Goal: Contribute content: Contribute content

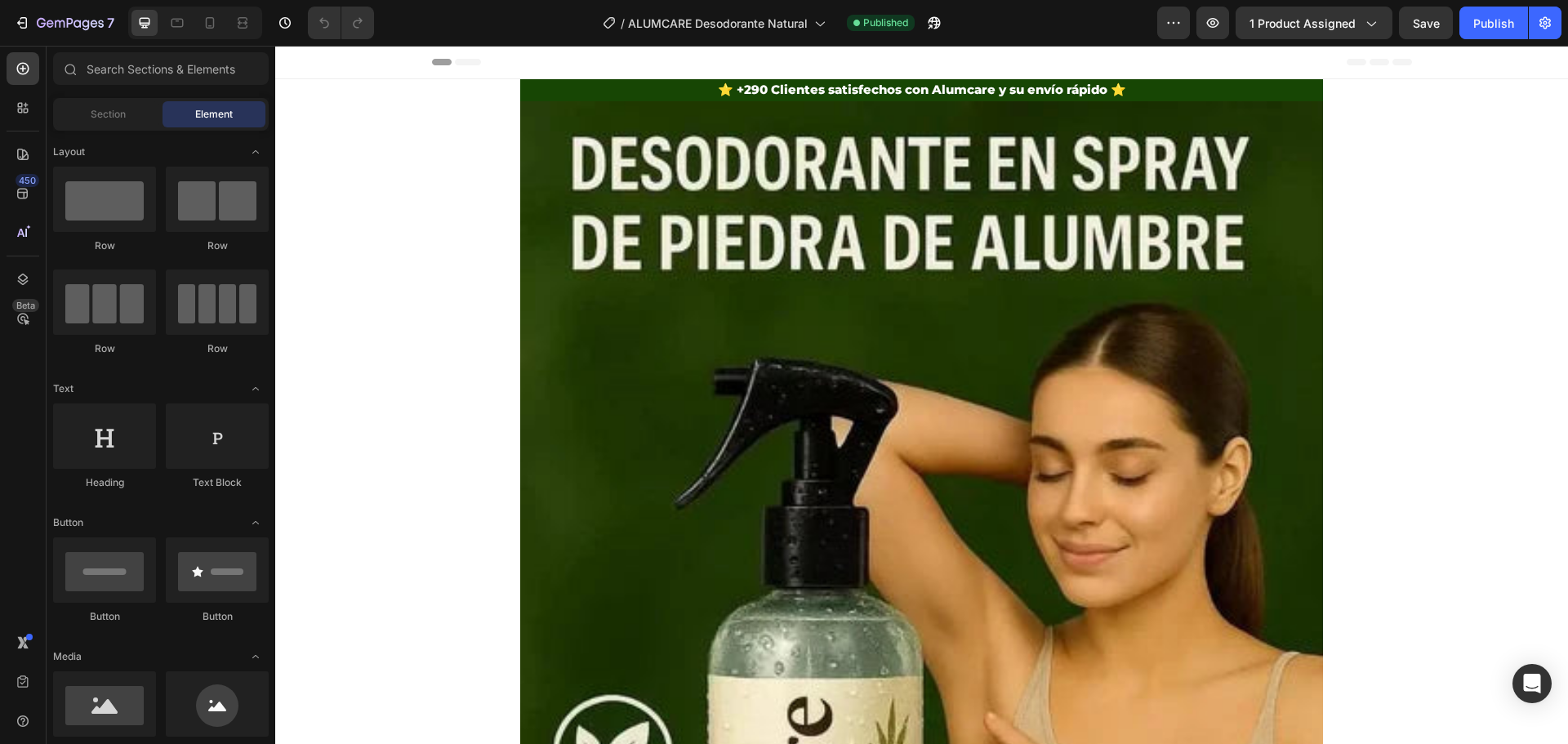
click at [458, 67] on div "Header" at bounding box center [922, 62] width 980 height 33
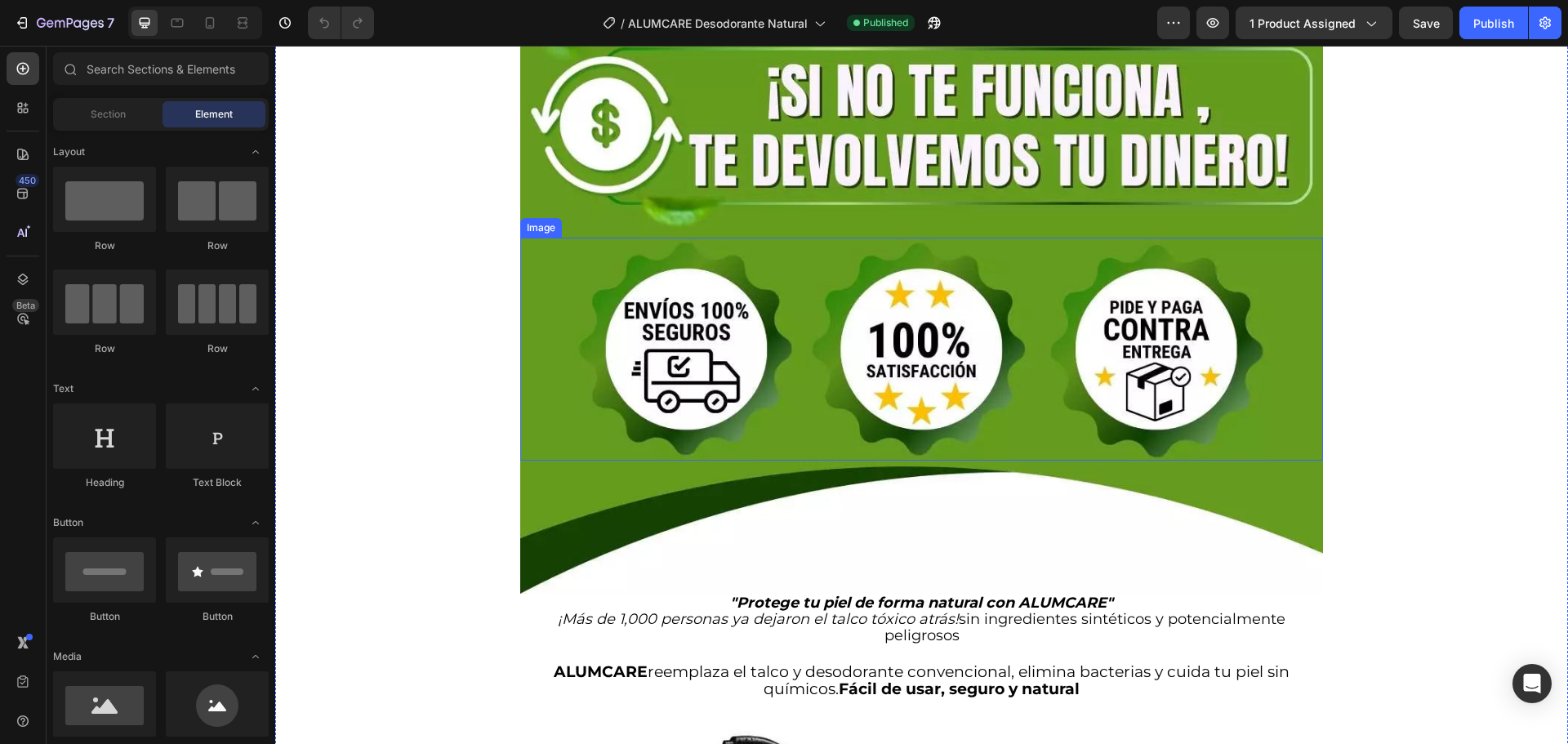
scroll to position [1552, 0]
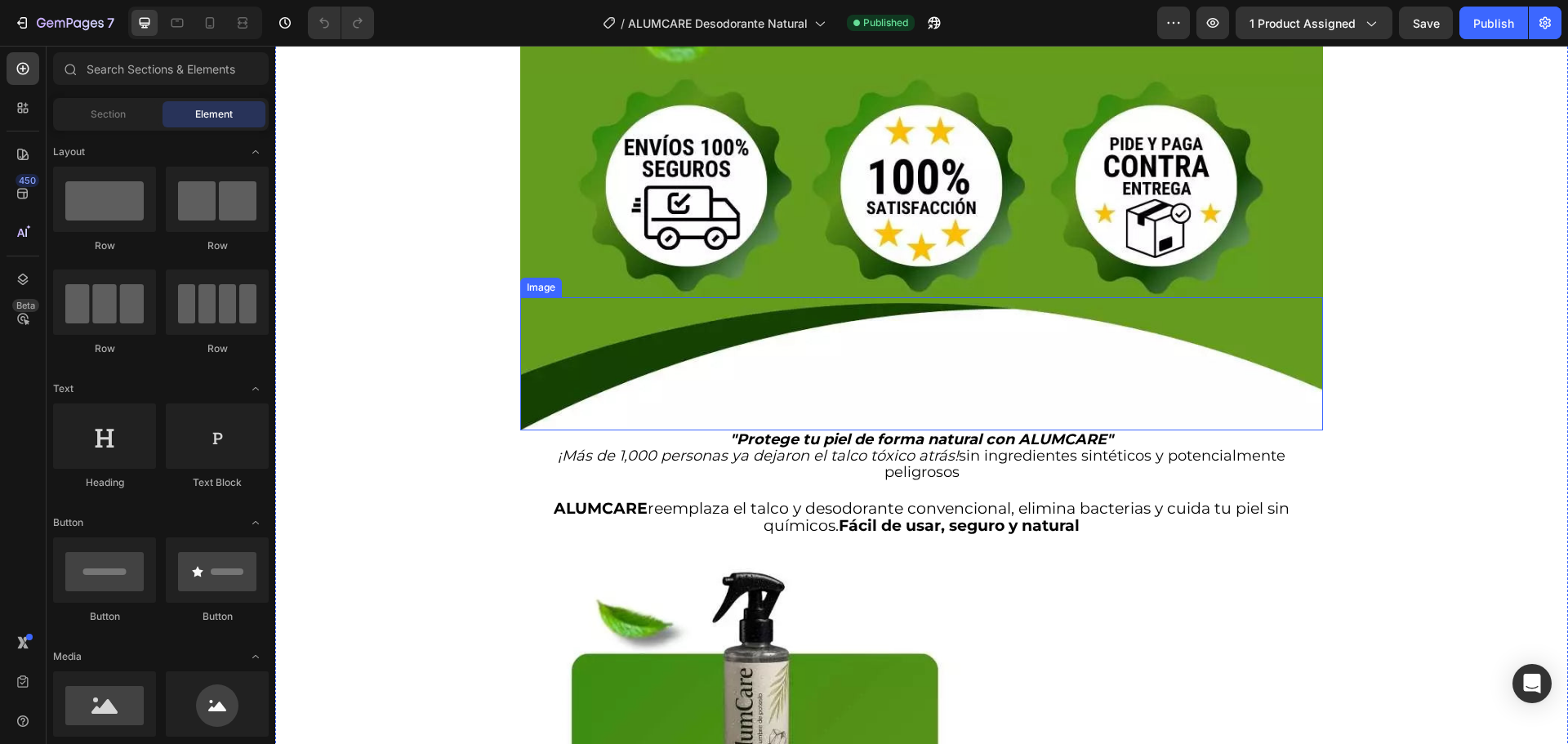
click at [950, 431] on strong ""Protege tu piel de forma natural con ALUMCARE"" at bounding box center [922, 440] width 383 height 18
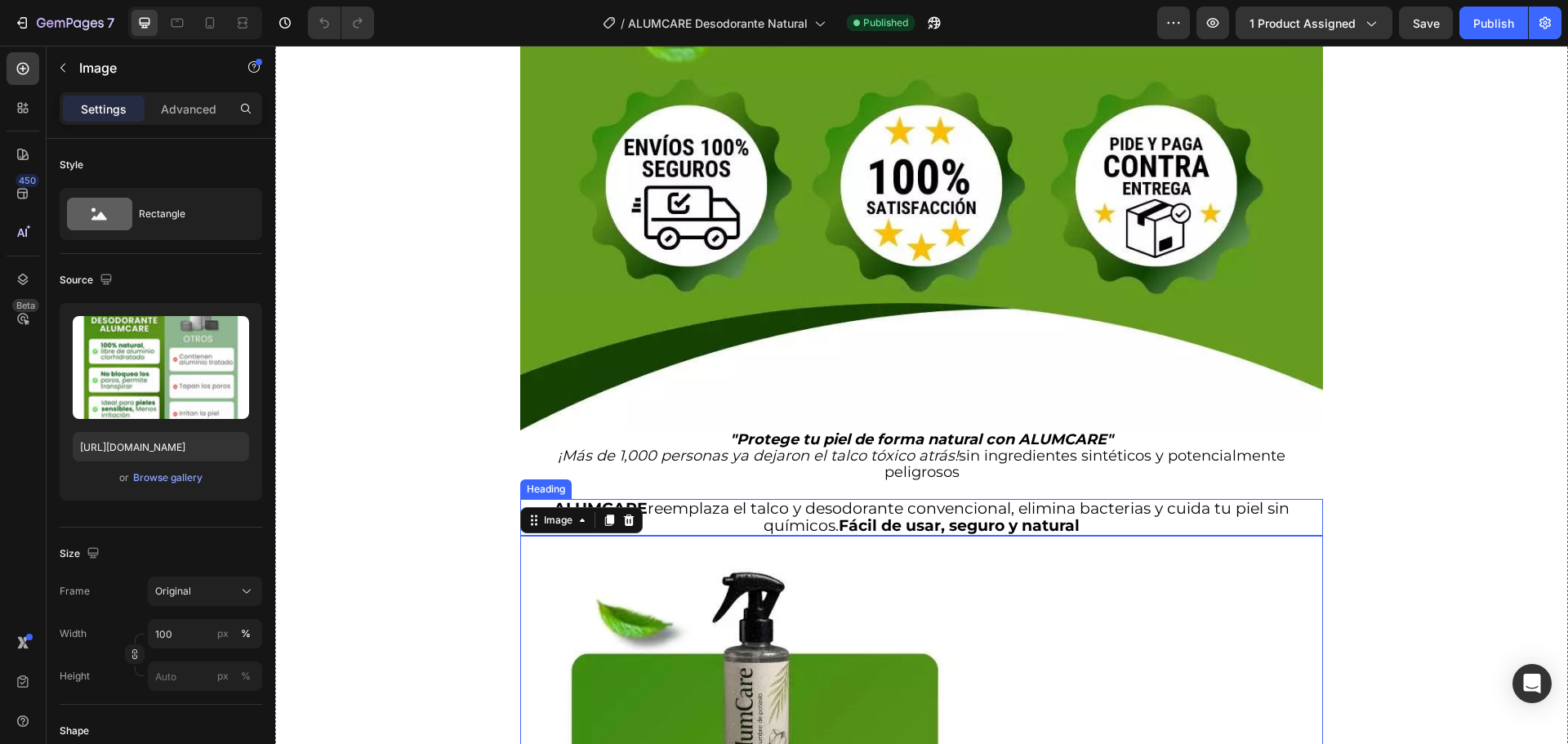
click at [851, 516] on strong "Fácil de usar, seguro y natural" at bounding box center [959, 525] width 241 height 19
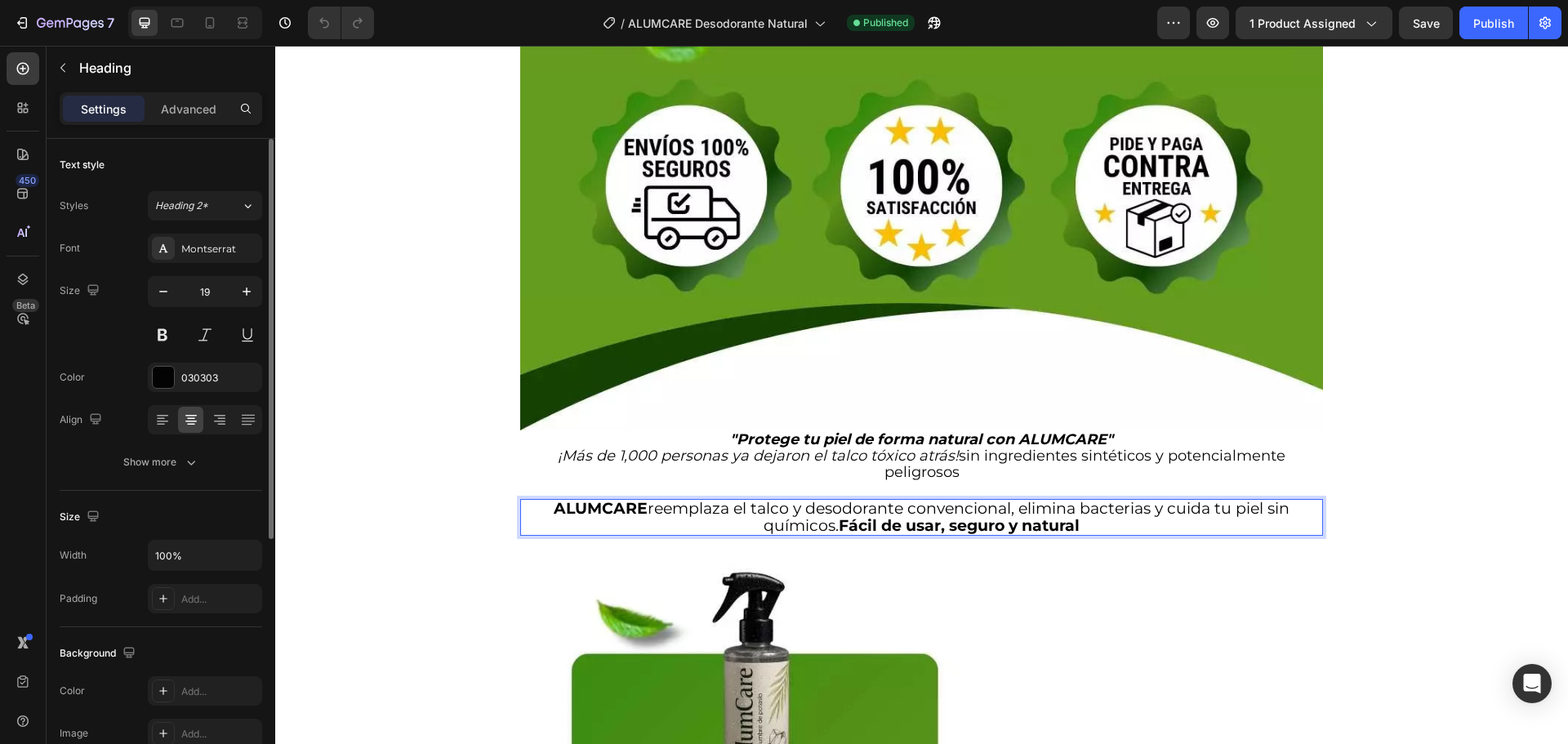
scroll to position [163, 0]
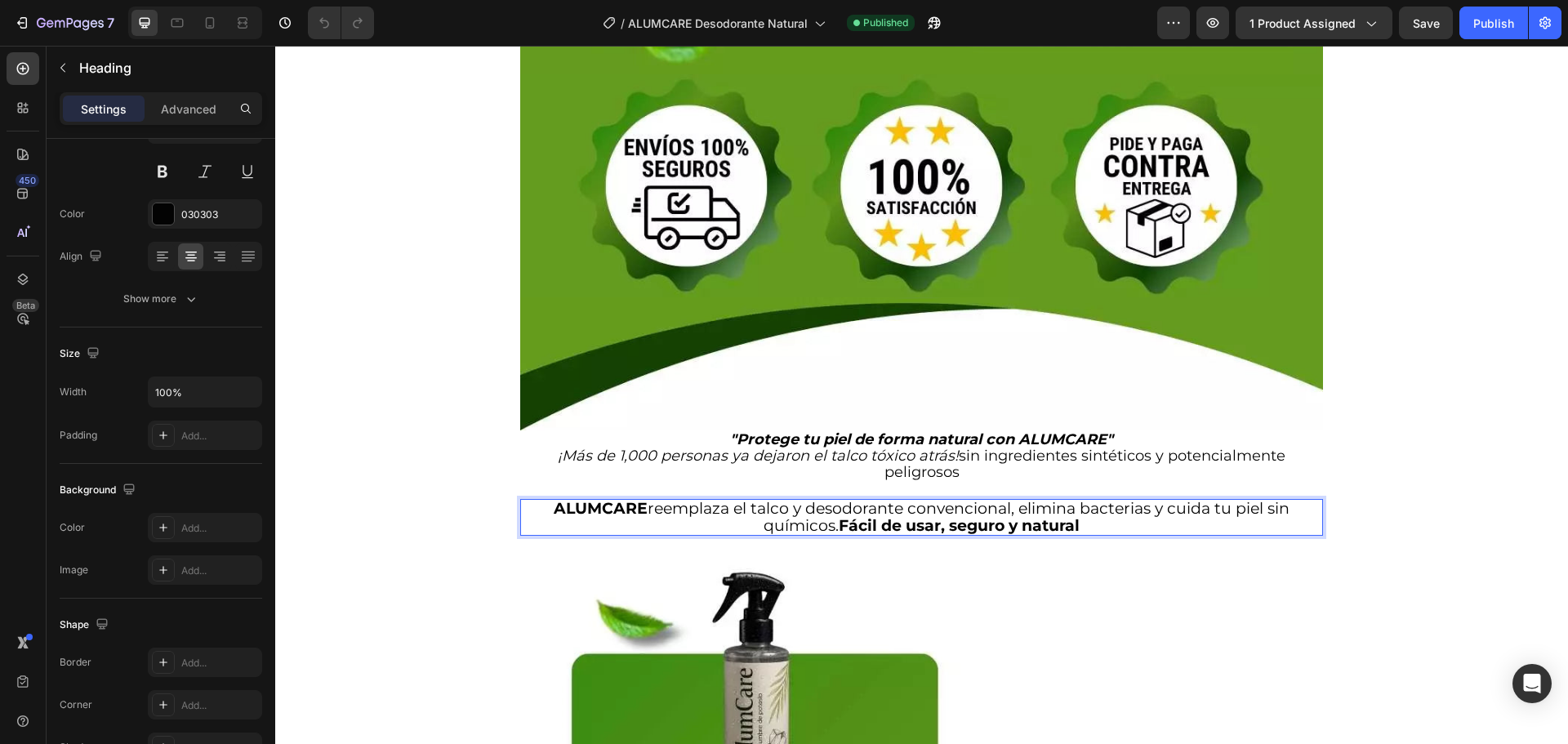
click at [1092, 500] on p "ALUMCARE reemplaza el talco y desodorante convencional, elimina bacterias y cui…" at bounding box center [921, 517] width 799 height 34
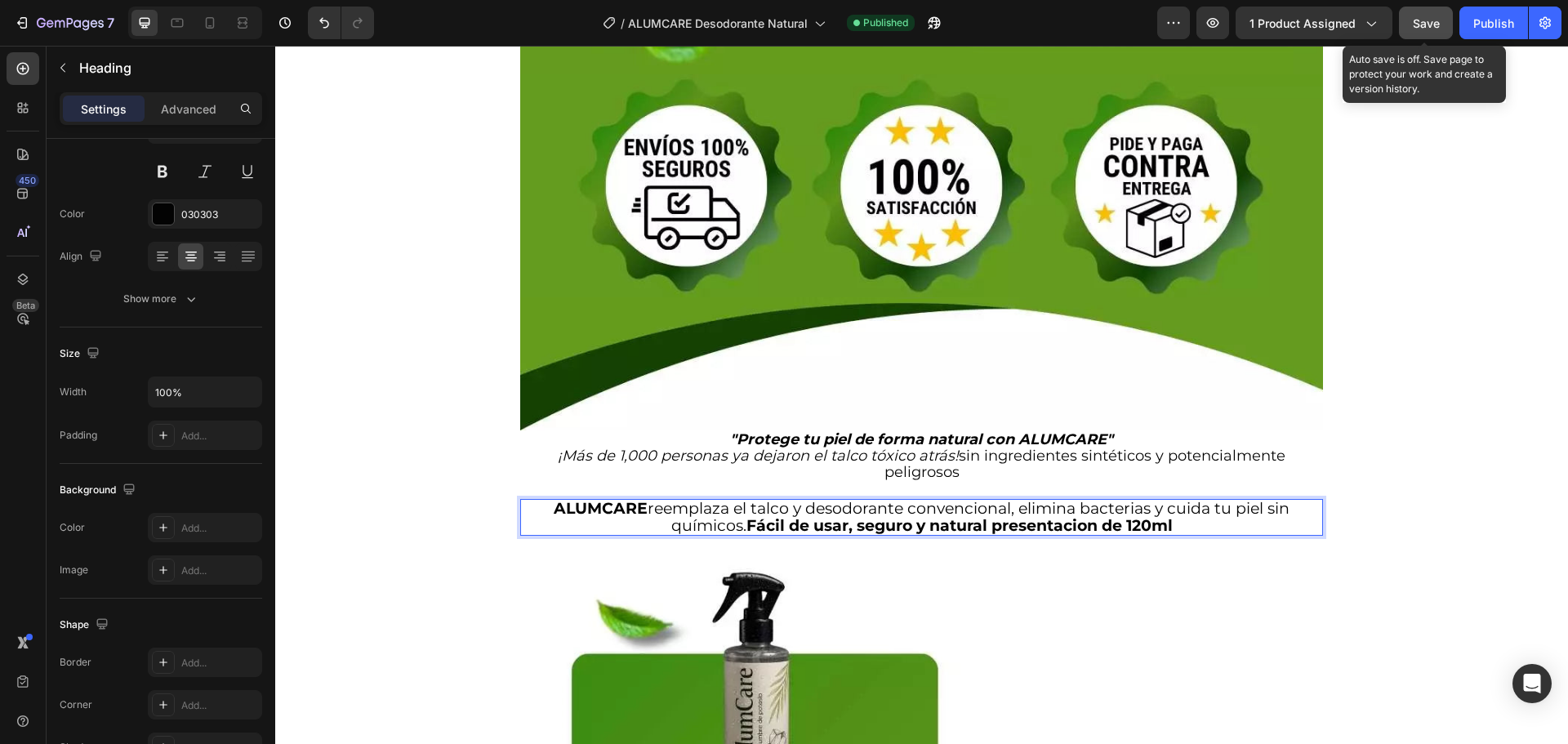
click at [1417, 23] on span "Save" at bounding box center [1426, 24] width 27 height 14
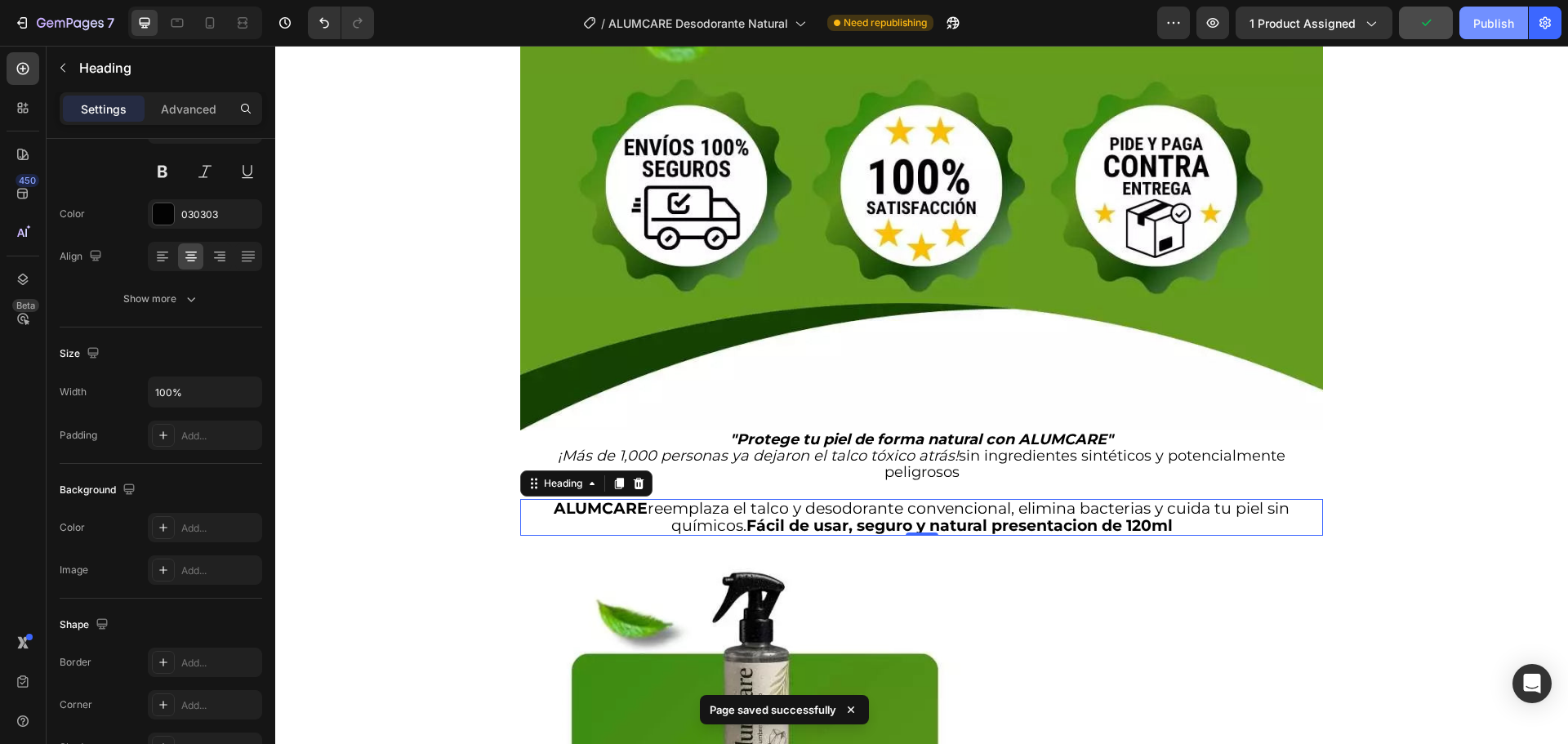
click at [1494, 29] on div "Publish" at bounding box center [1494, 23] width 41 height 17
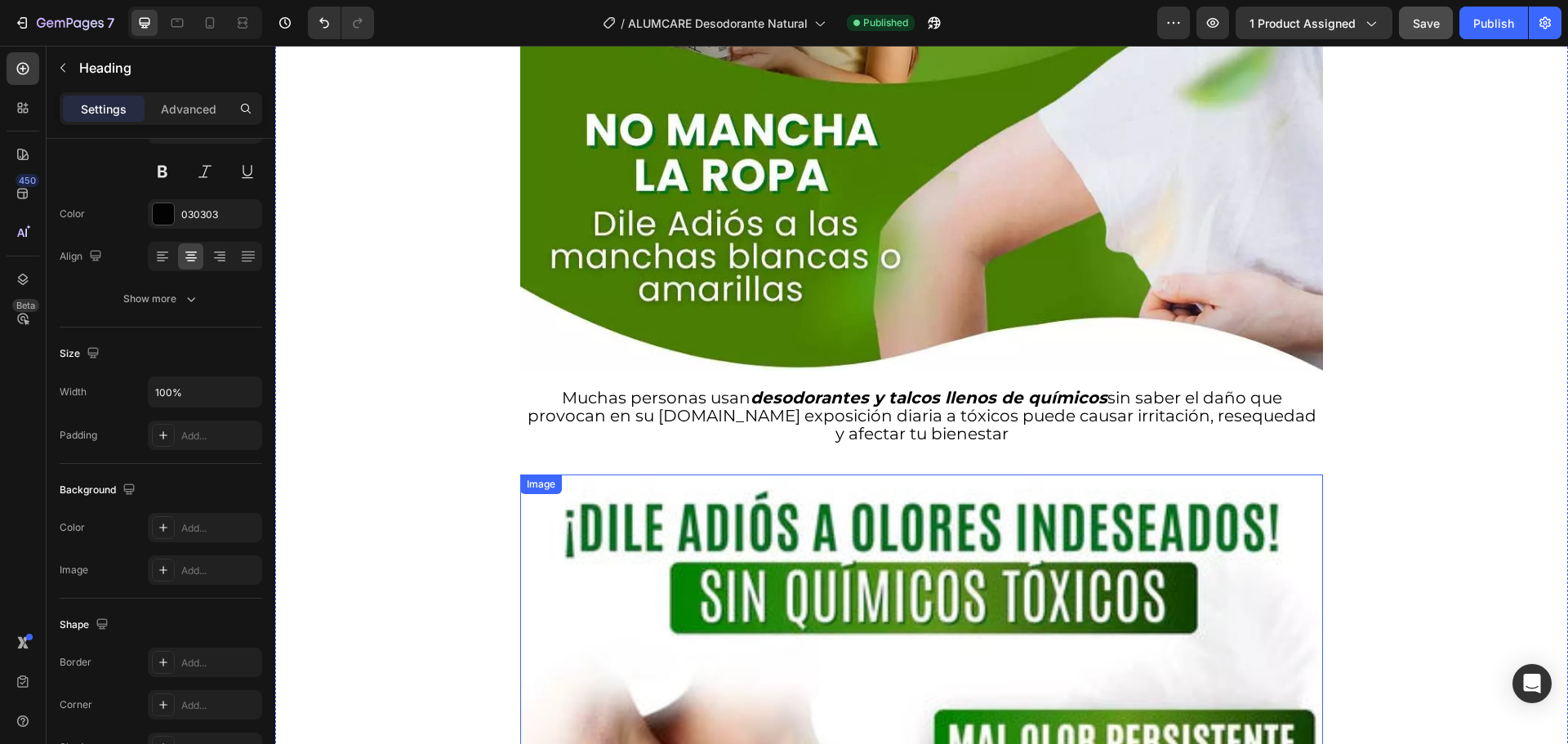
scroll to position [3840, 0]
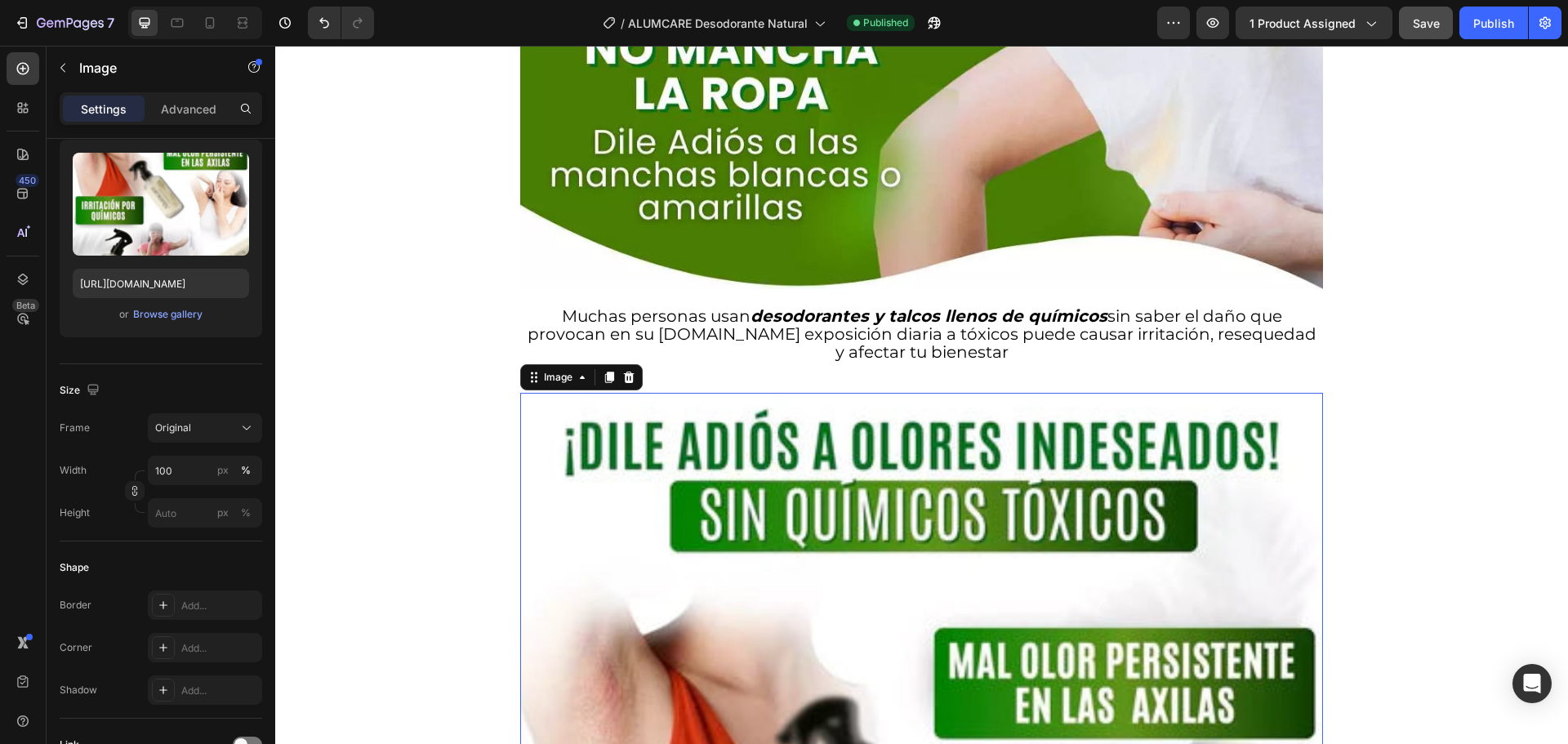
scroll to position [0, 0]
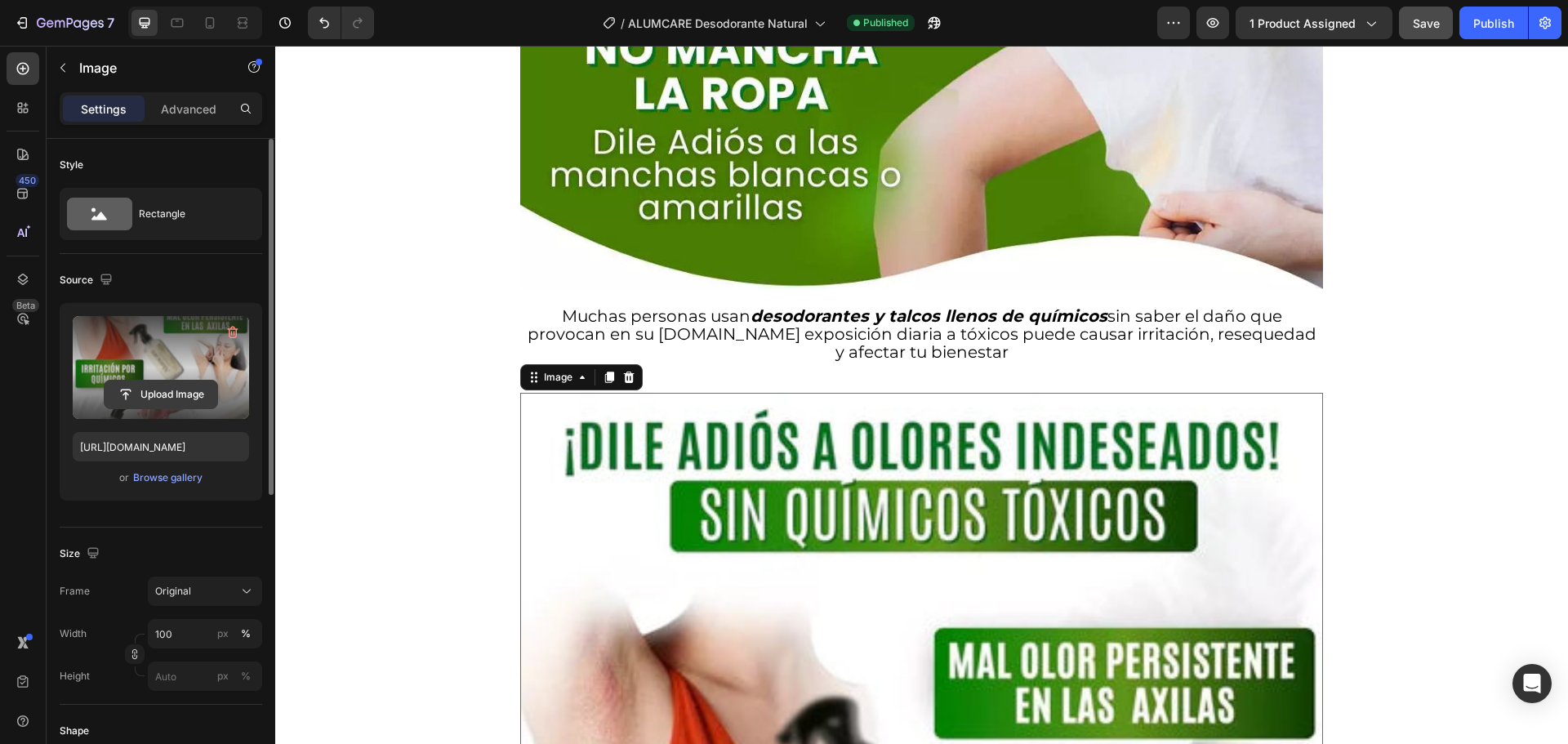
click at [164, 393] on input "file" at bounding box center [161, 394] width 113 height 27
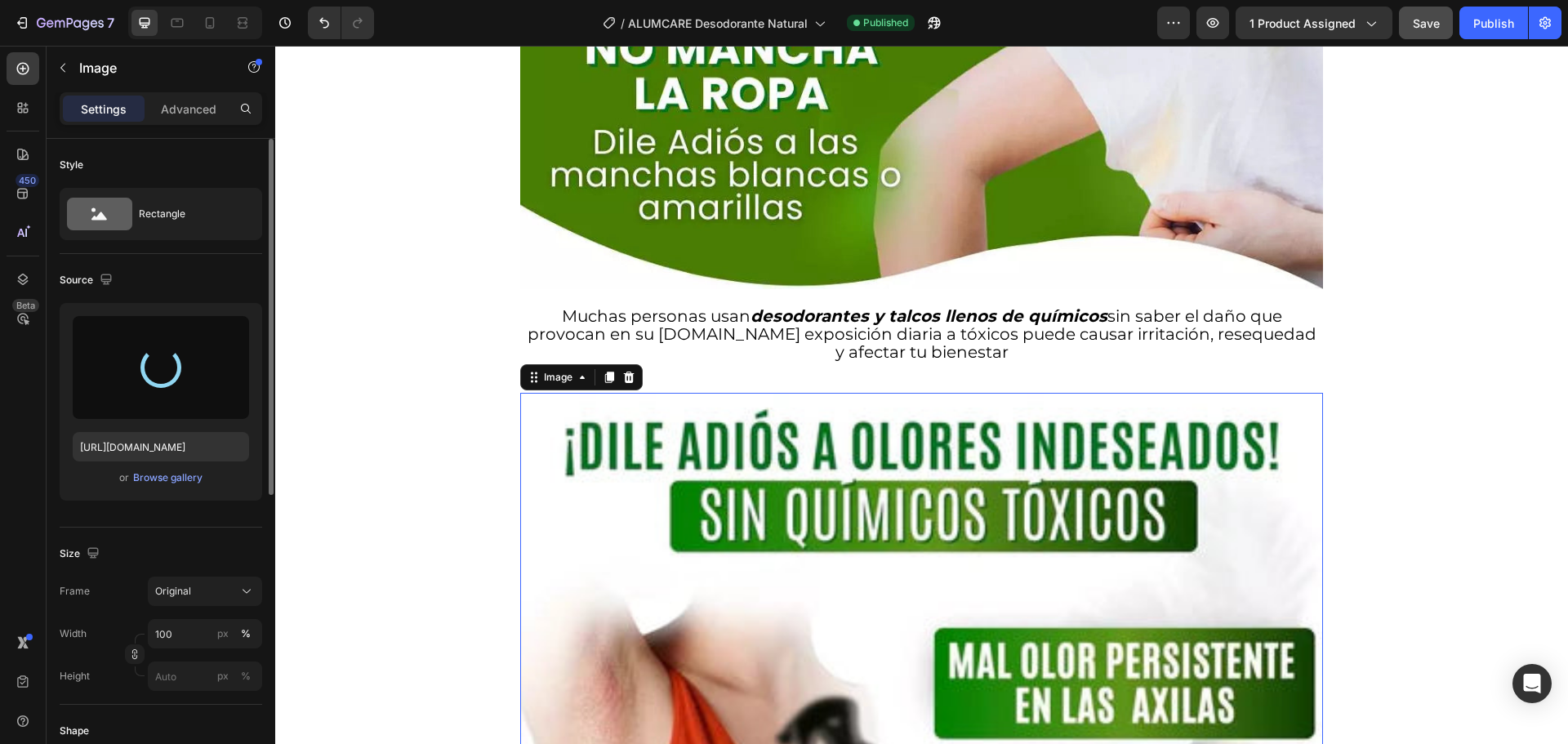
type input "[URL][DOMAIN_NAME]"
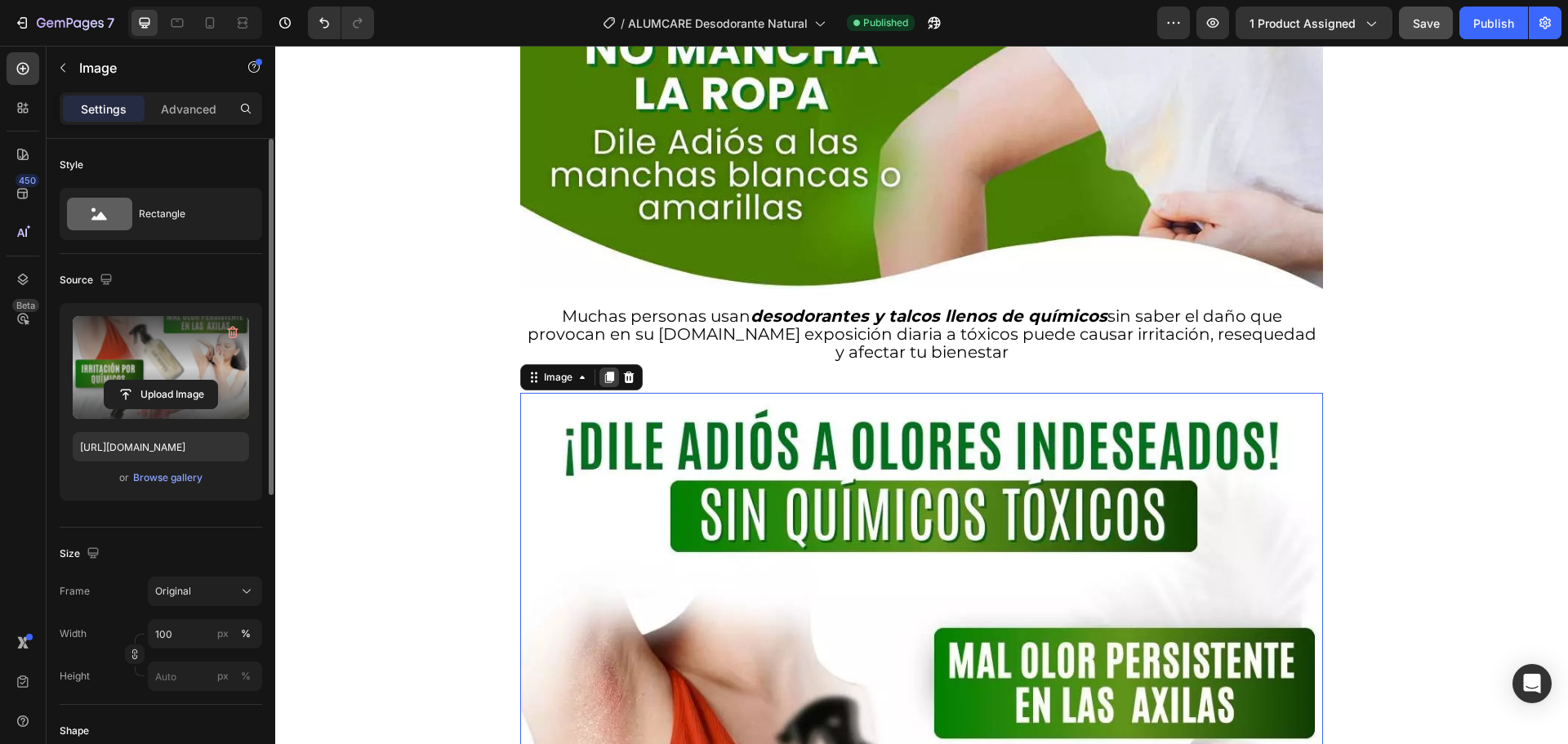
click at [611, 372] on icon at bounding box center [610, 377] width 9 height 11
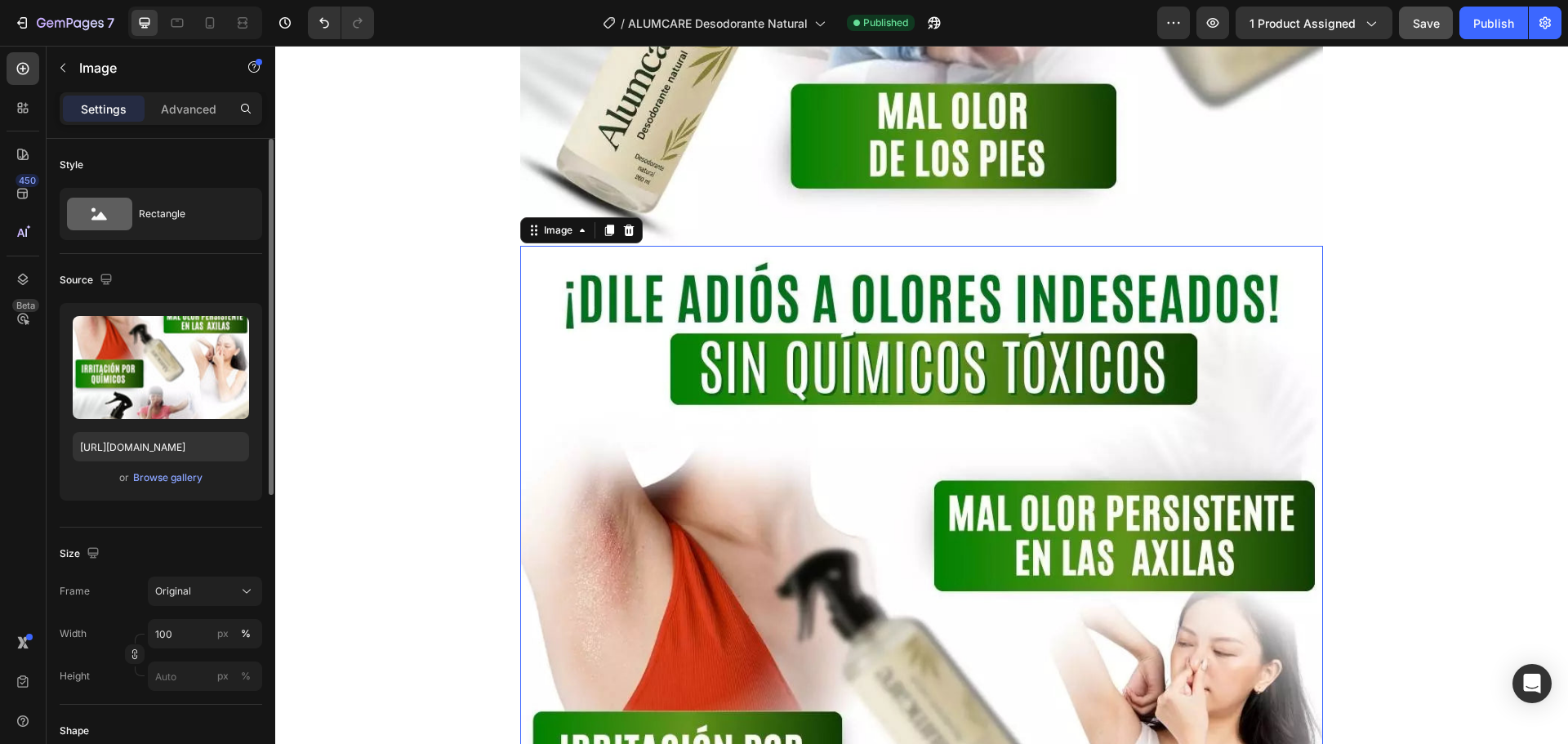
scroll to position [5060, 0]
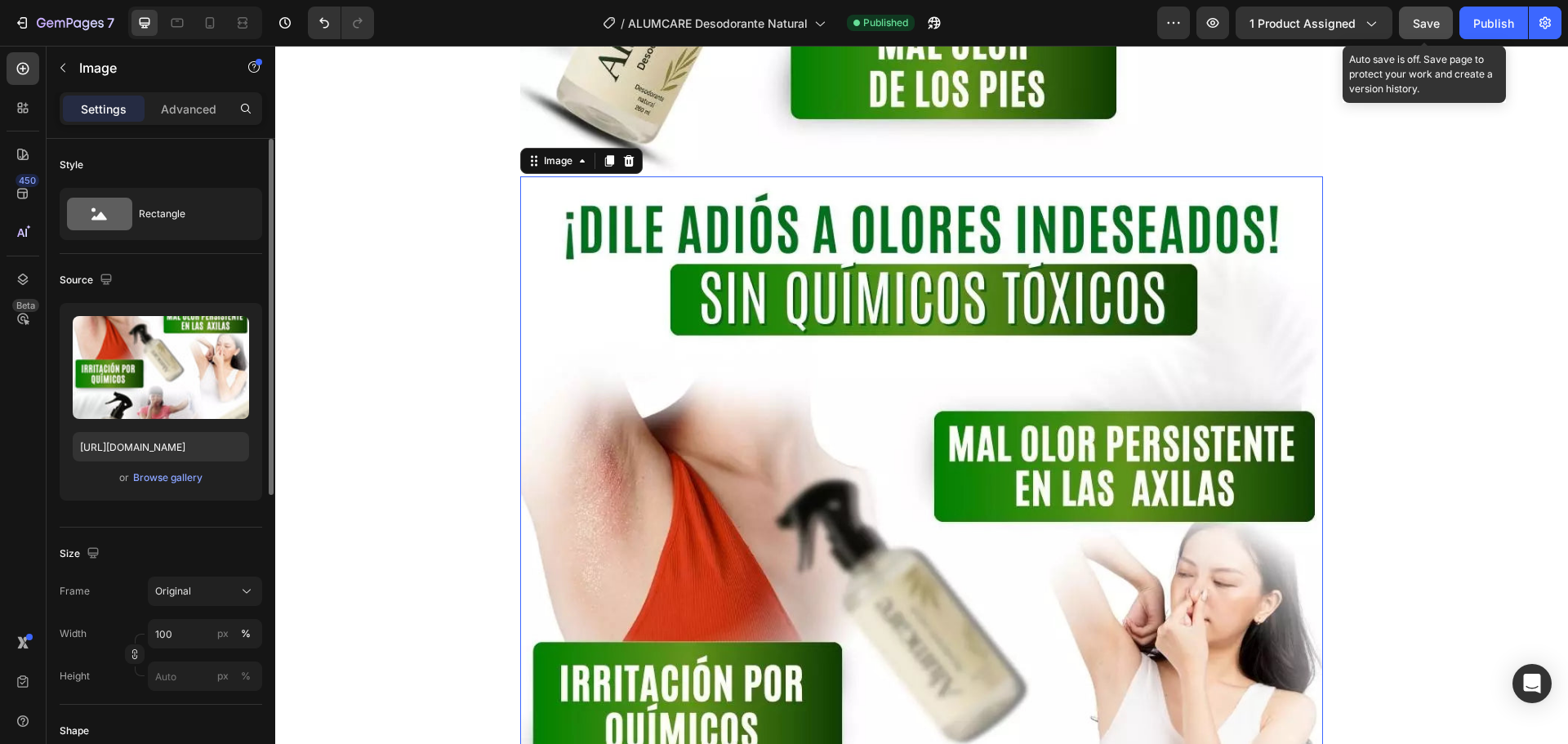
click at [1410, 24] on button "Save" at bounding box center [1426, 22] width 54 height 33
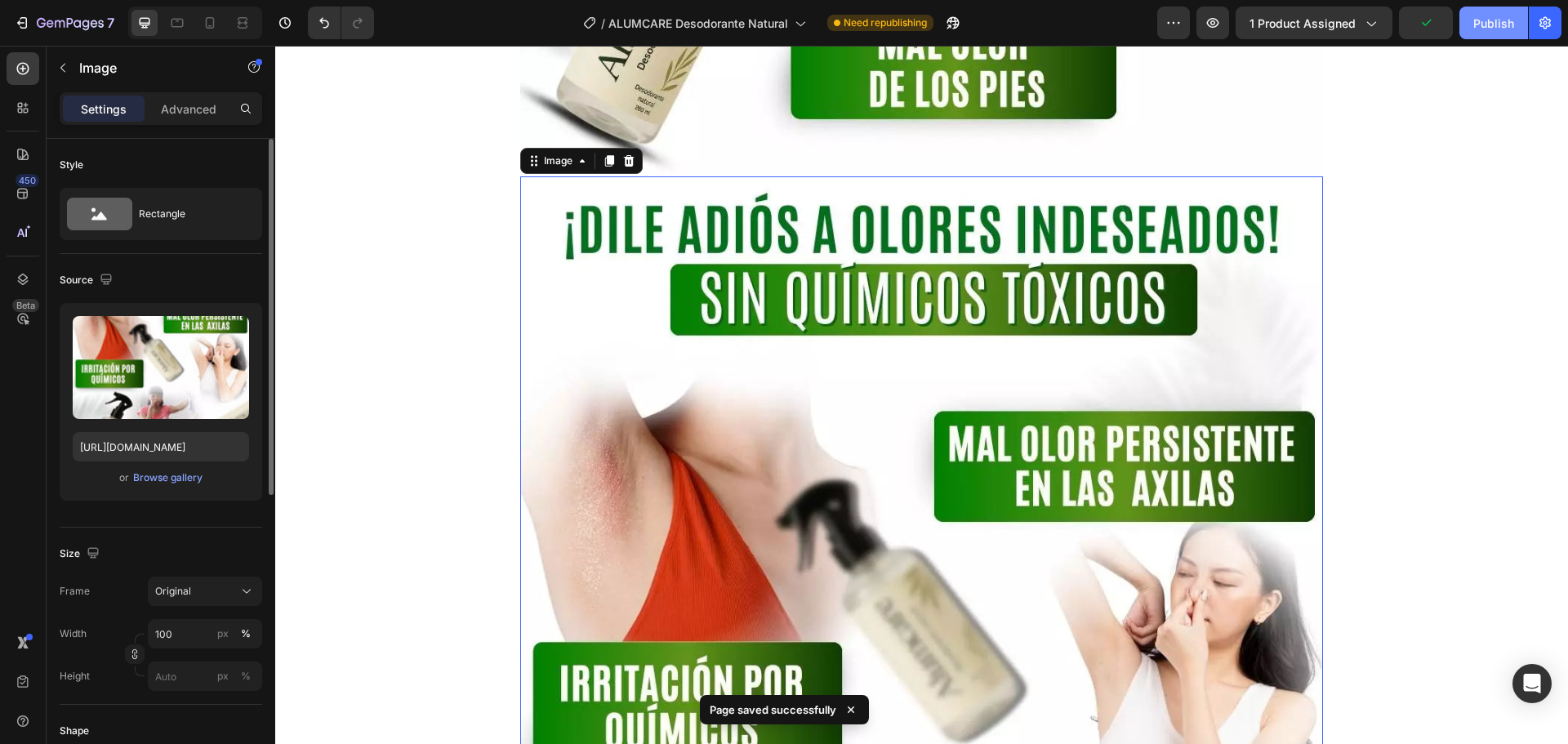
click at [1482, 25] on div "Publish" at bounding box center [1494, 23] width 41 height 17
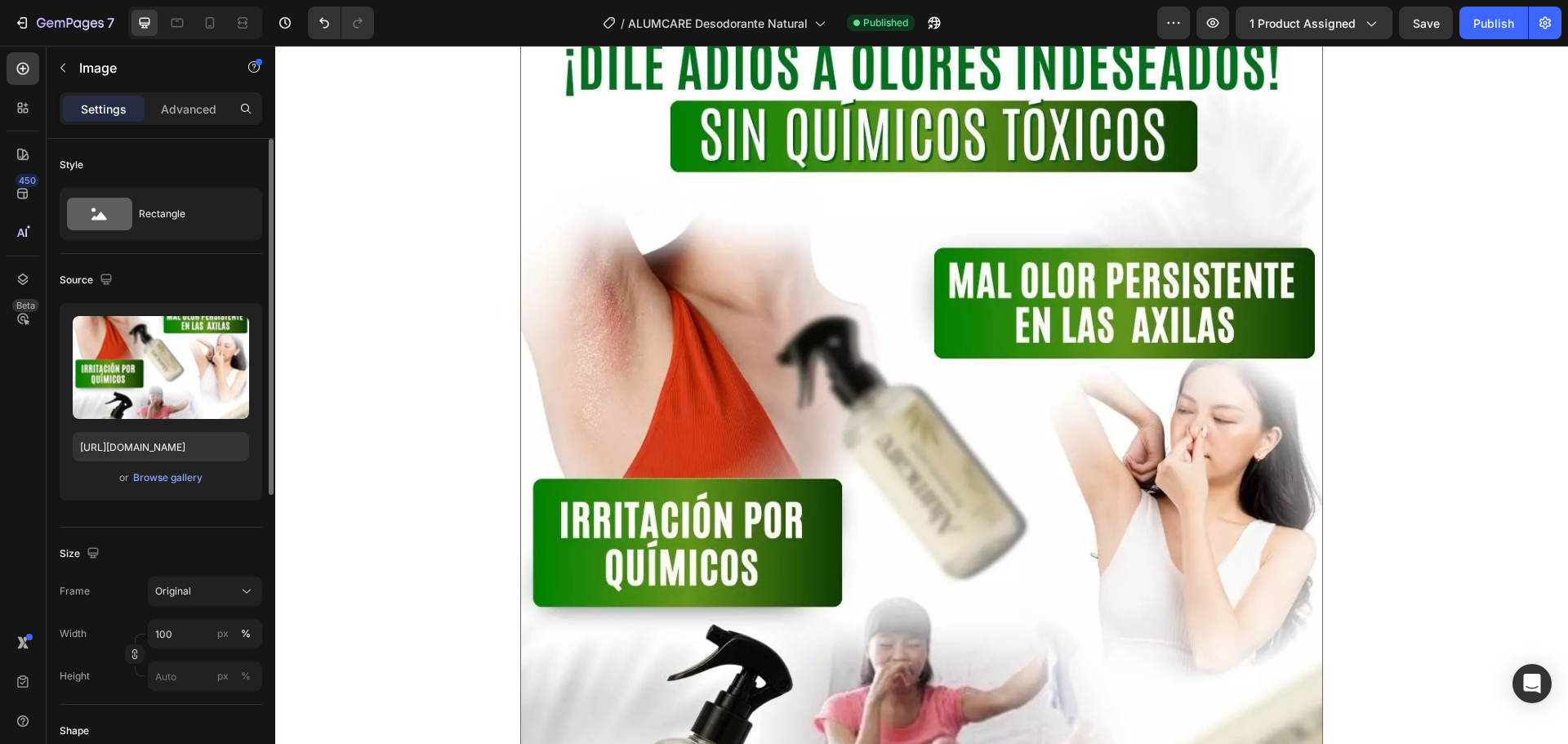
click at [862, 256] on img at bounding box center [922, 515] width 803 height 1004
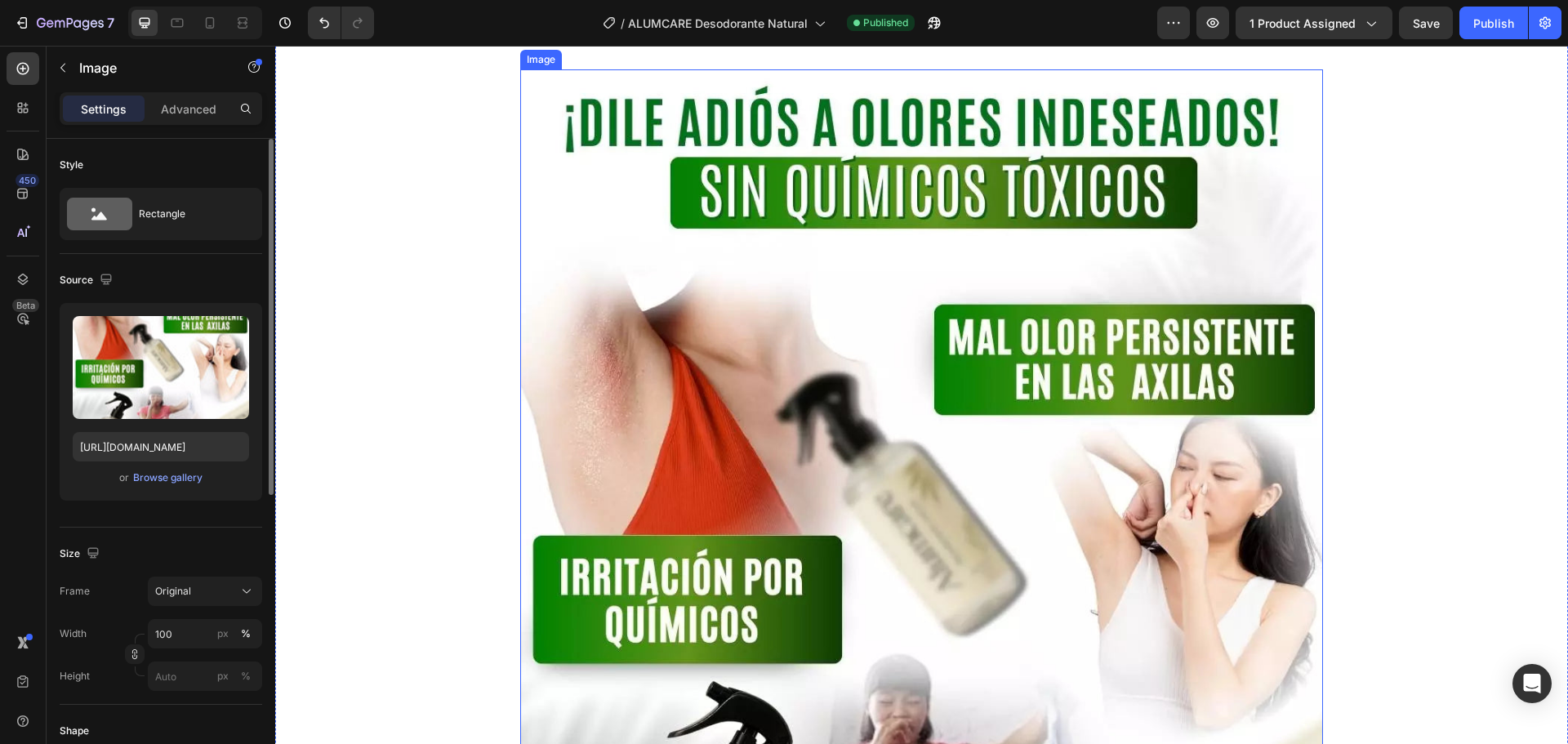
scroll to position [4161, 0]
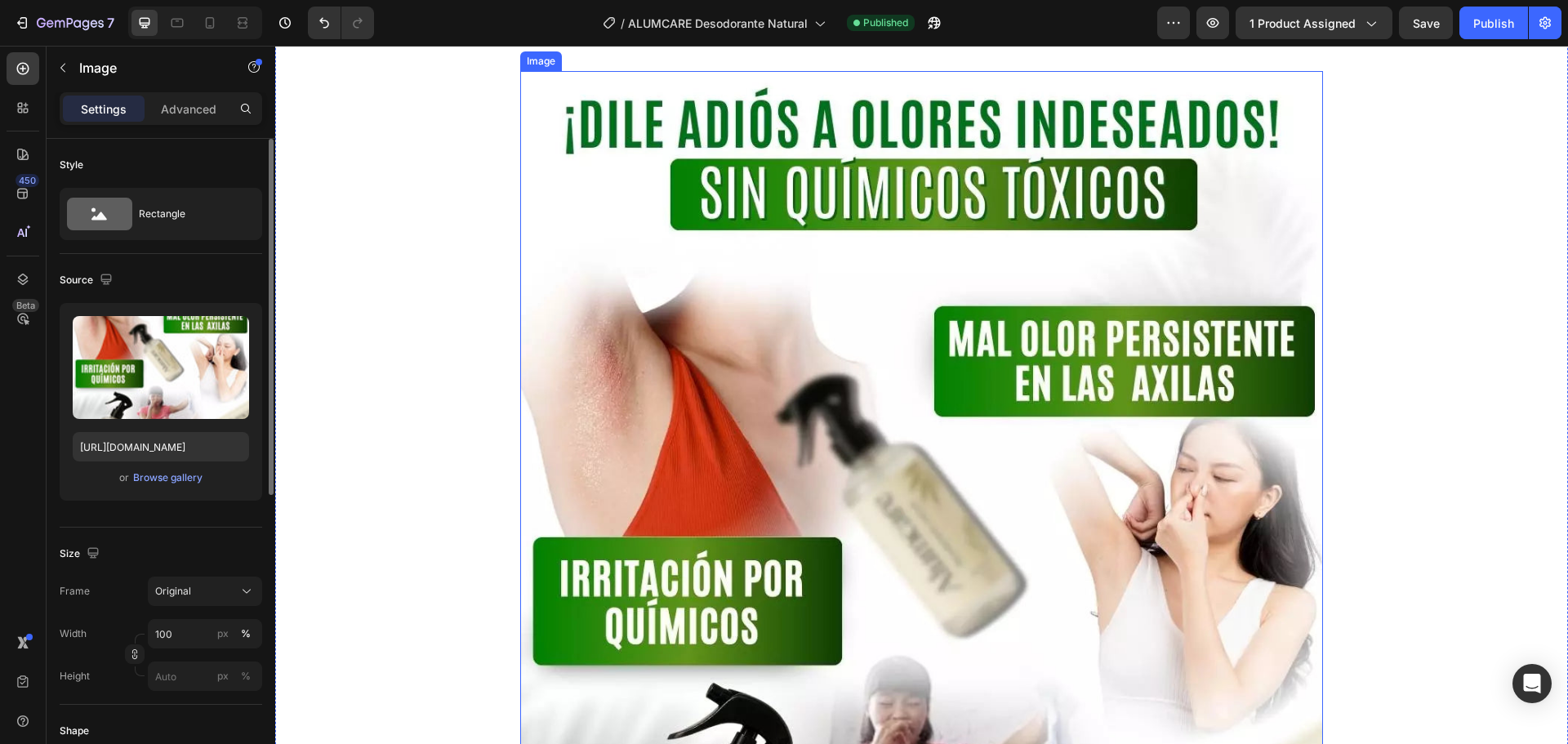
click at [816, 246] on img at bounding box center [922, 574] width 803 height 1004
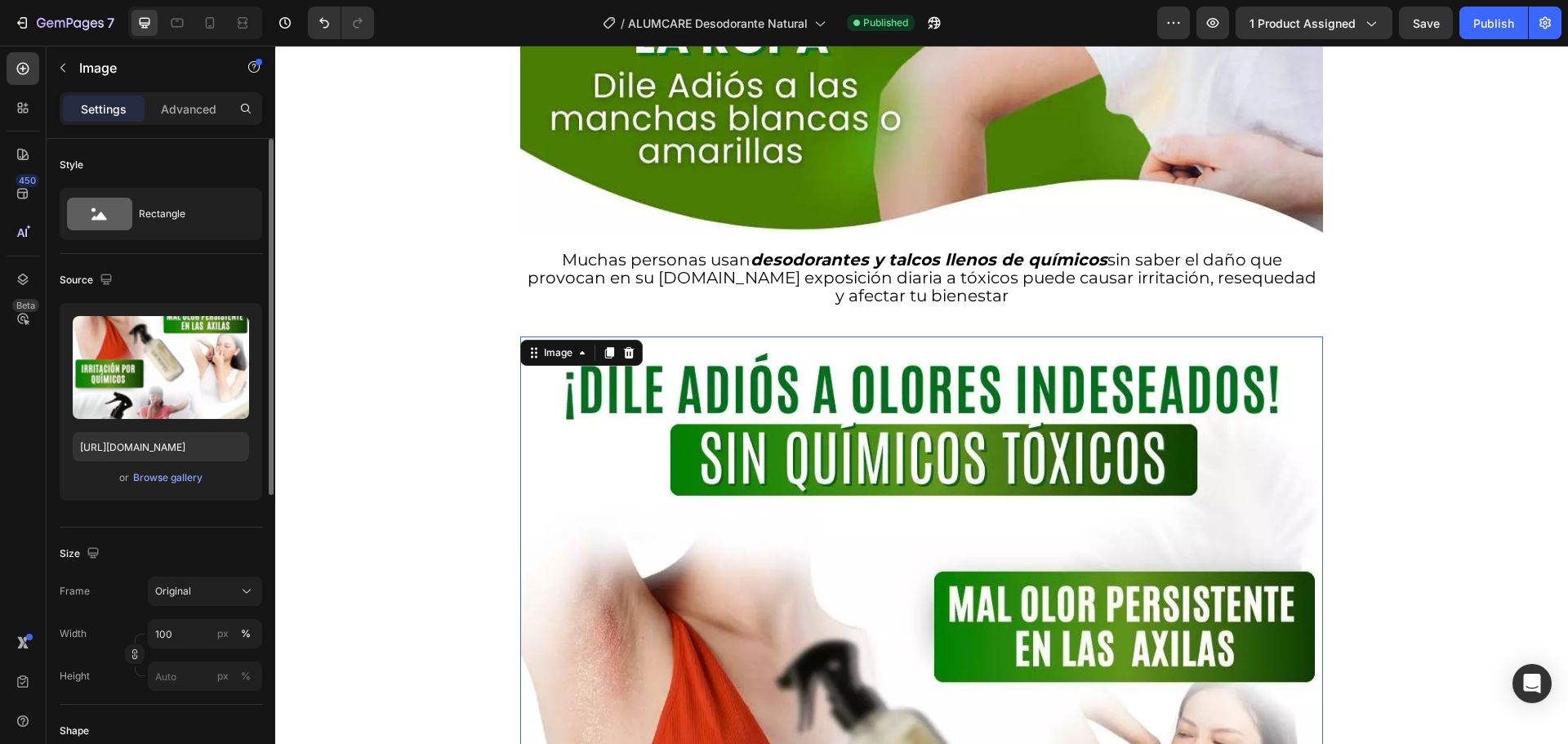
scroll to position [3998, 0]
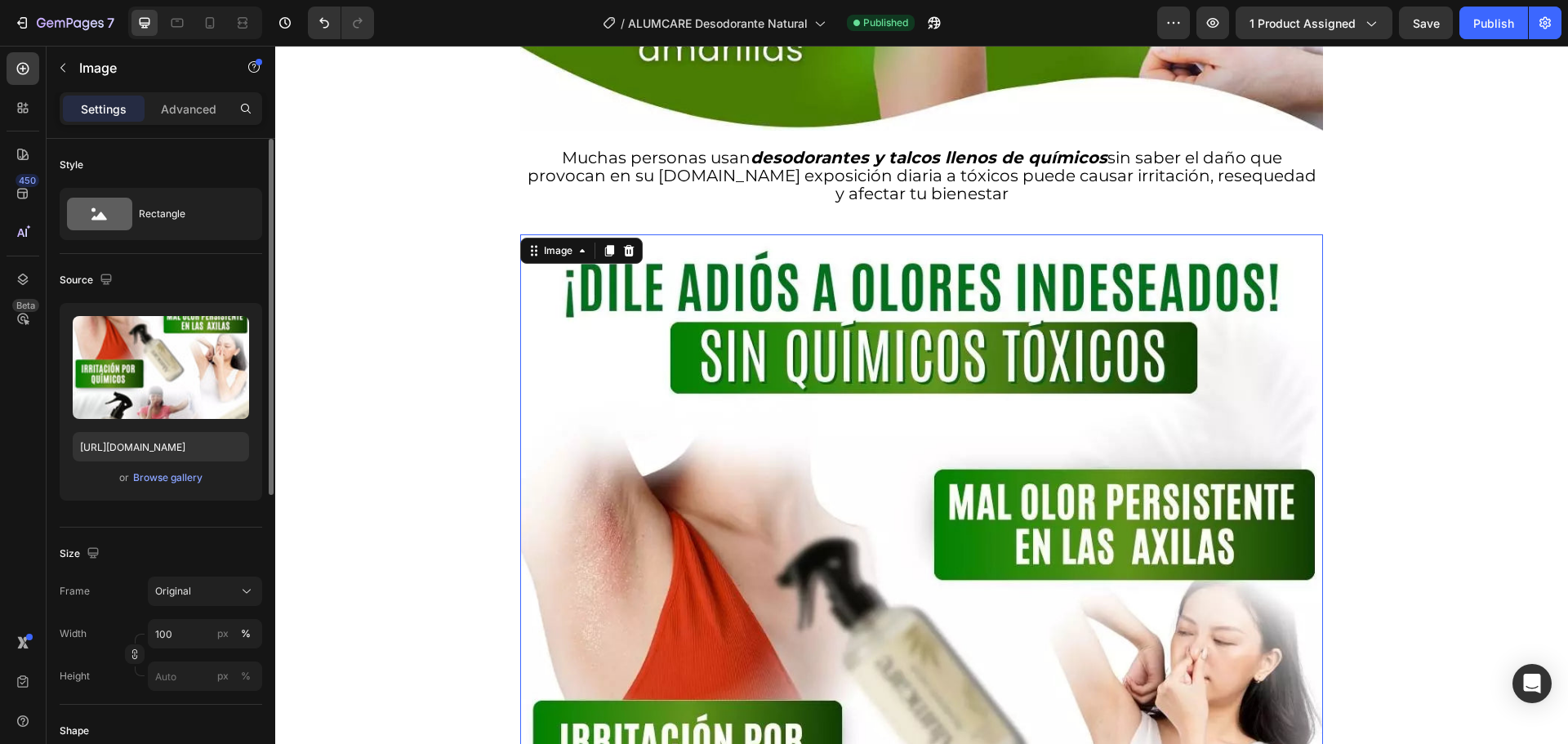
click at [695, 329] on img at bounding box center [922, 737] width 803 height 1004
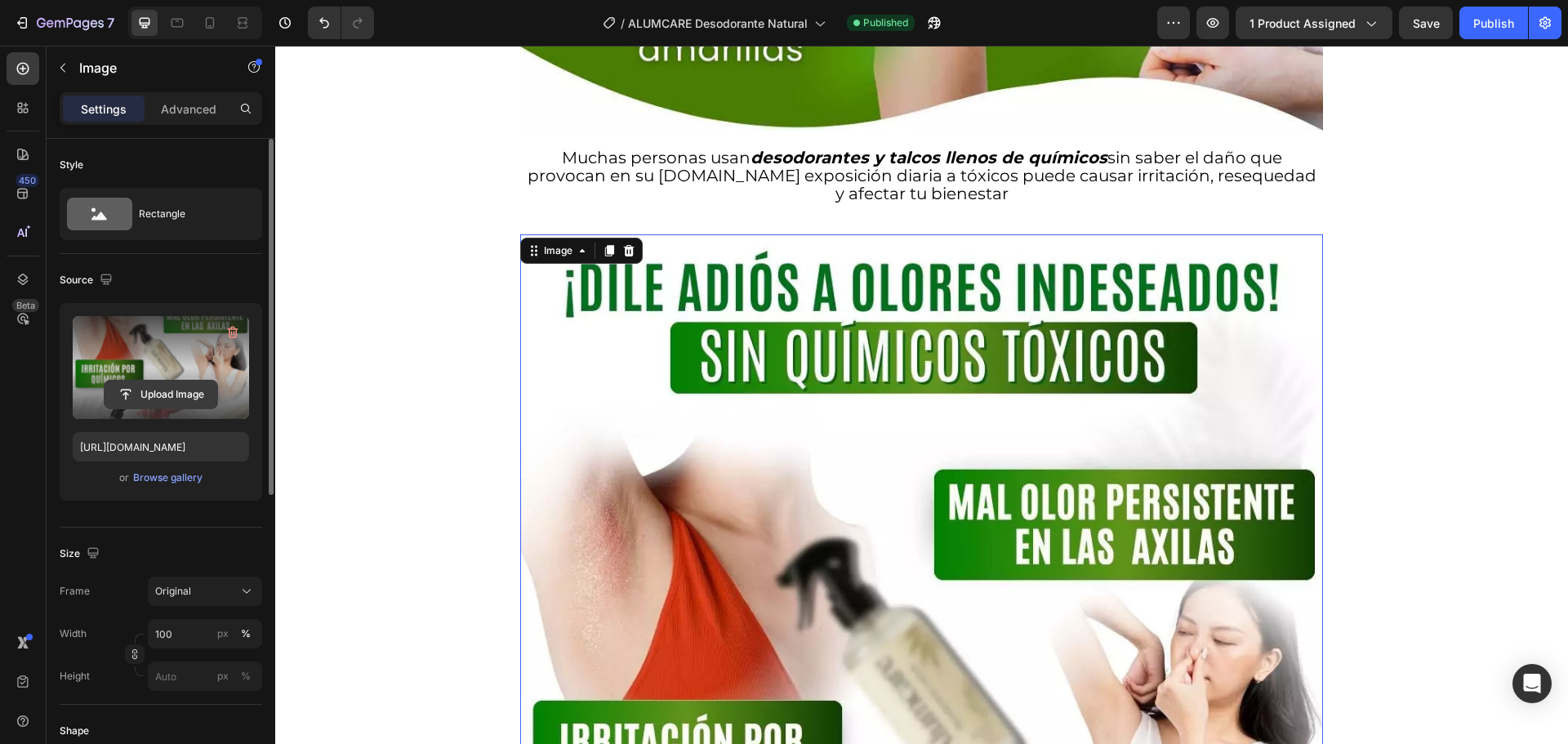
click at [155, 395] on input "file" at bounding box center [161, 394] width 113 height 27
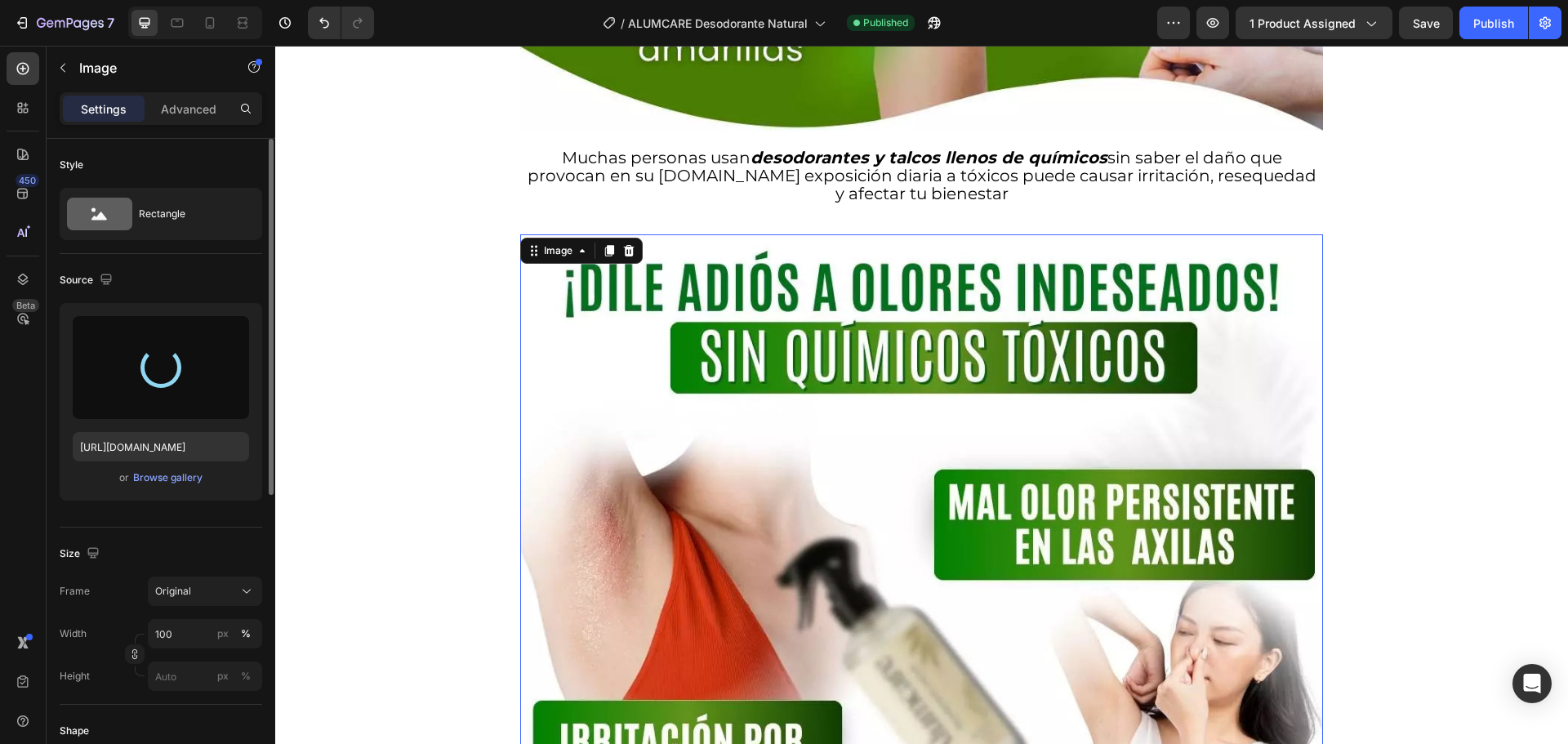
type input "https://cdn.shopify.com/s/files/1/0710/1654/6543/files/gempages_522219999520097…"
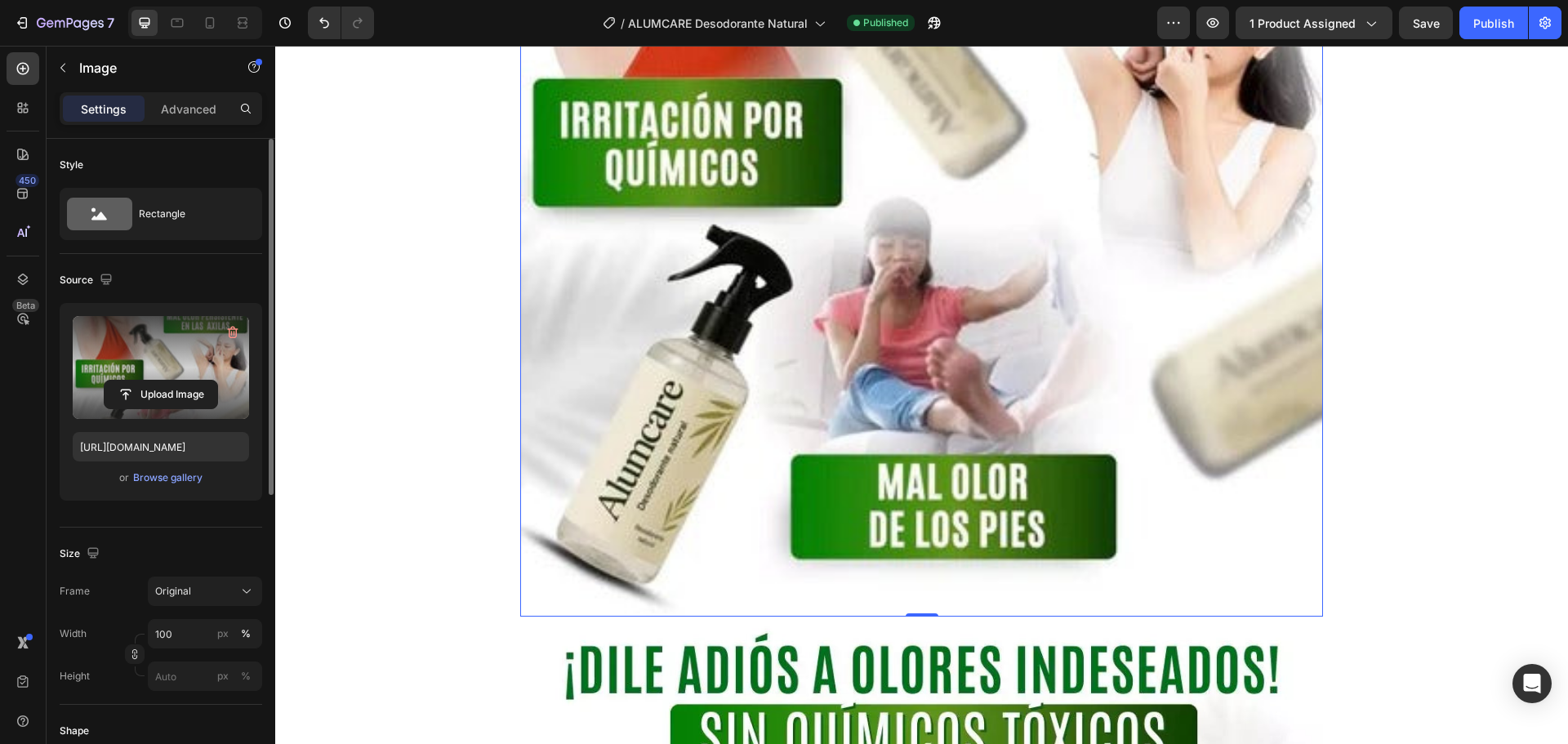
scroll to position [4488, 0]
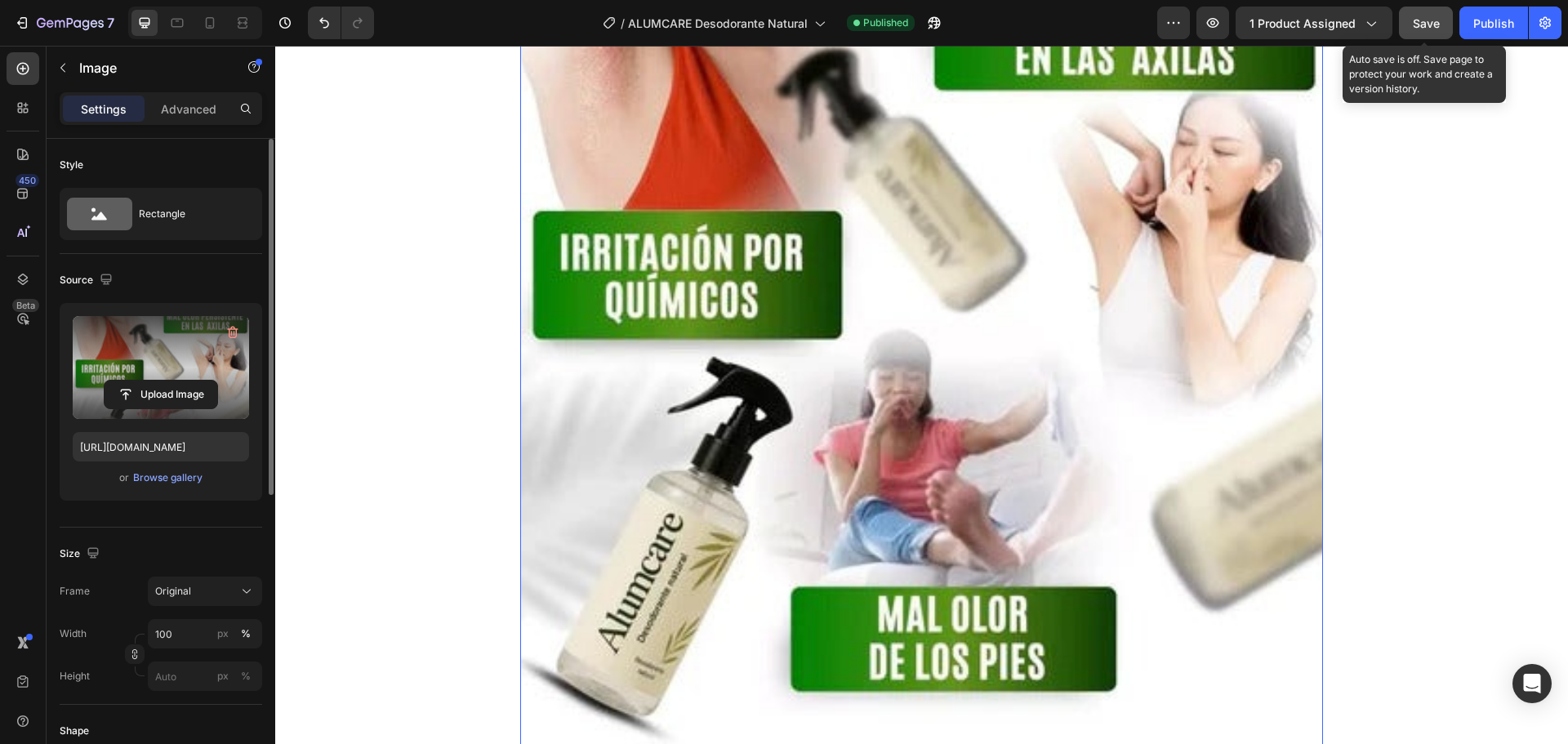
click at [1434, 34] on button "Save" at bounding box center [1426, 22] width 54 height 33
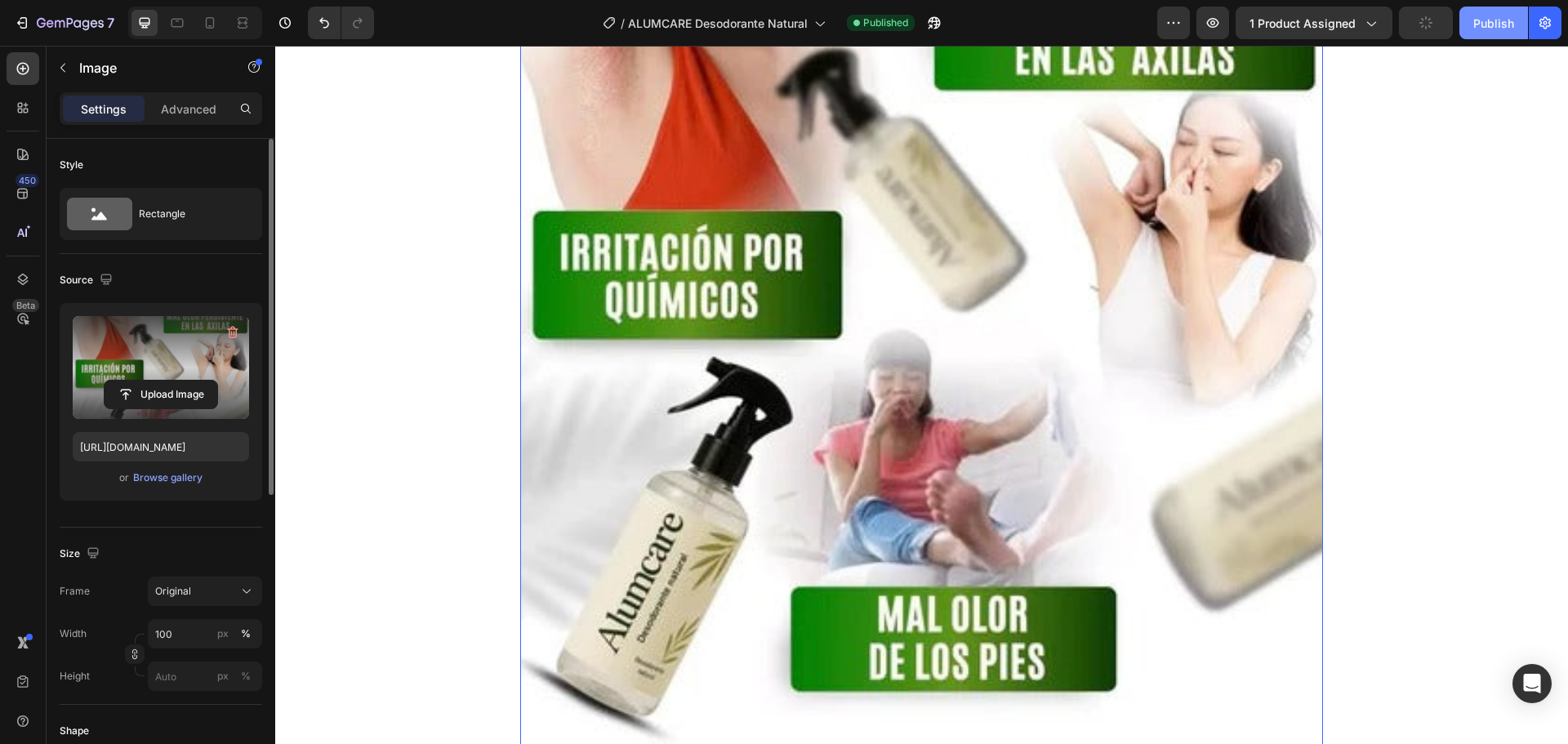
click at [1482, 29] on div "Publish" at bounding box center [1494, 23] width 41 height 17
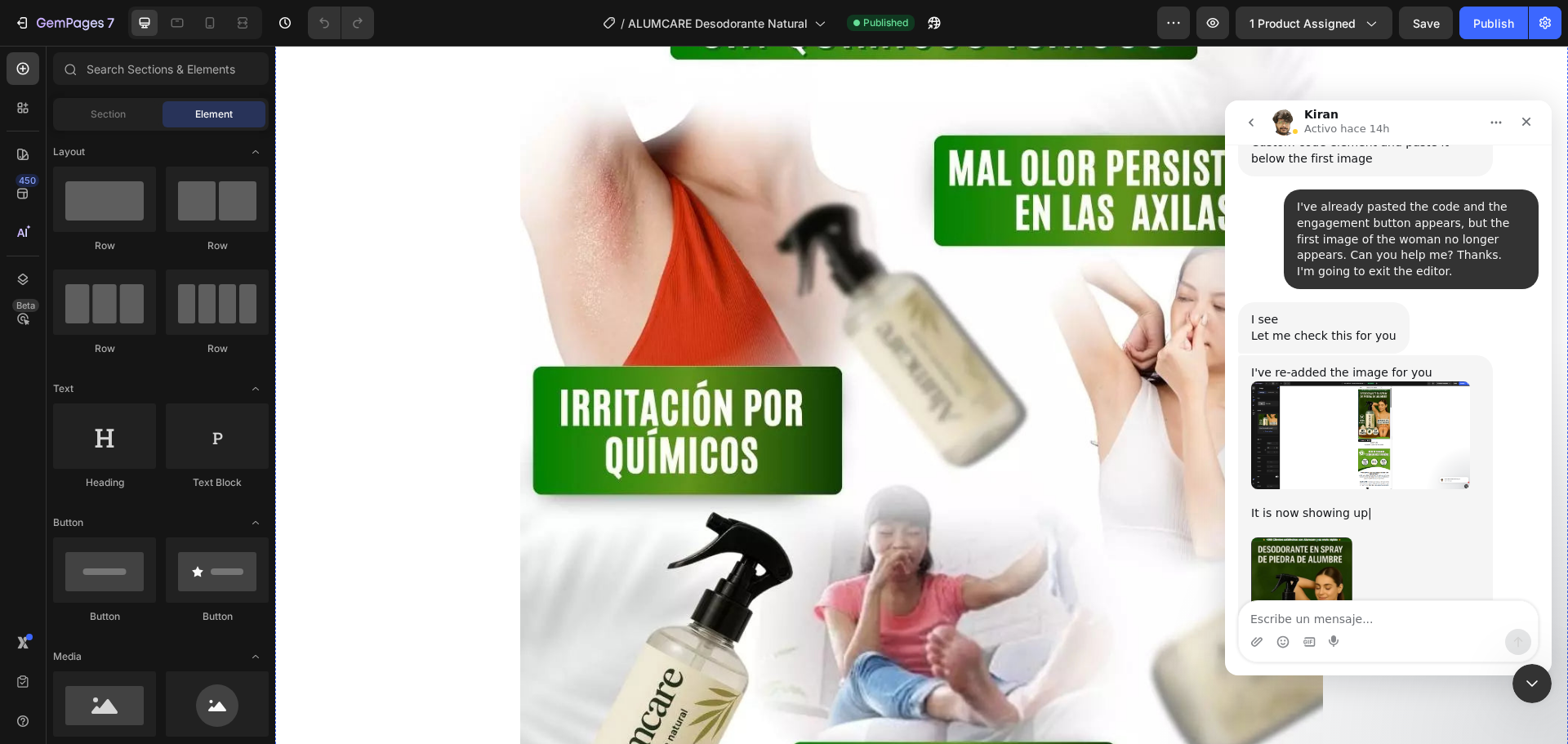
scroll to position [5310, 0]
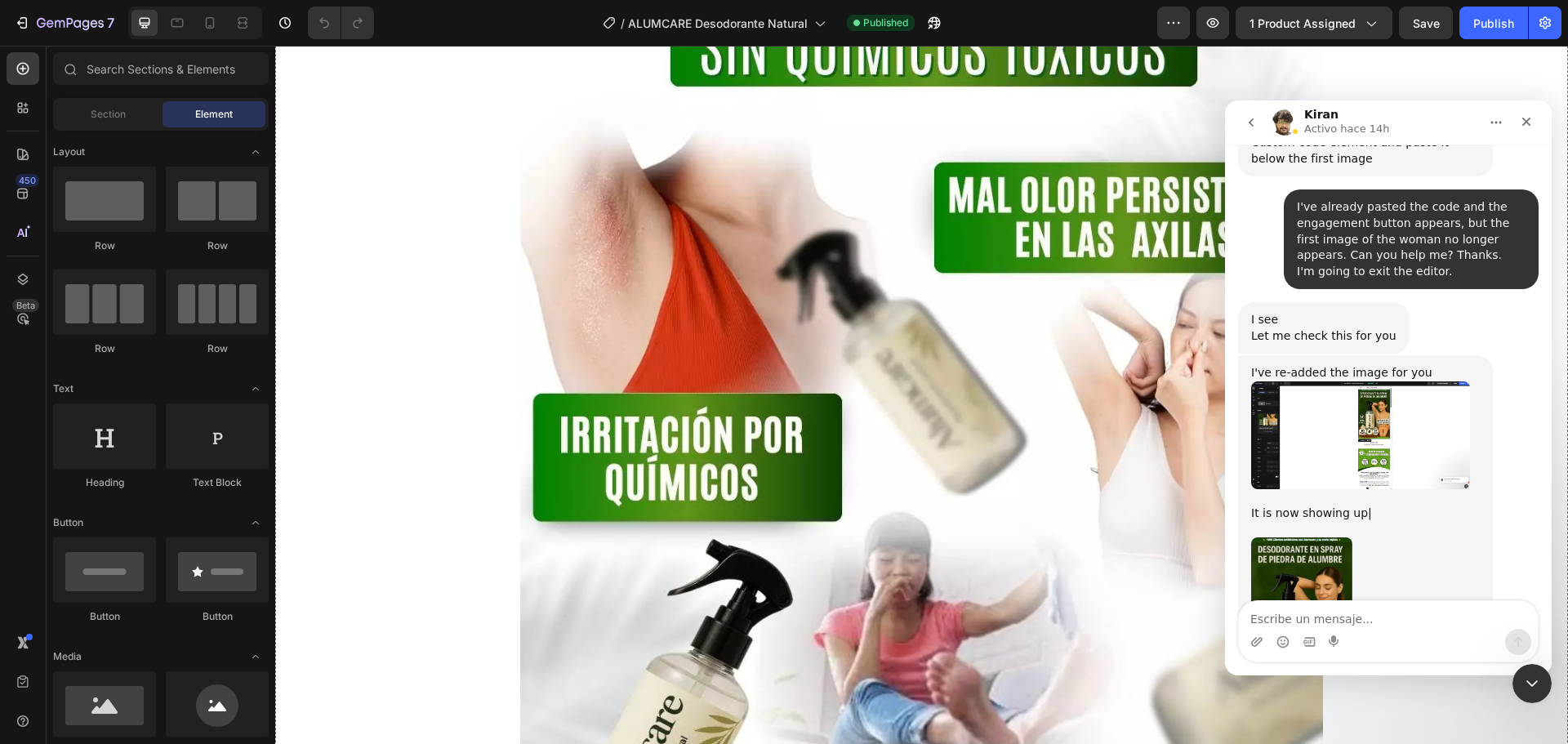
click at [912, 425] on img at bounding box center [922, 430] width 803 height 1004
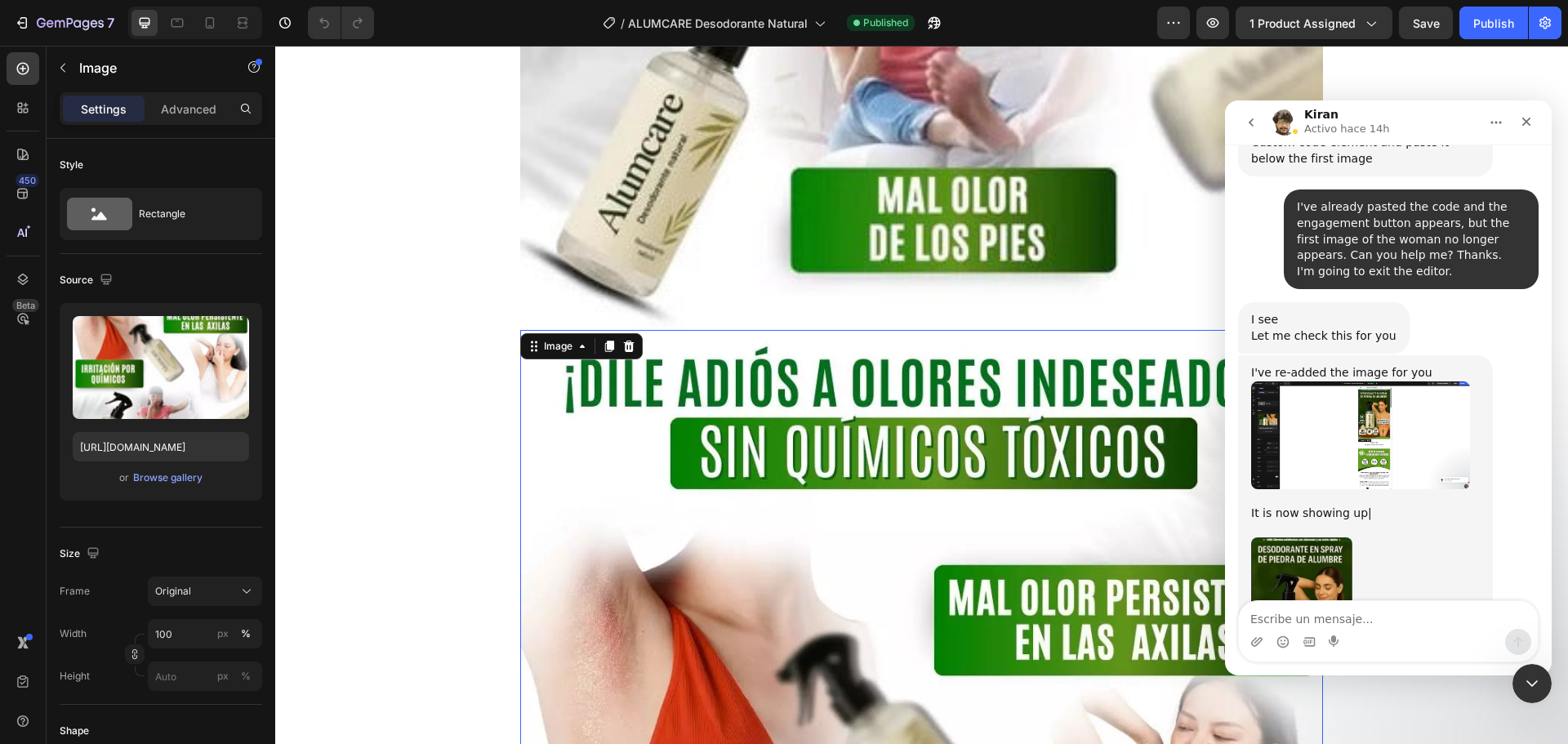
scroll to position [4902, 0]
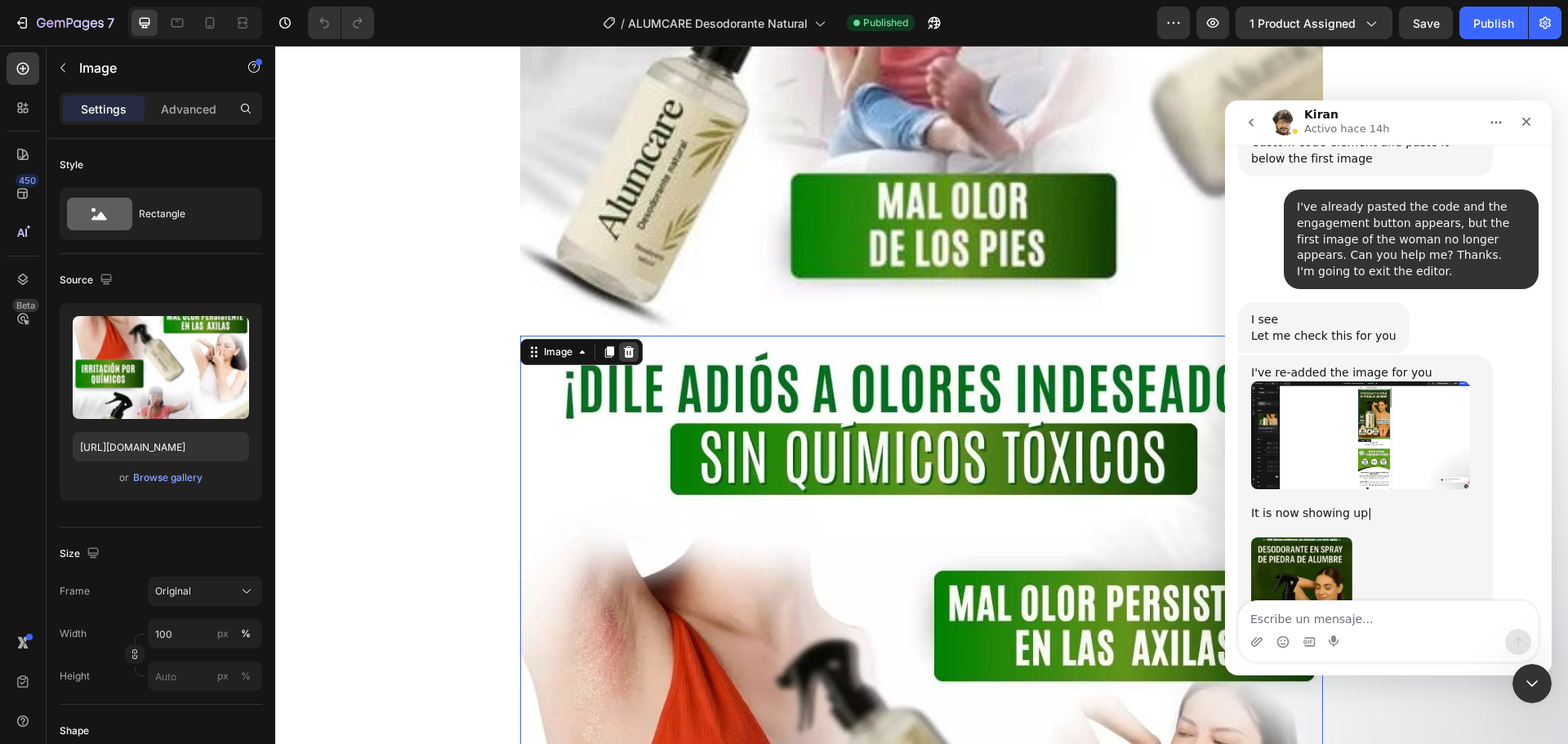
click at [627, 346] on icon at bounding box center [629, 351] width 11 height 11
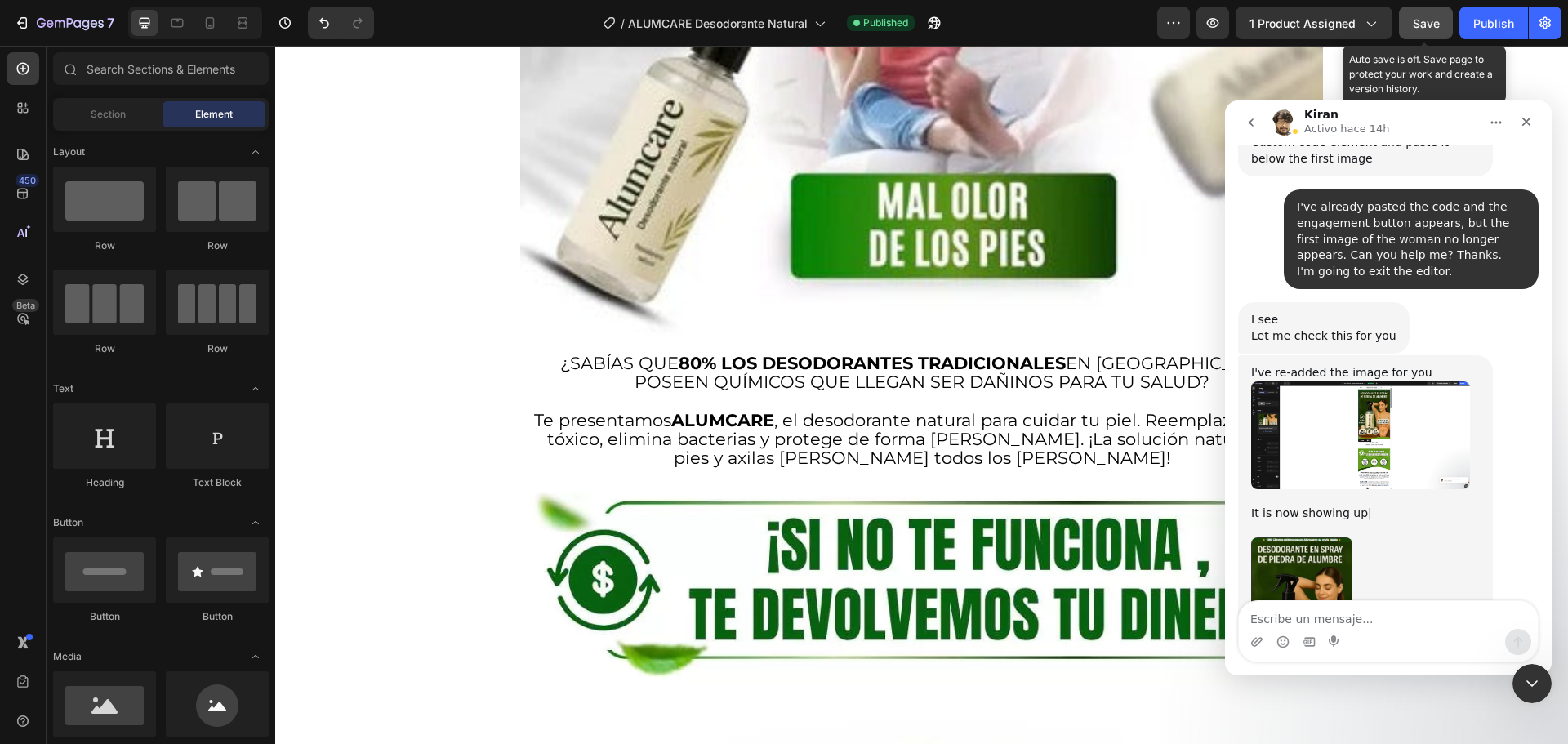
click at [1423, 17] on span "Save" at bounding box center [1426, 24] width 27 height 14
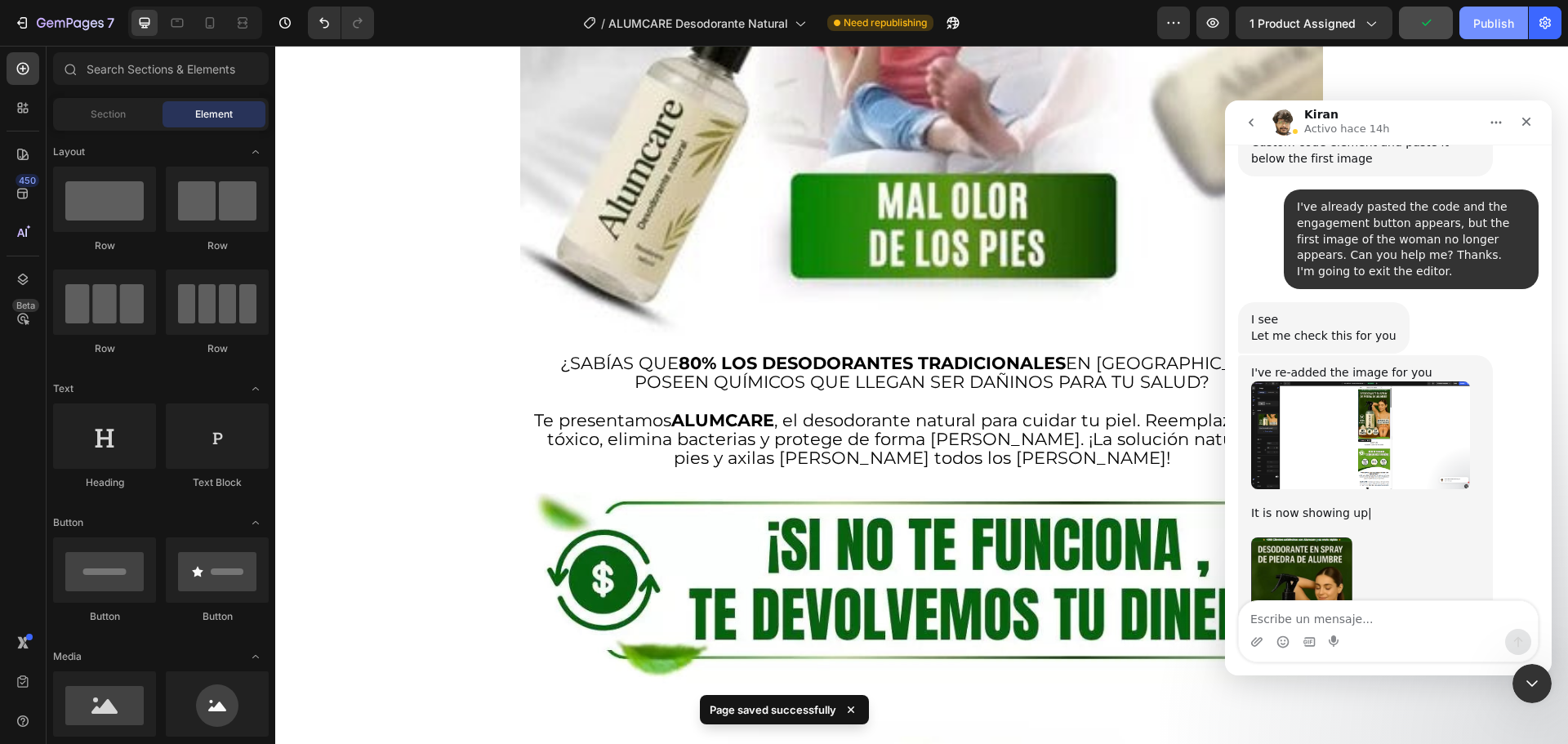
click at [1489, 20] on div "Publish" at bounding box center [1494, 23] width 41 height 17
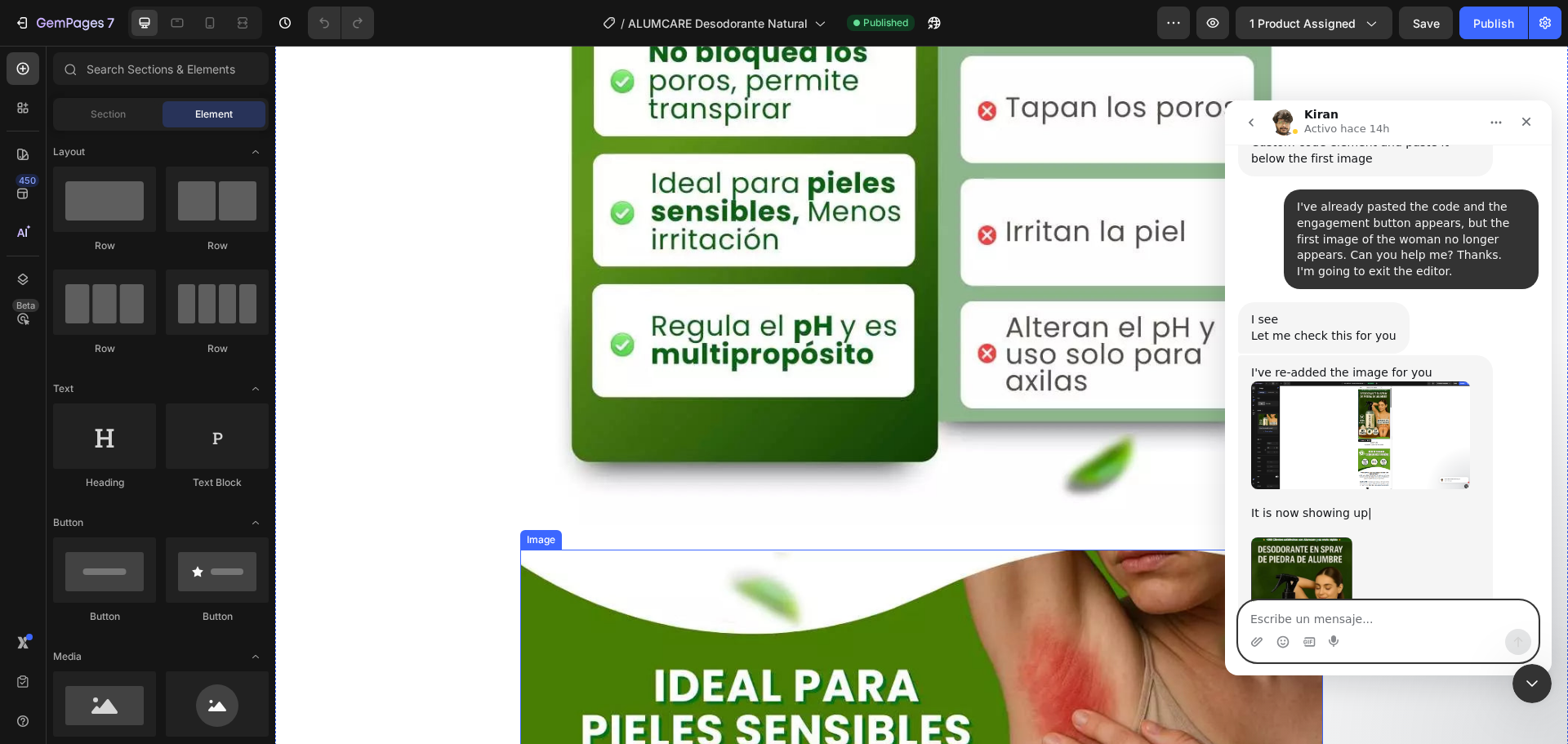
scroll to position [2777, 0]
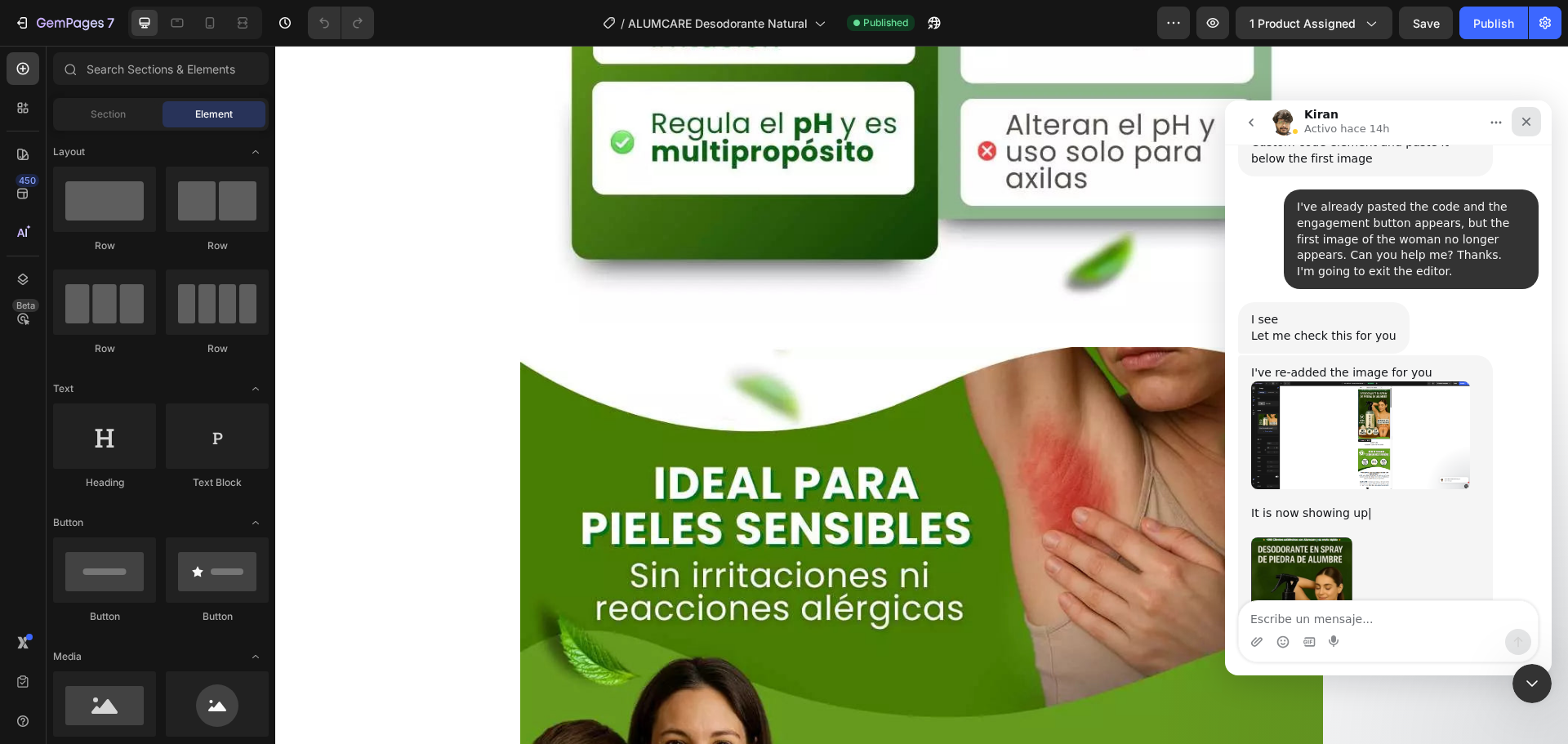
click at [1524, 121] on icon "Cerrar" at bounding box center [1527, 122] width 13 height 13
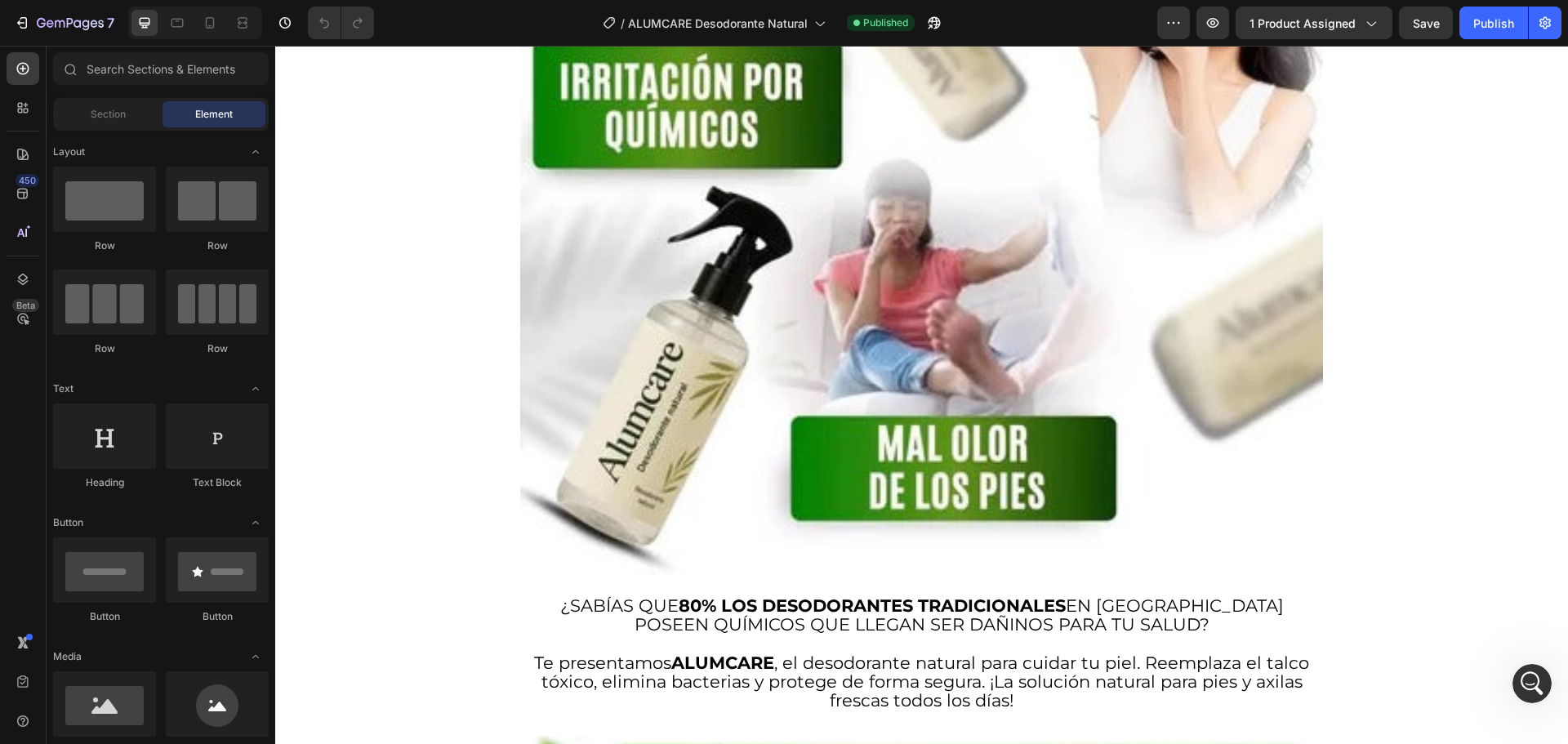
scroll to position [4939, 0]
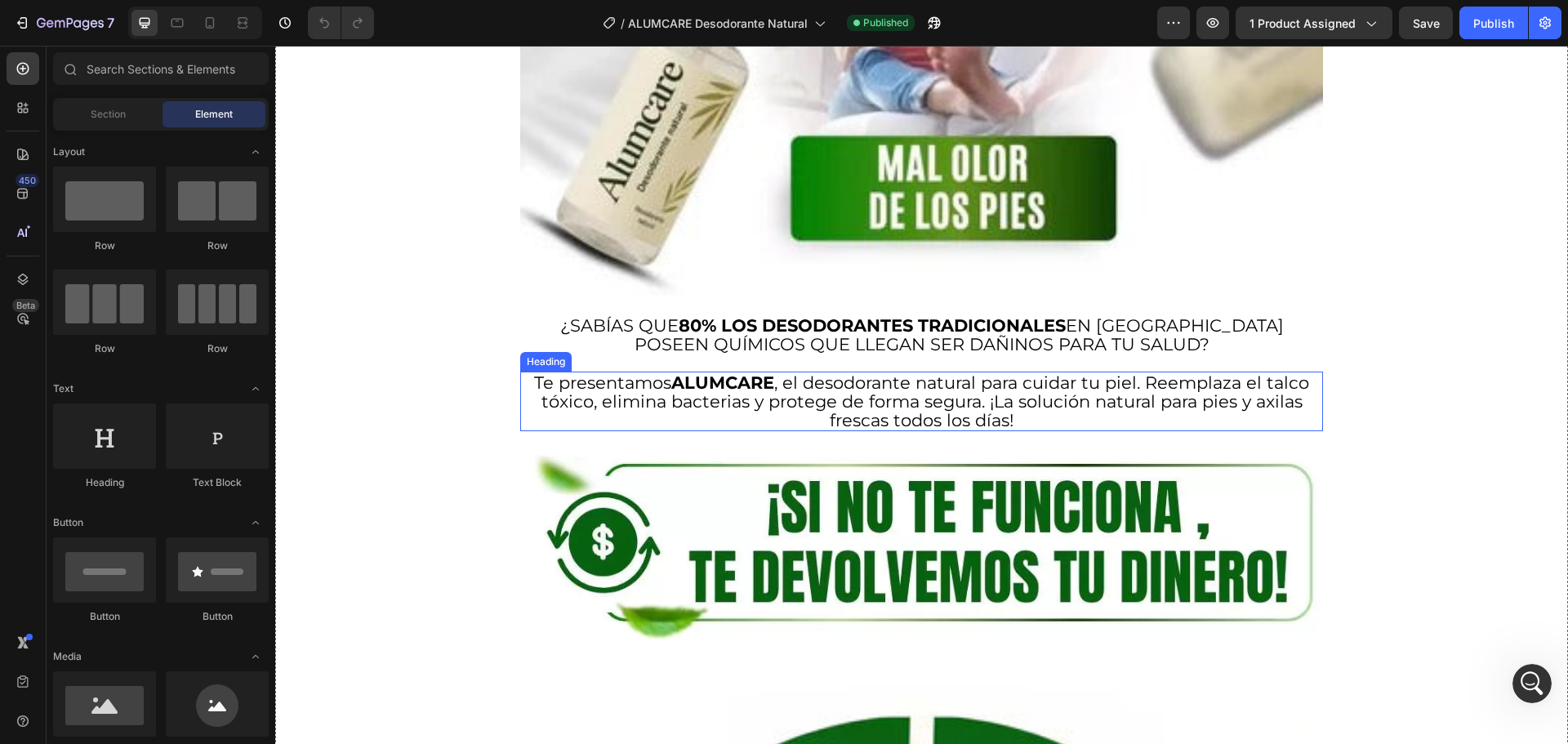
click at [939, 372] on h2 "Te presentamos ALUMCARE , el desodorante natural para cuidar tu piel. Reemplaza…" at bounding box center [921, 402] width 786 height 60
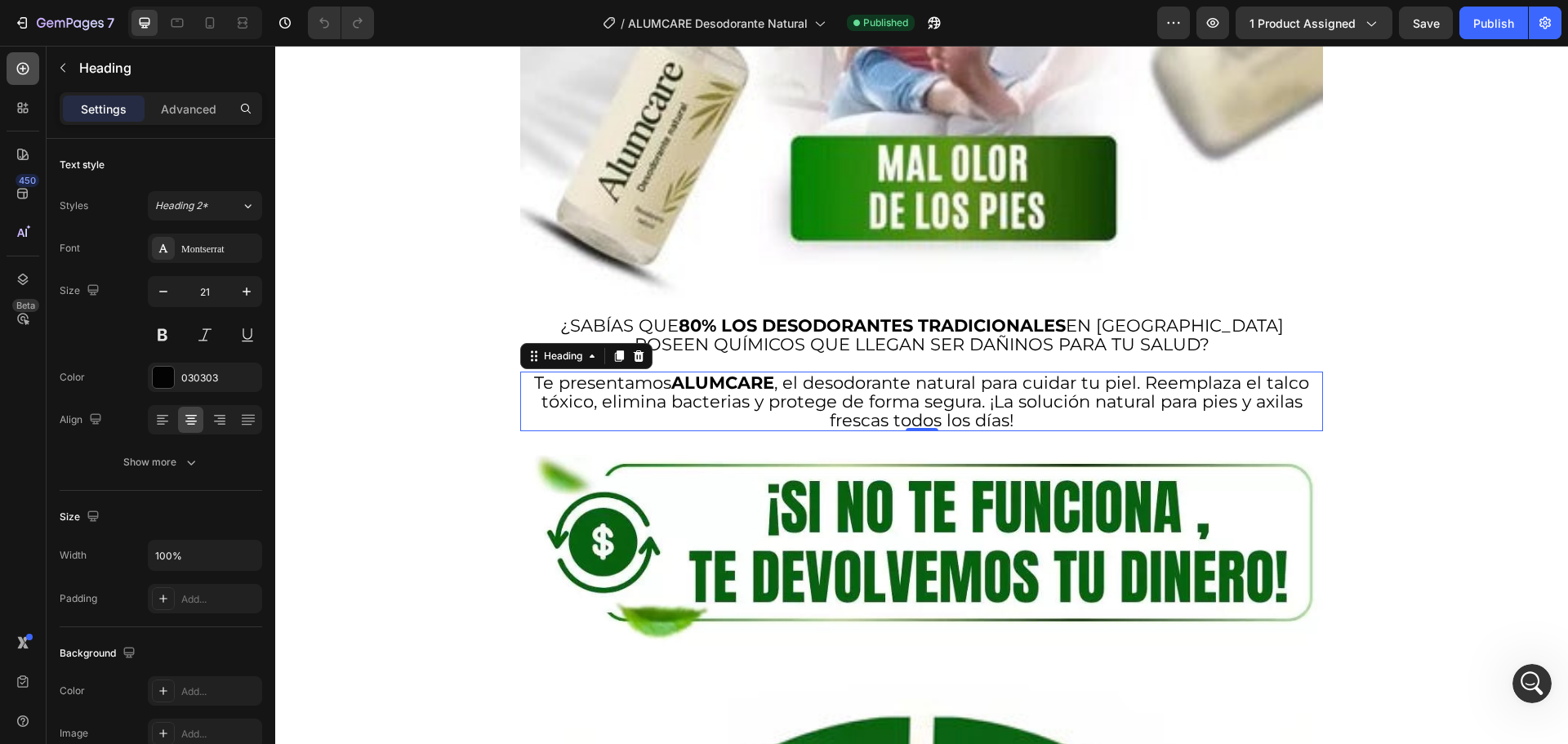
click at [20, 71] on icon at bounding box center [23, 68] width 17 height 17
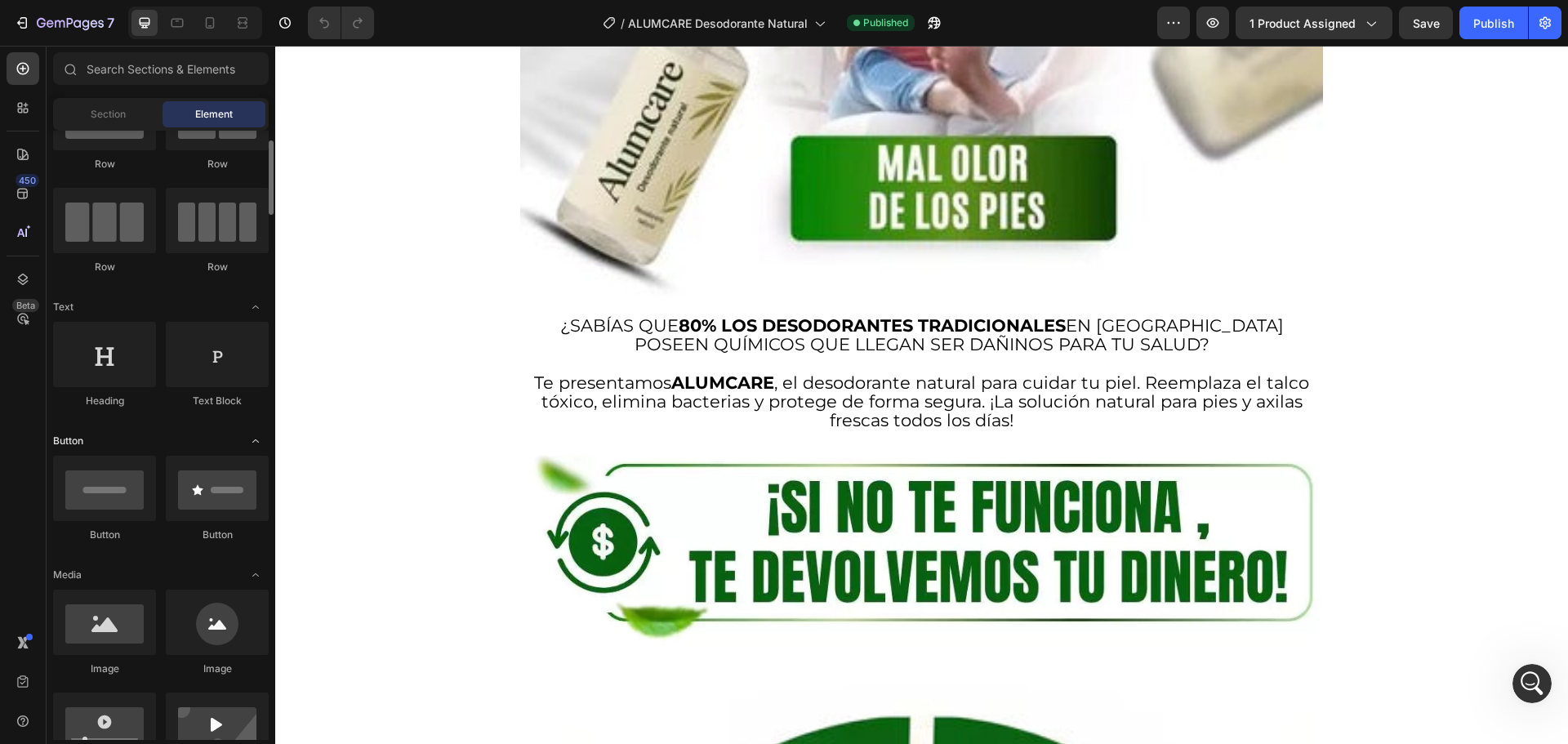
scroll to position [163, 0]
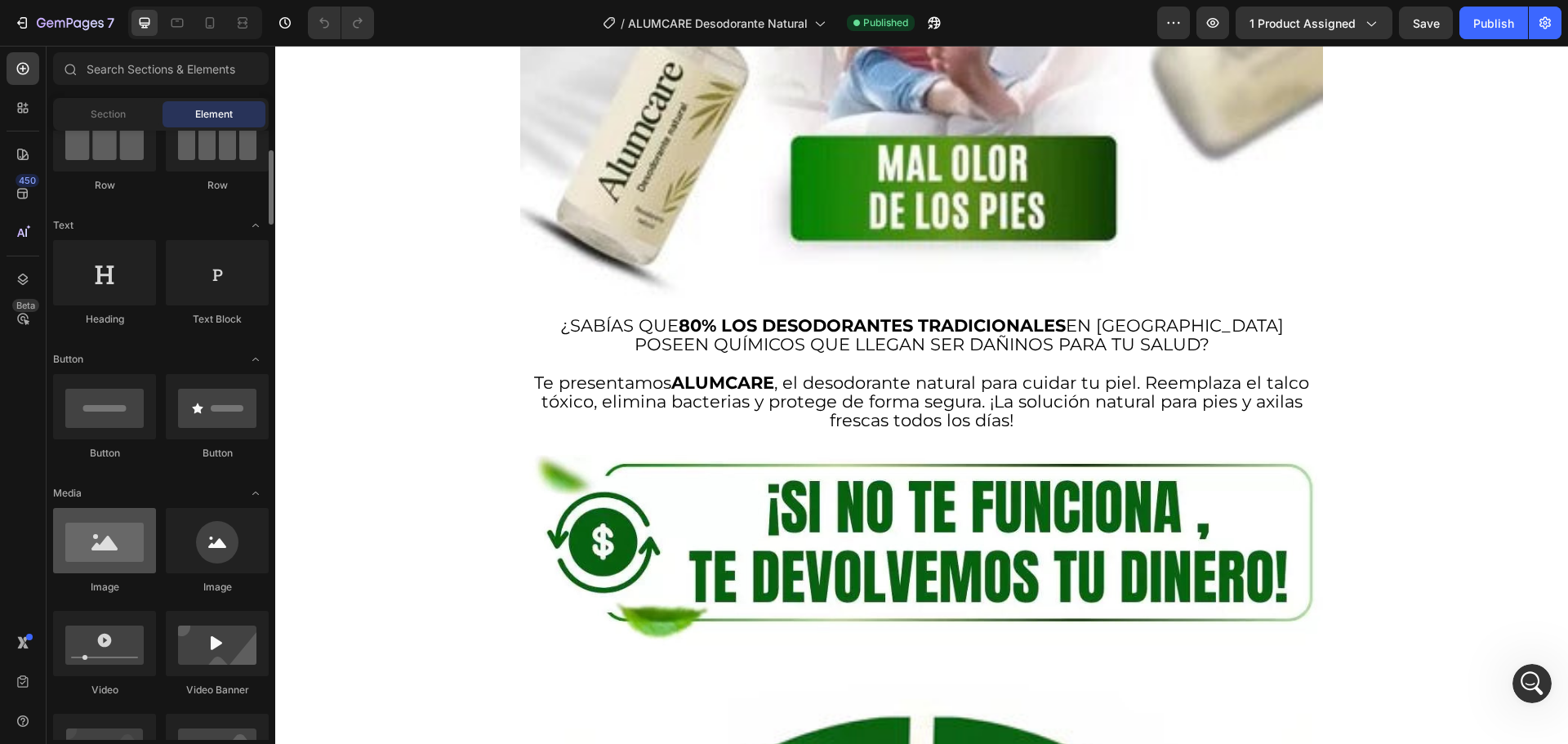
click at [99, 542] on div at bounding box center [104, 541] width 103 height 65
click at [110, 537] on div at bounding box center [104, 541] width 103 height 65
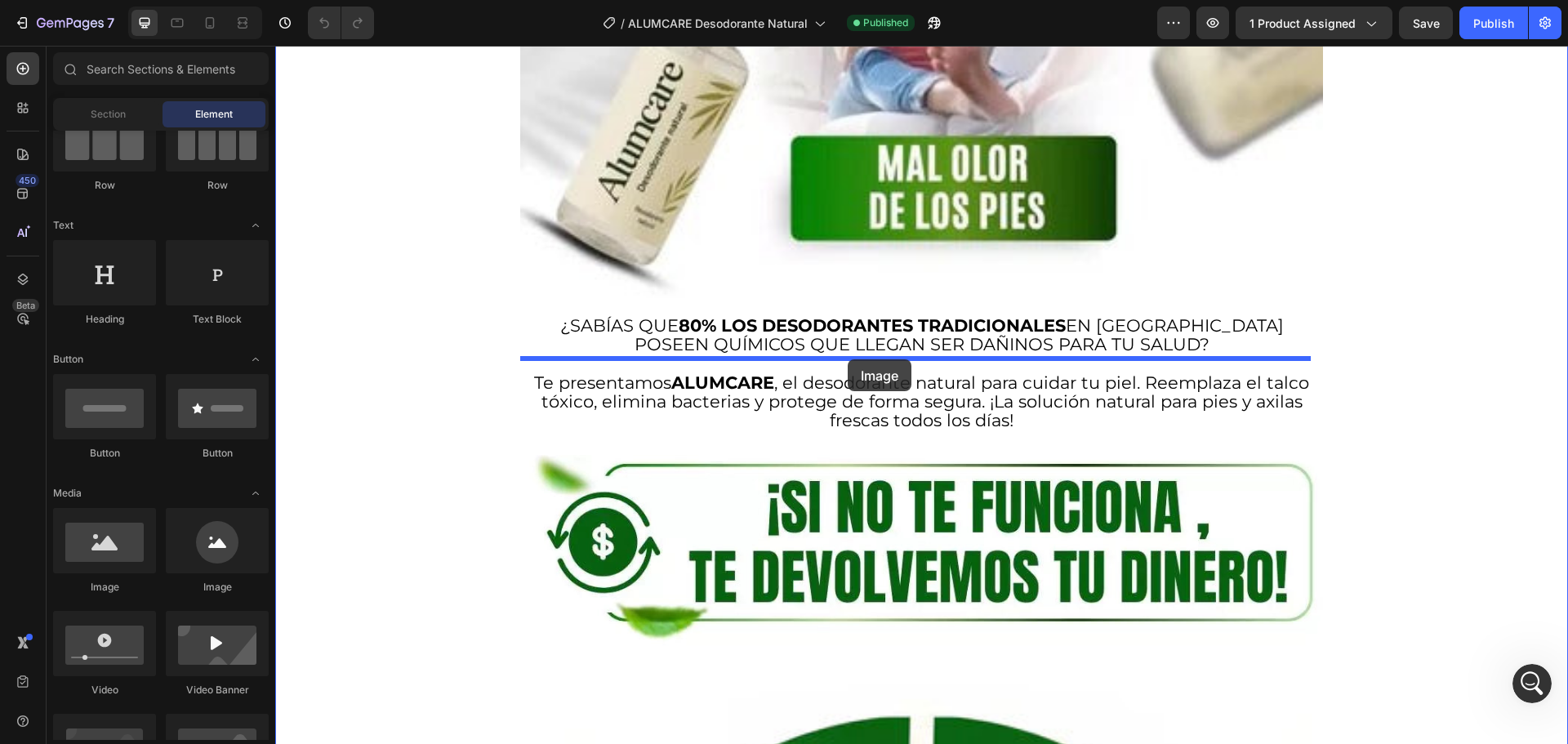
drag, startPoint x: 373, startPoint y: 589, endPoint x: 848, endPoint y: 359, distance: 527.8
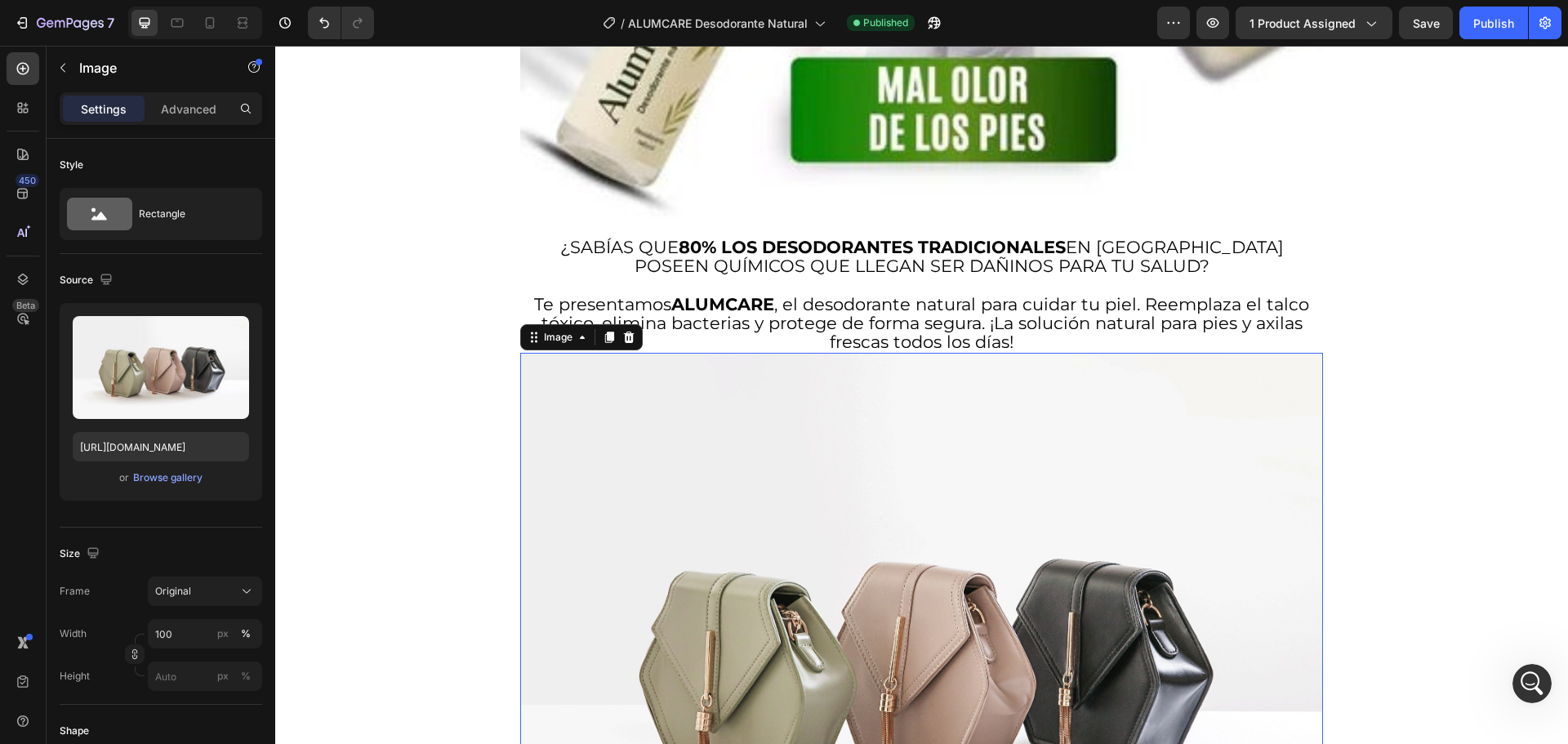
scroll to position [4939, 0]
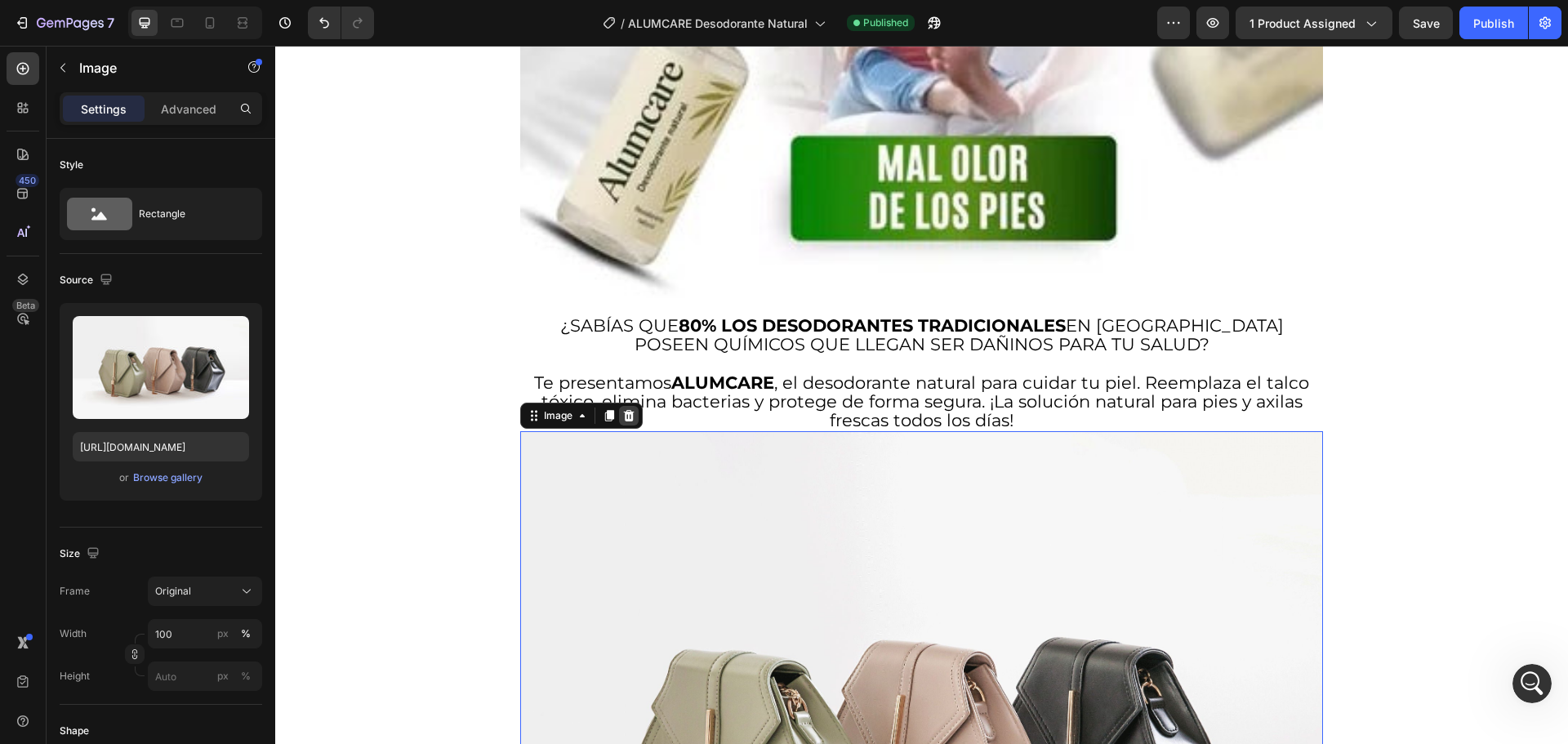
click at [631, 410] on icon at bounding box center [628, 416] width 13 height 13
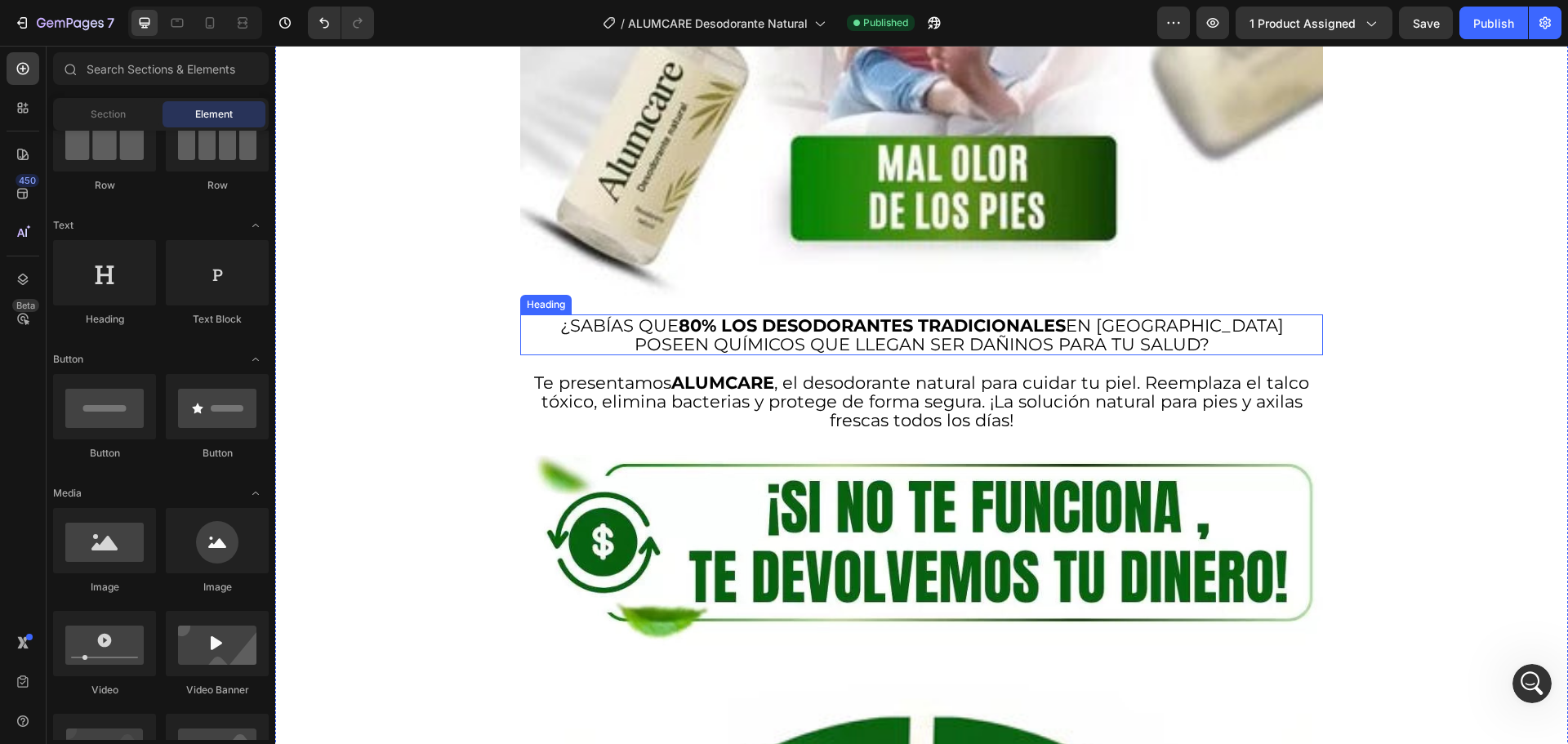
click at [667, 314] on h2 "¿Sabías que 80% los desodorantes tradicionales en Colombia poseen químicos que …" at bounding box center [921, 334] width 786 height 41
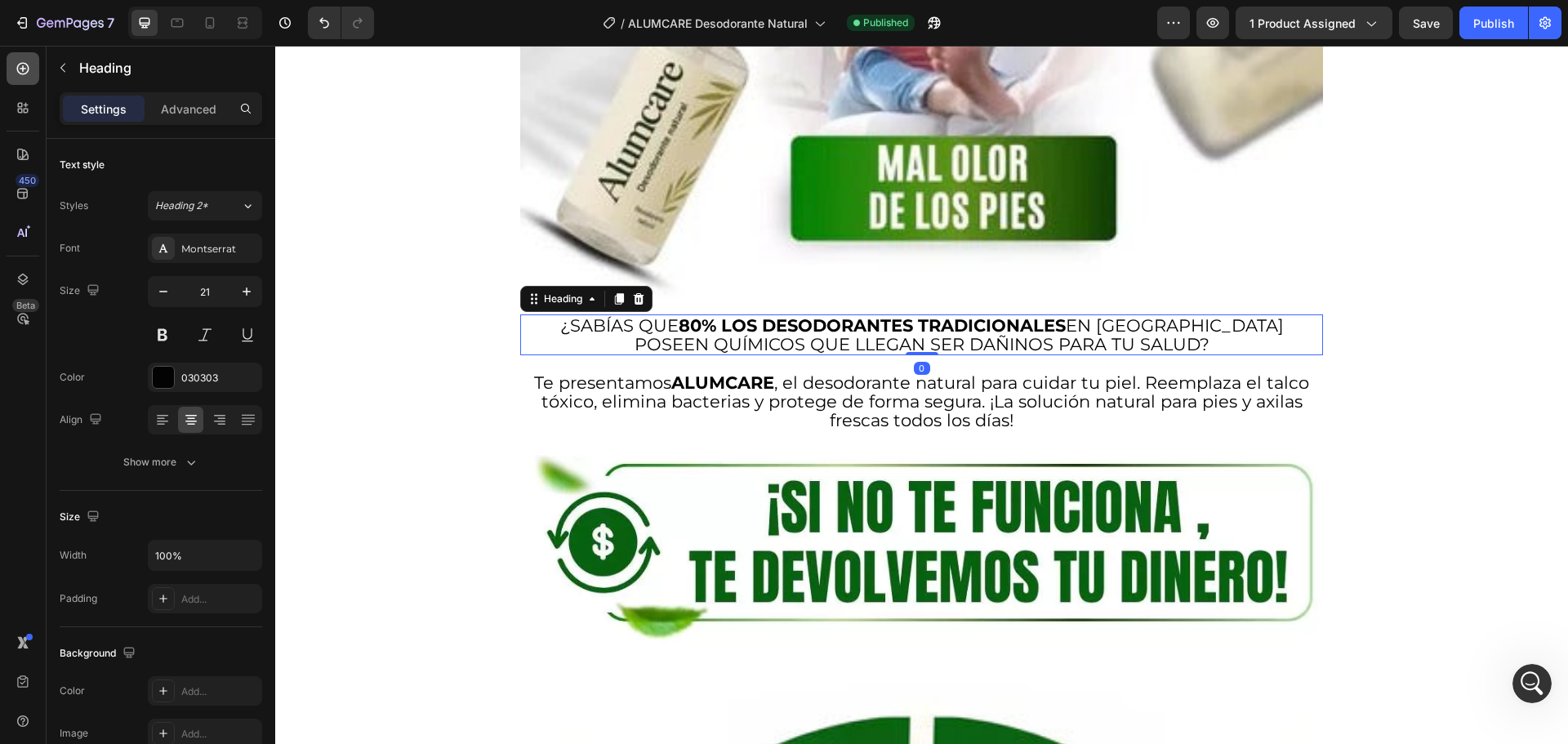
click at [24, 68] on icon at bounding box center [23, 68] width 17 height 17
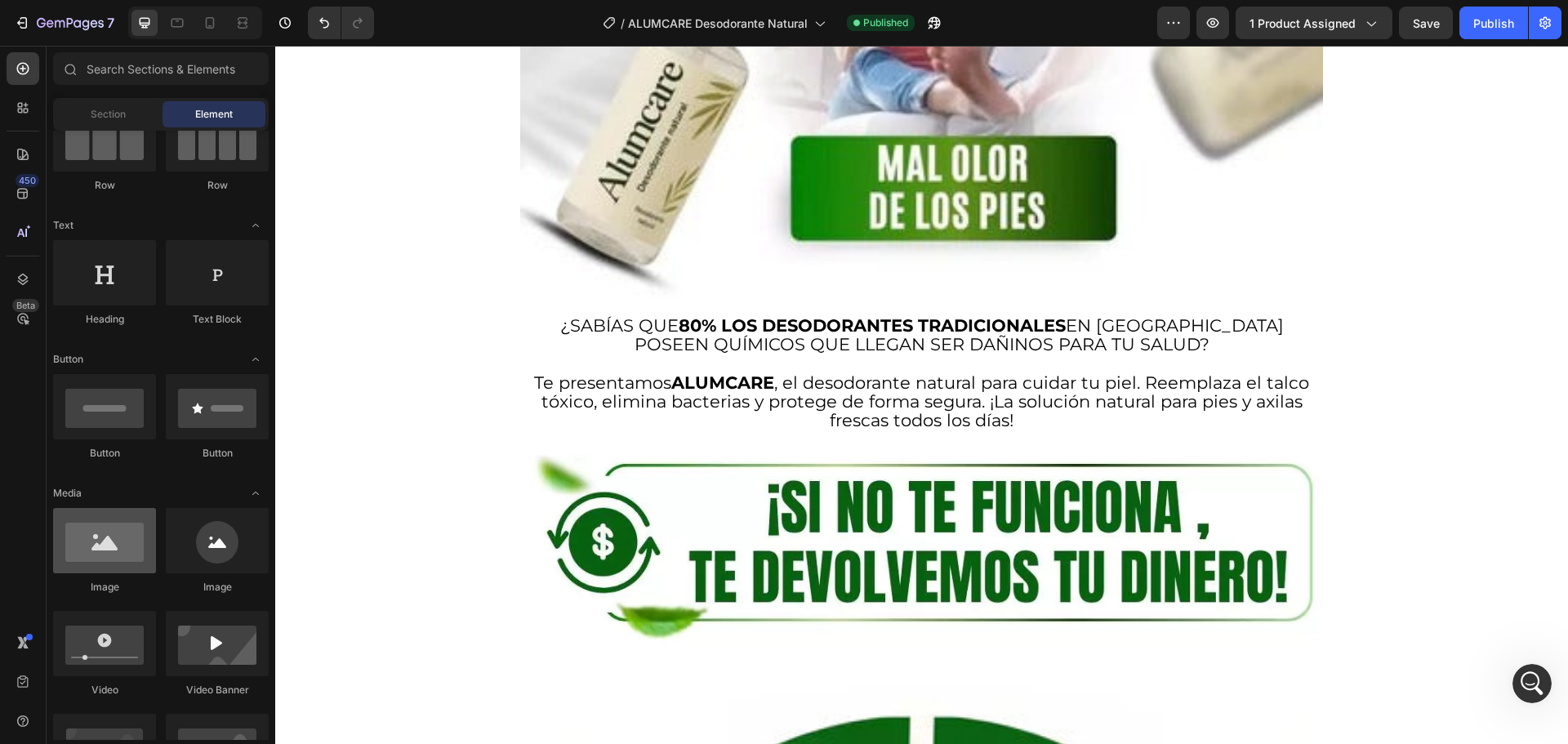
click at [116, 544] on div at bounding box center [104, 541] width 103 height 65
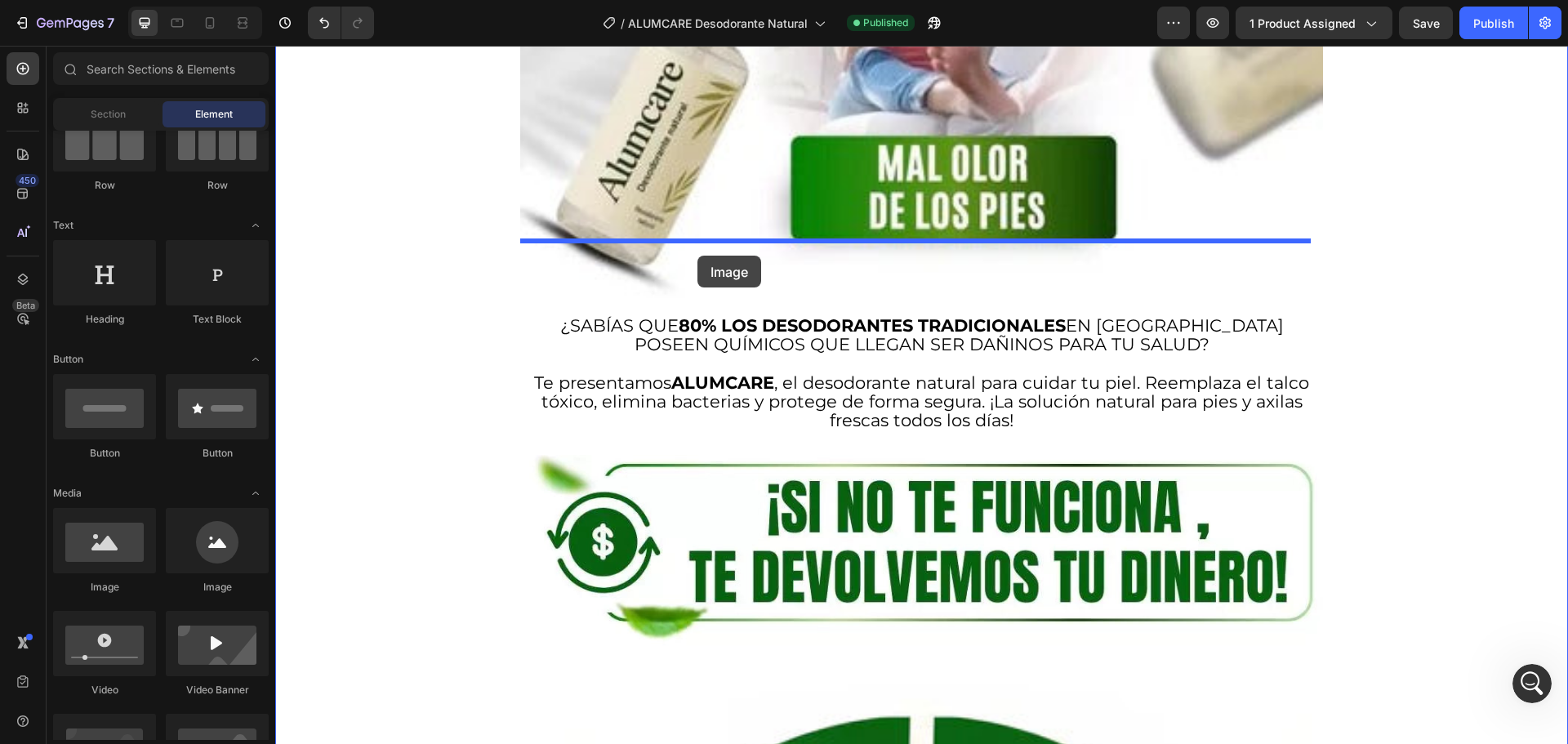
drag, startPoint x: 392, startPoint y: 589, endPoint x: 697, endPoint y: 256, distance: 451.6
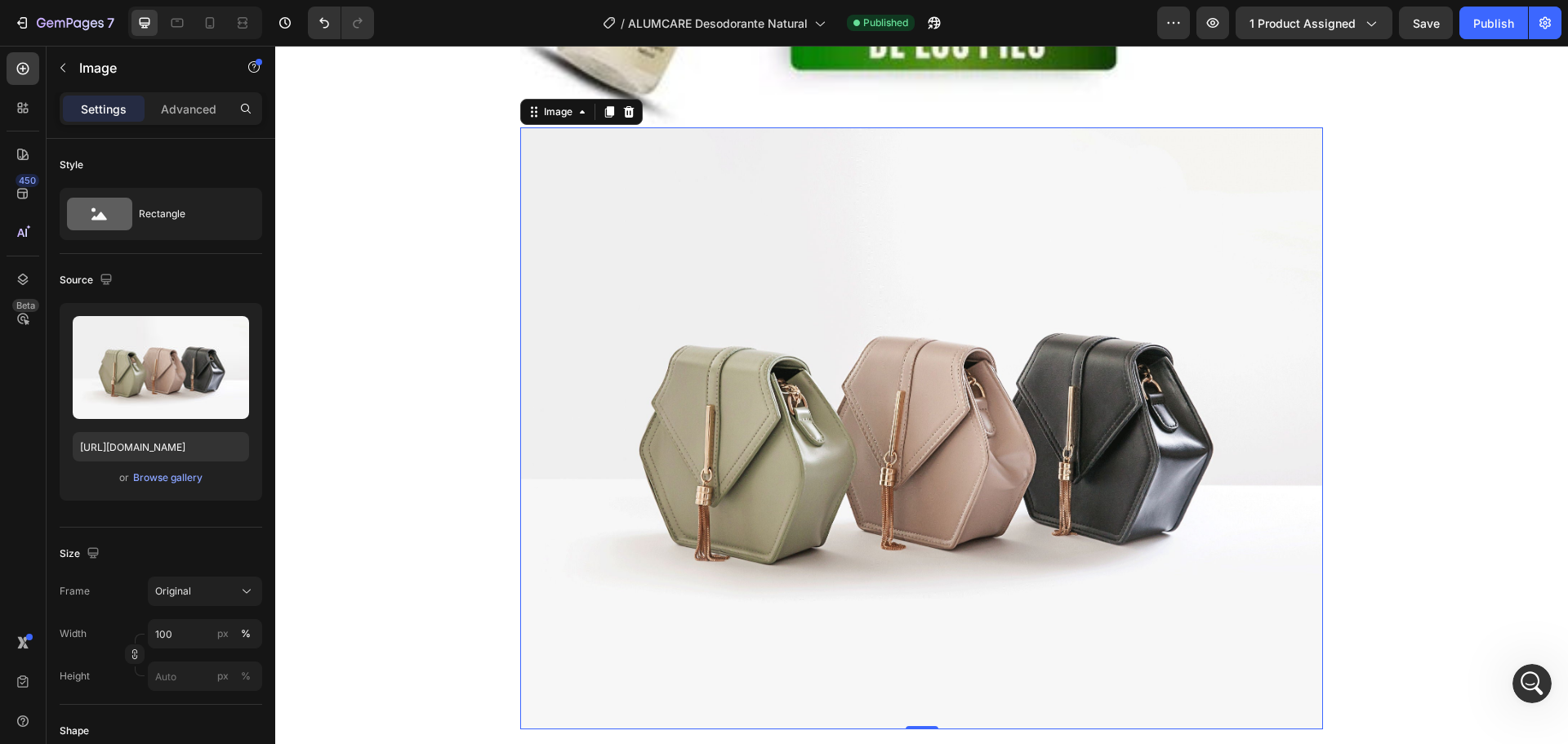
scroll to position [5021, 0]
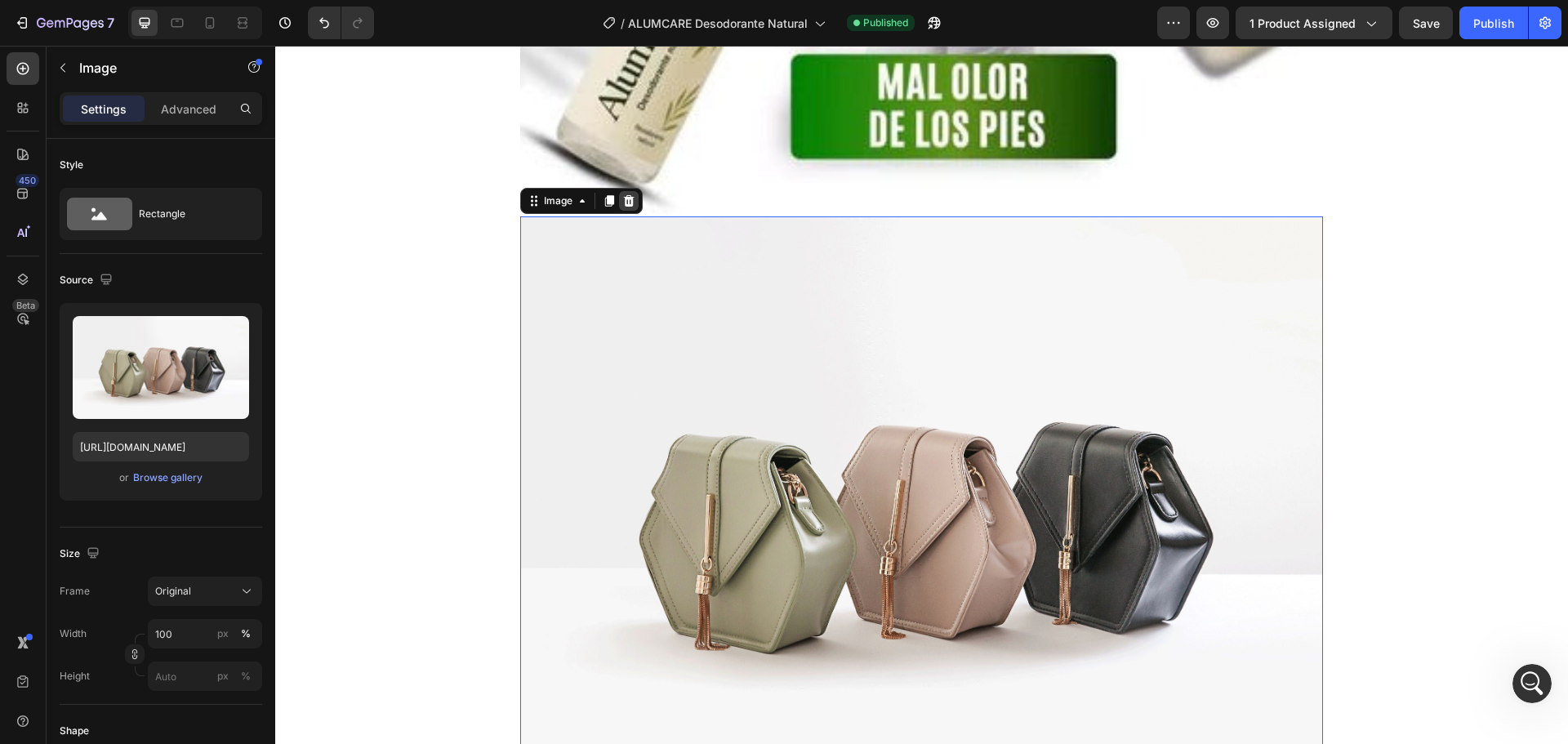
click at [630, 195] on icon at bounding box center [629, 200] width 11 height 11
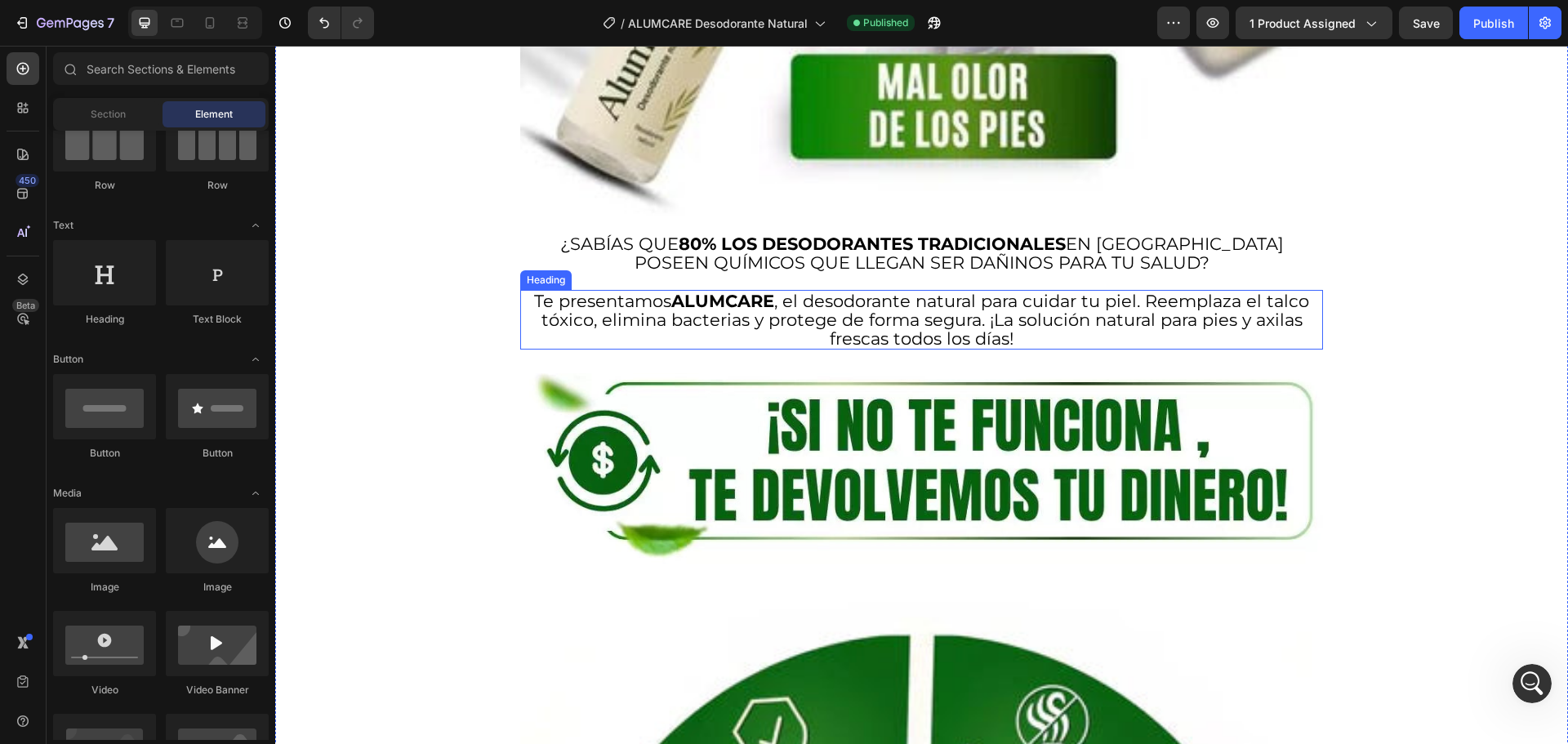
click at [631, 290] on h2 "Te presentamos ALUMCARE , el desodorante natural para cuidar tu piel. Reemplaza…" at bounding box center [921, 320] width 786 height 60
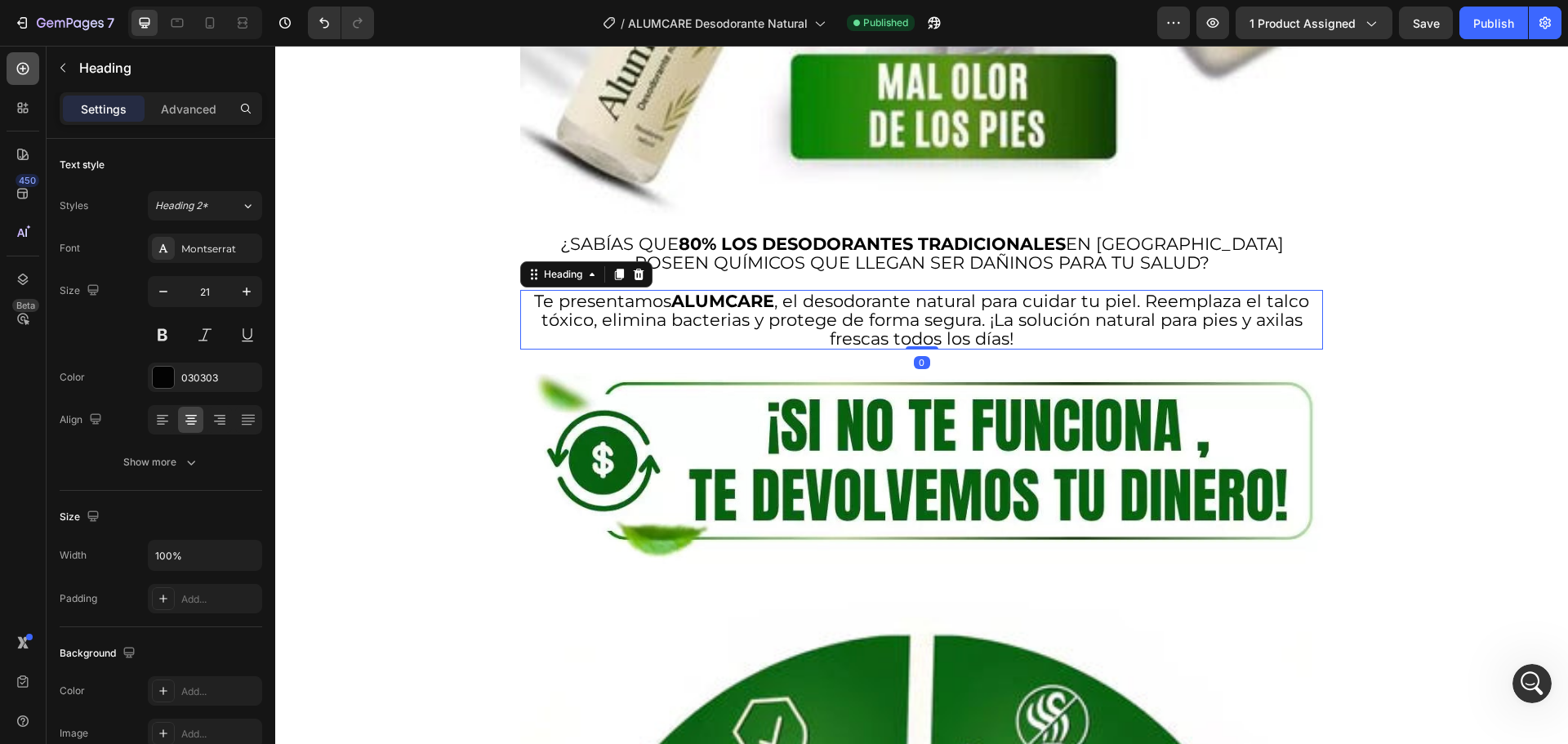
click at [26, 78] on div at bounding box center [22, 68] width 33 height 33
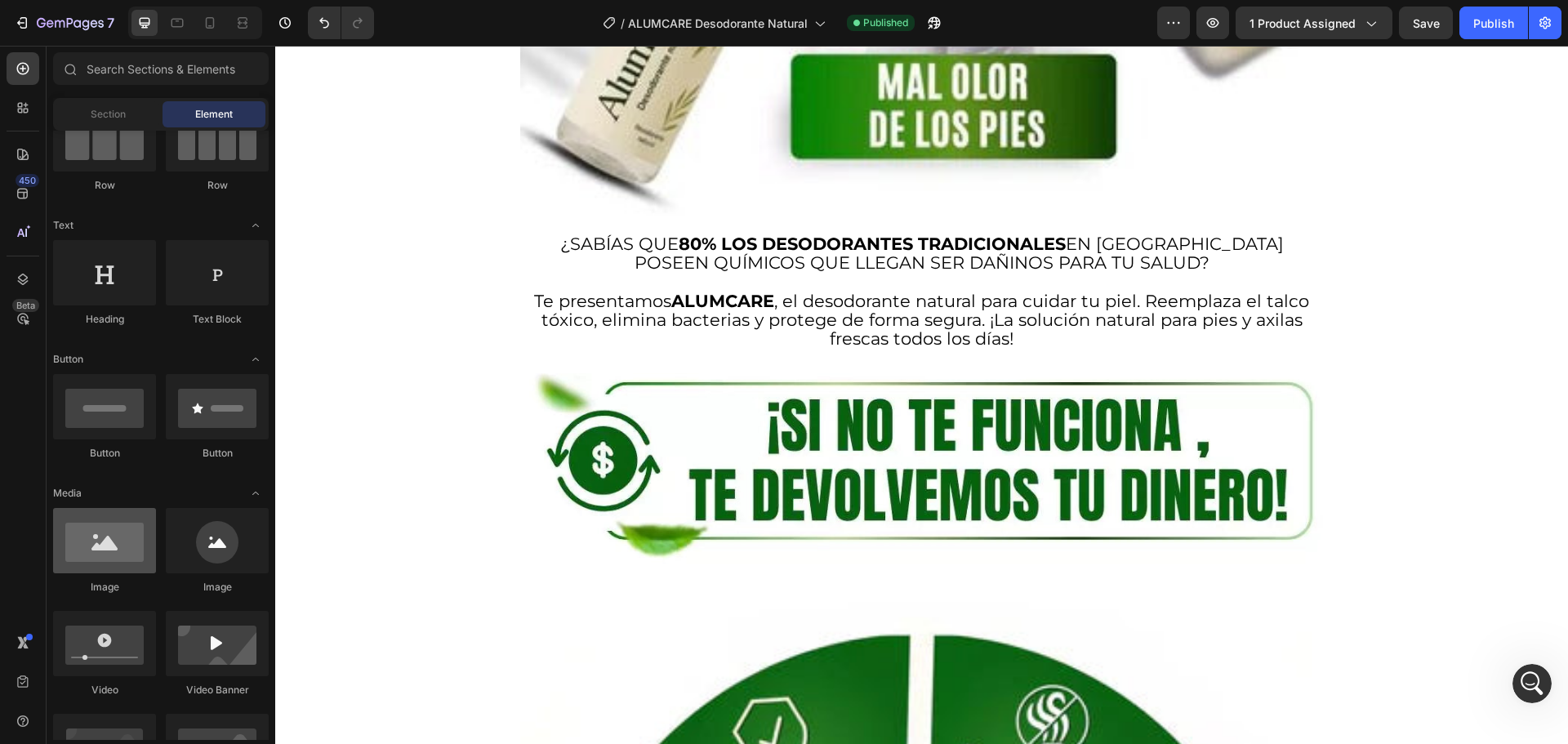
click at [84, 567] on div at bounding box center [104, 541] width 103 height 65
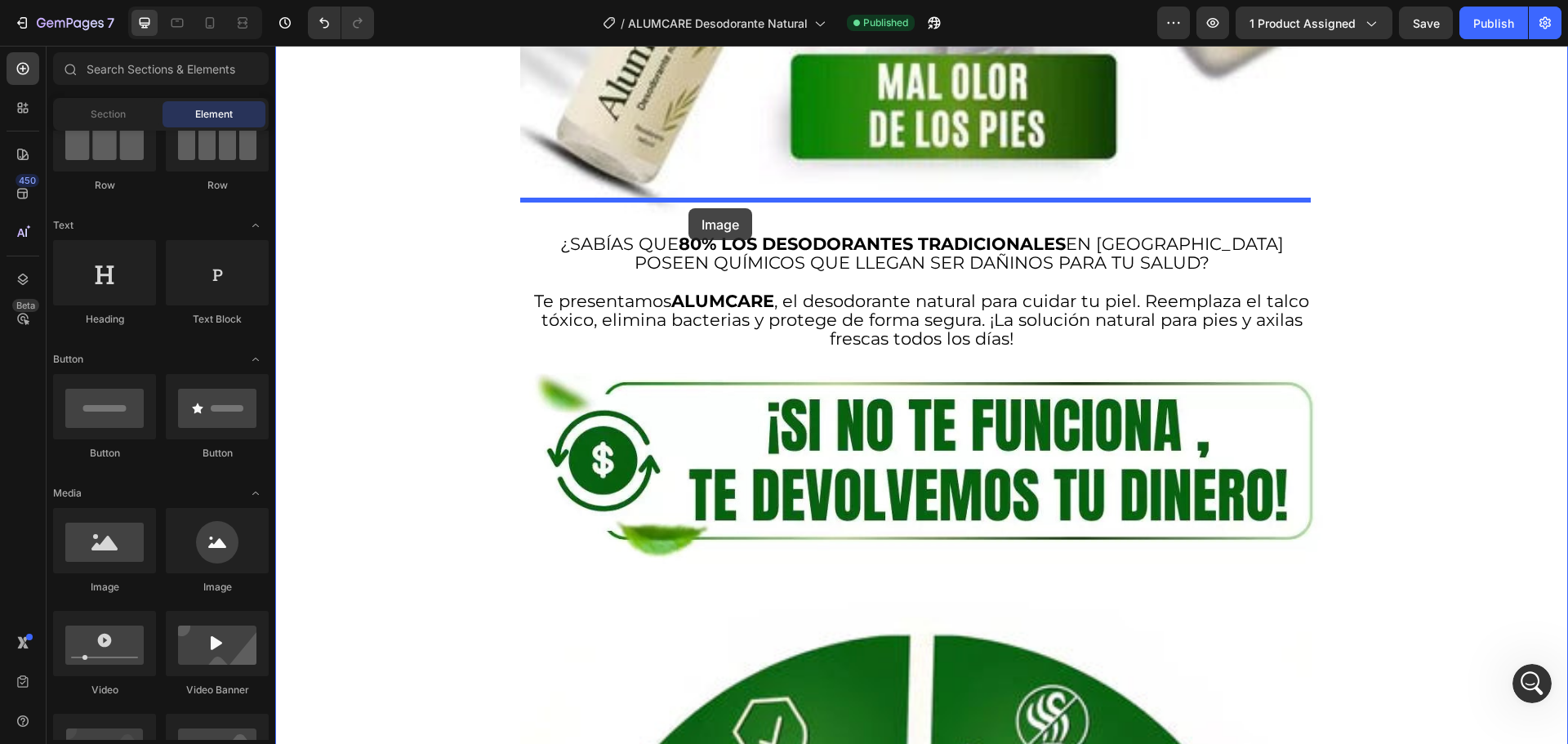
drag, startPoint x: 359, startPoint y: 613, endPoint x: 688, endPoint y: 208, distance: 521.8
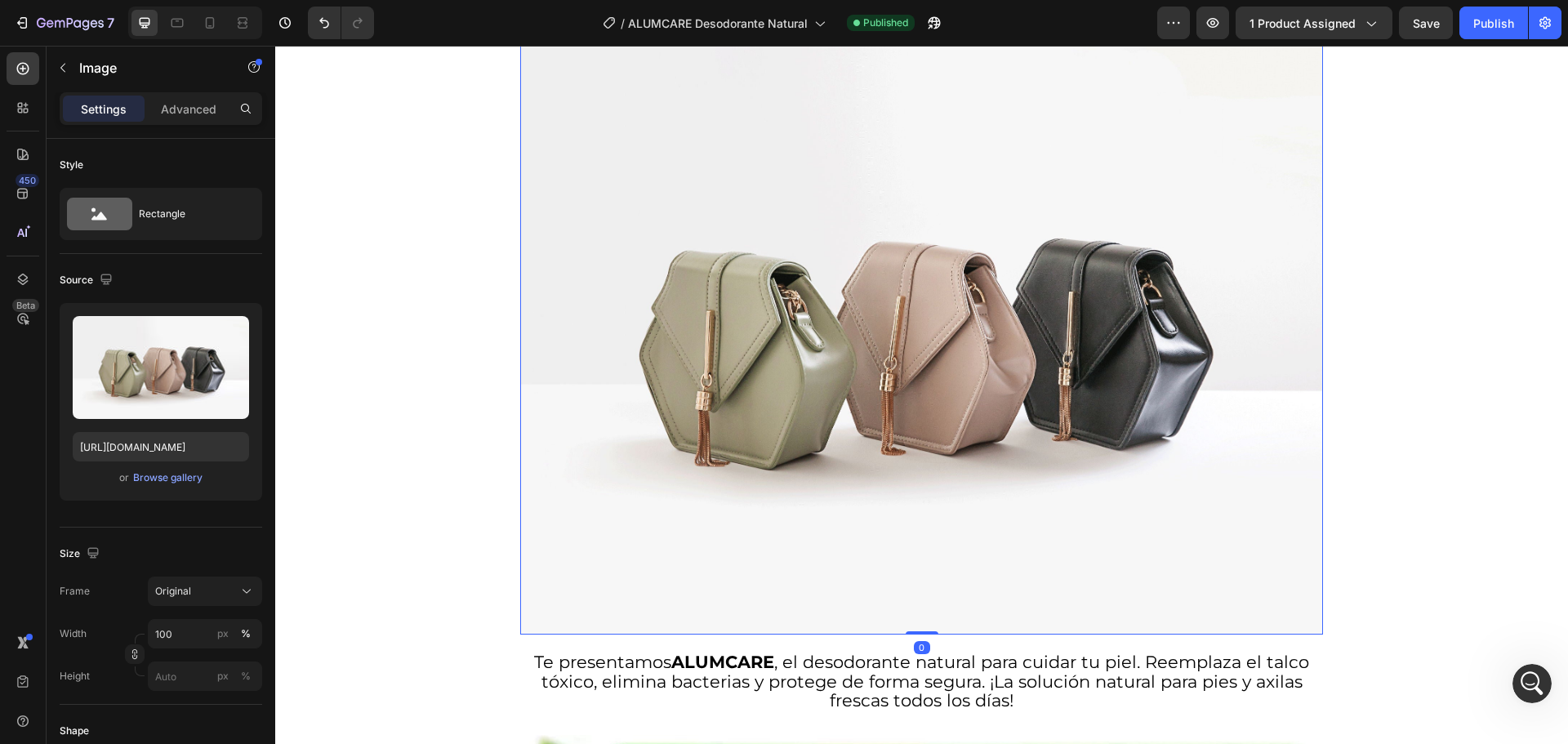
scroll to position [5266, 0]
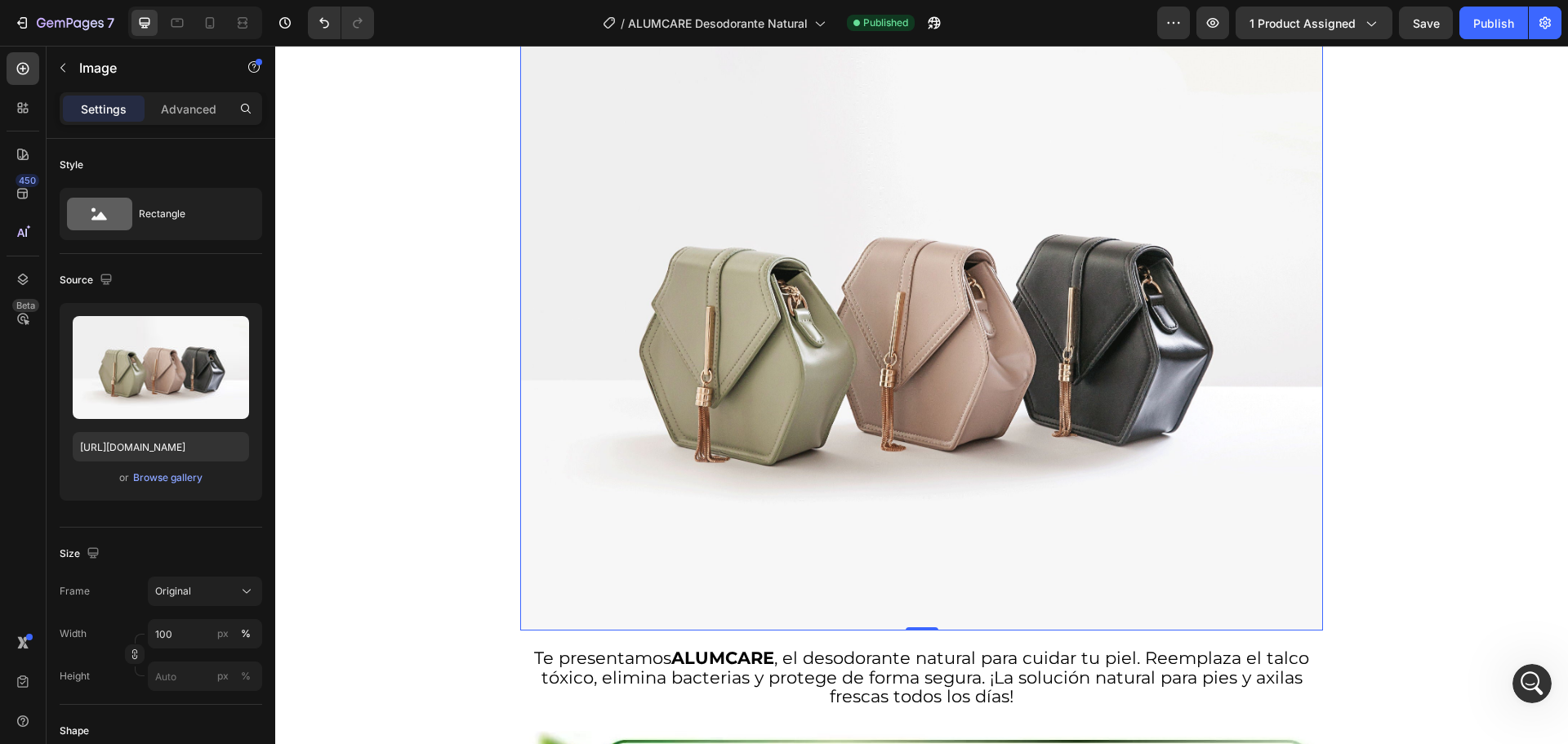
click at [702, 302] on img at bounding box center [922, 329] width 803 height 602
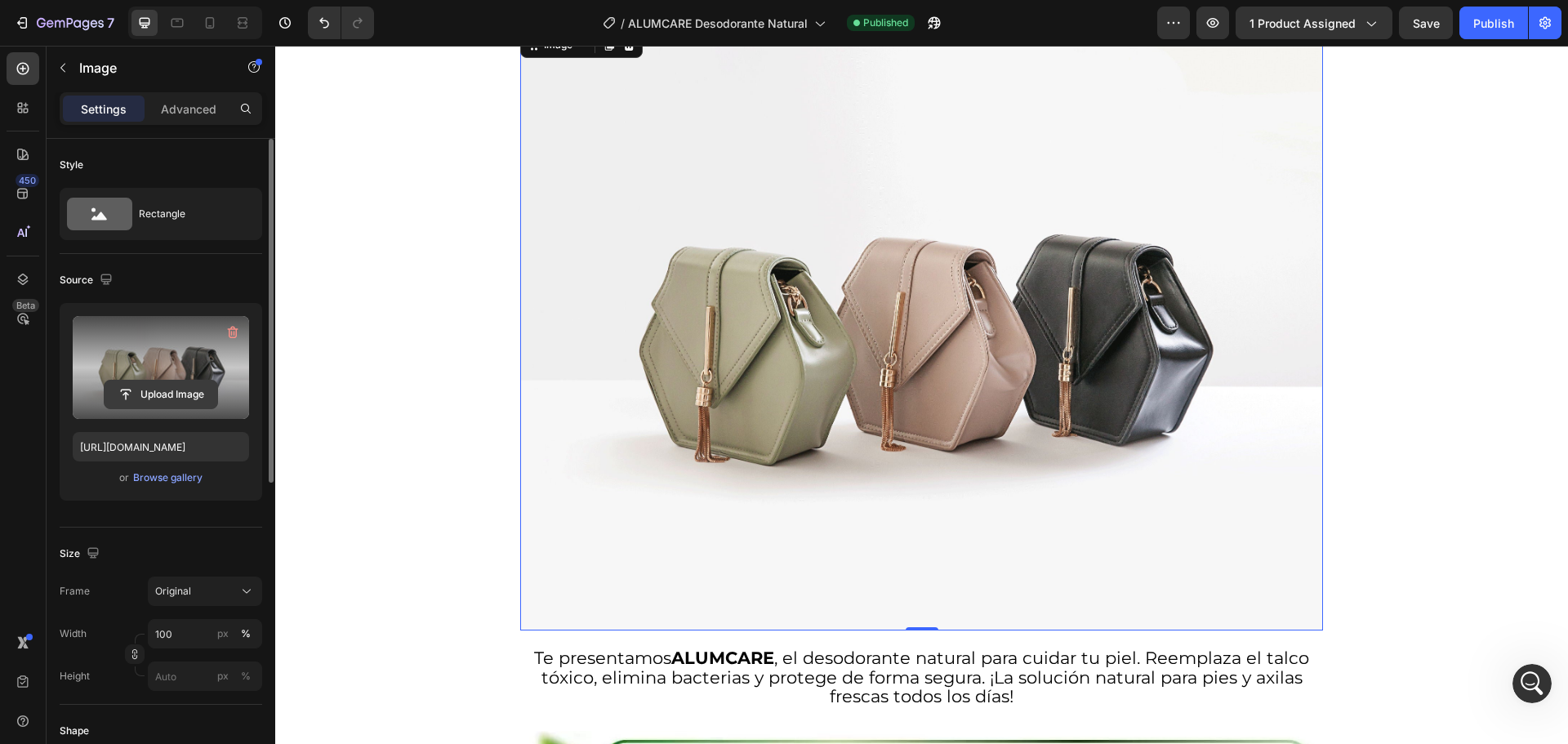
click at [148, 380] on button "Upload Image" at bounding box center [161, 394] width 115 height 29
click at [145, 393] on input "file" at bounding box center [161, 394] width 113 height 27
type input "https://cdn.shopify.com/s/files/1/0710/1654/6543/files/gempages_522219999520097…"
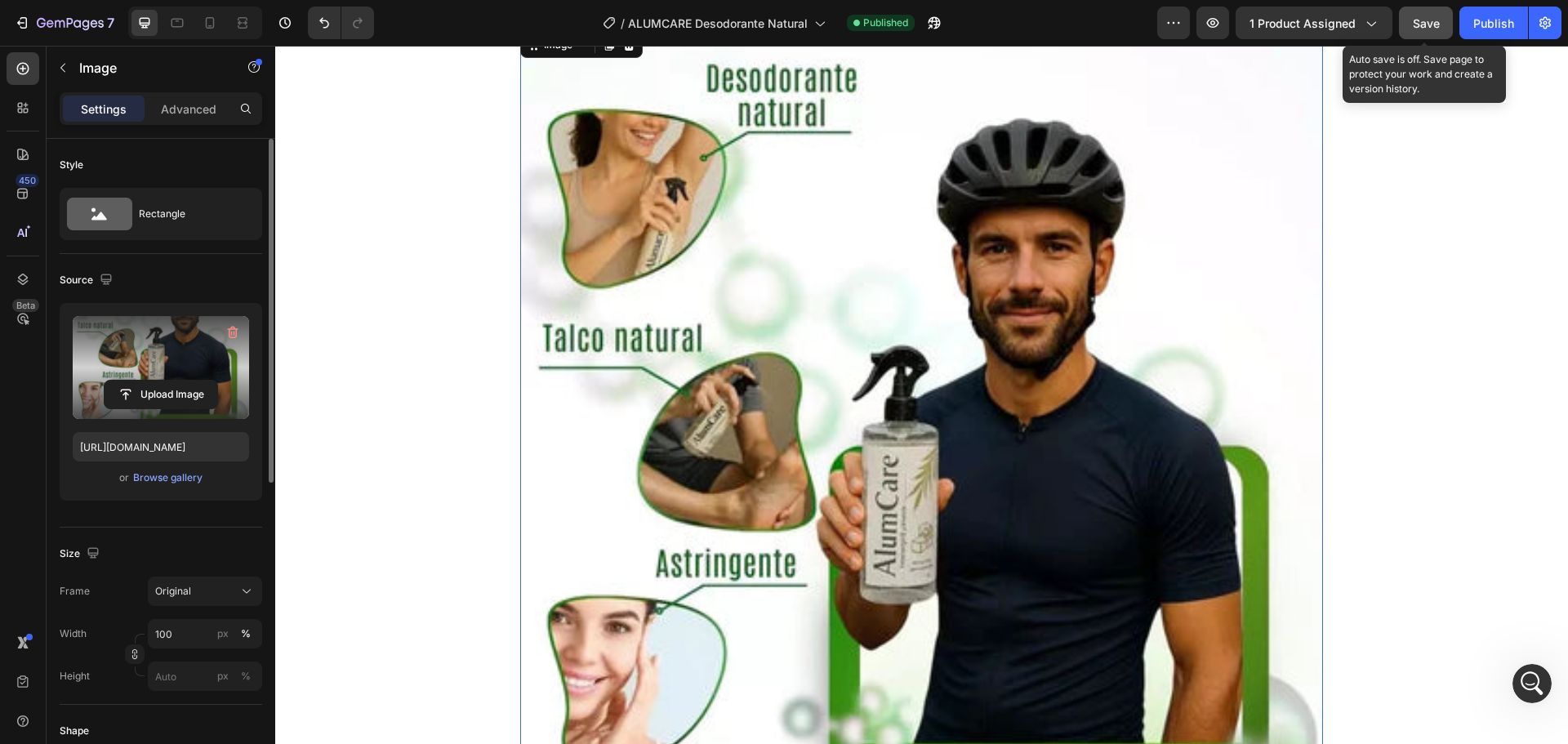
click at [1431, 32] on button "Save" at bounding box center [1426, 22] width 54 height 33
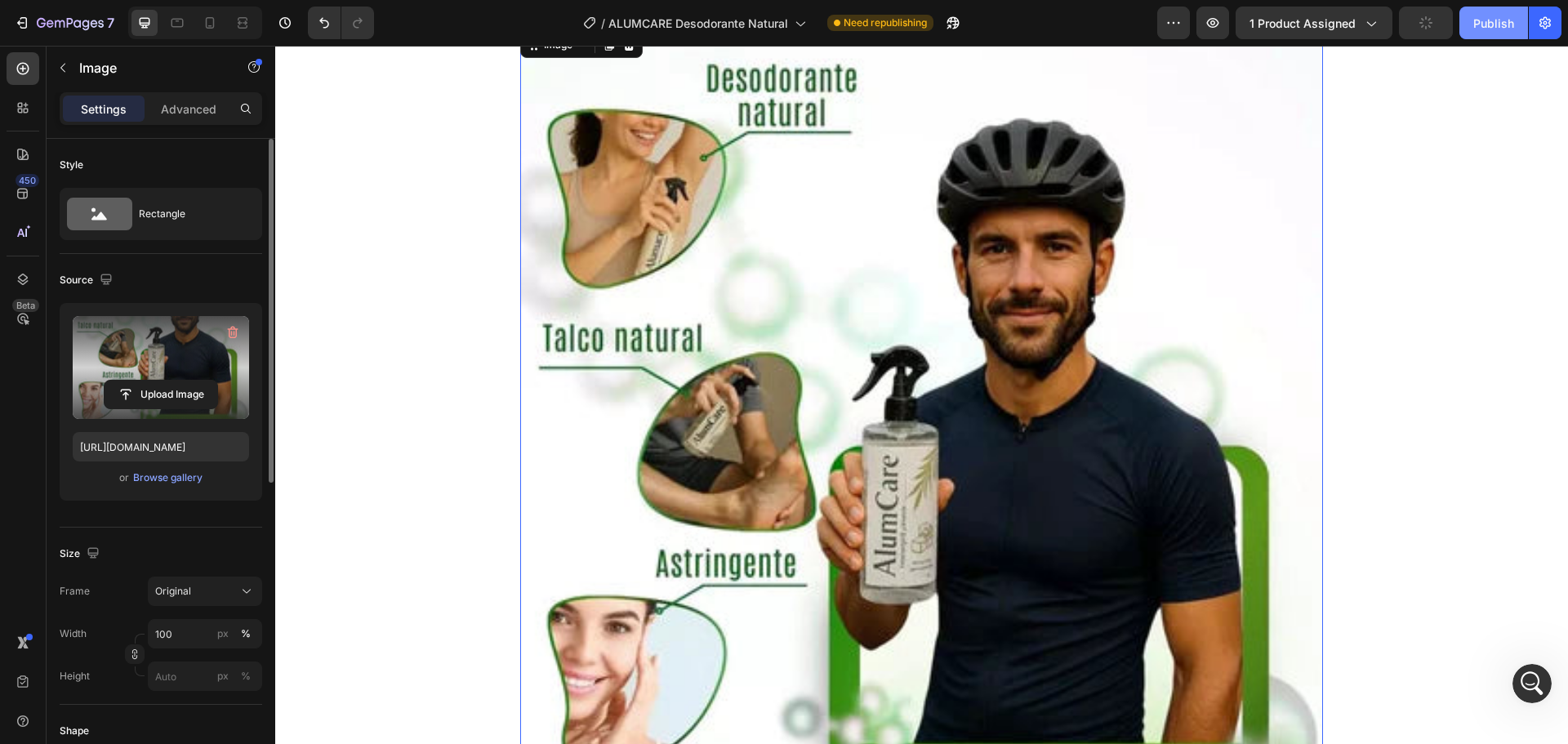
click at [1479, 27] on div "Publish" at bounding box center [1494, 23] width 41 height 17
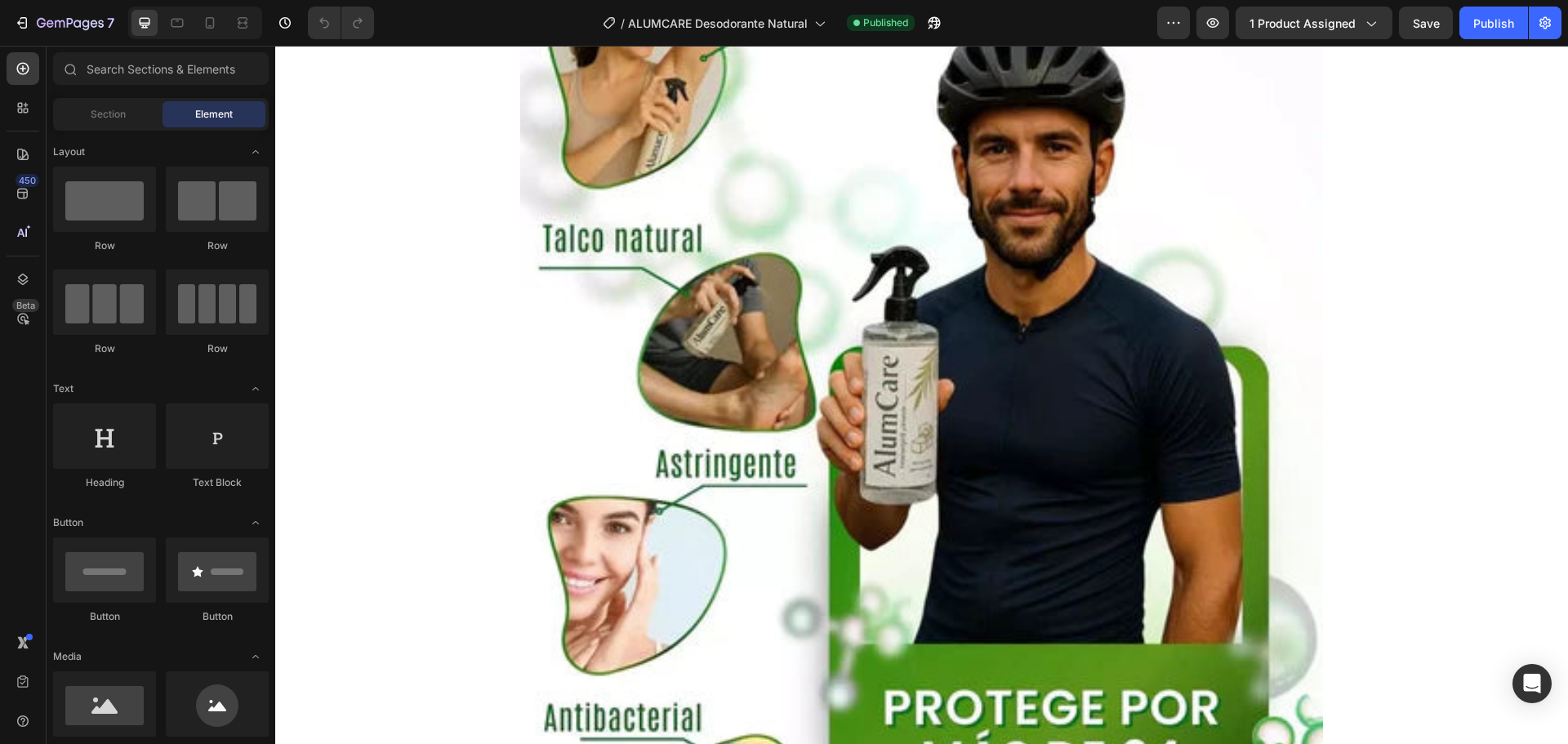
scroll to position [5117, 0]
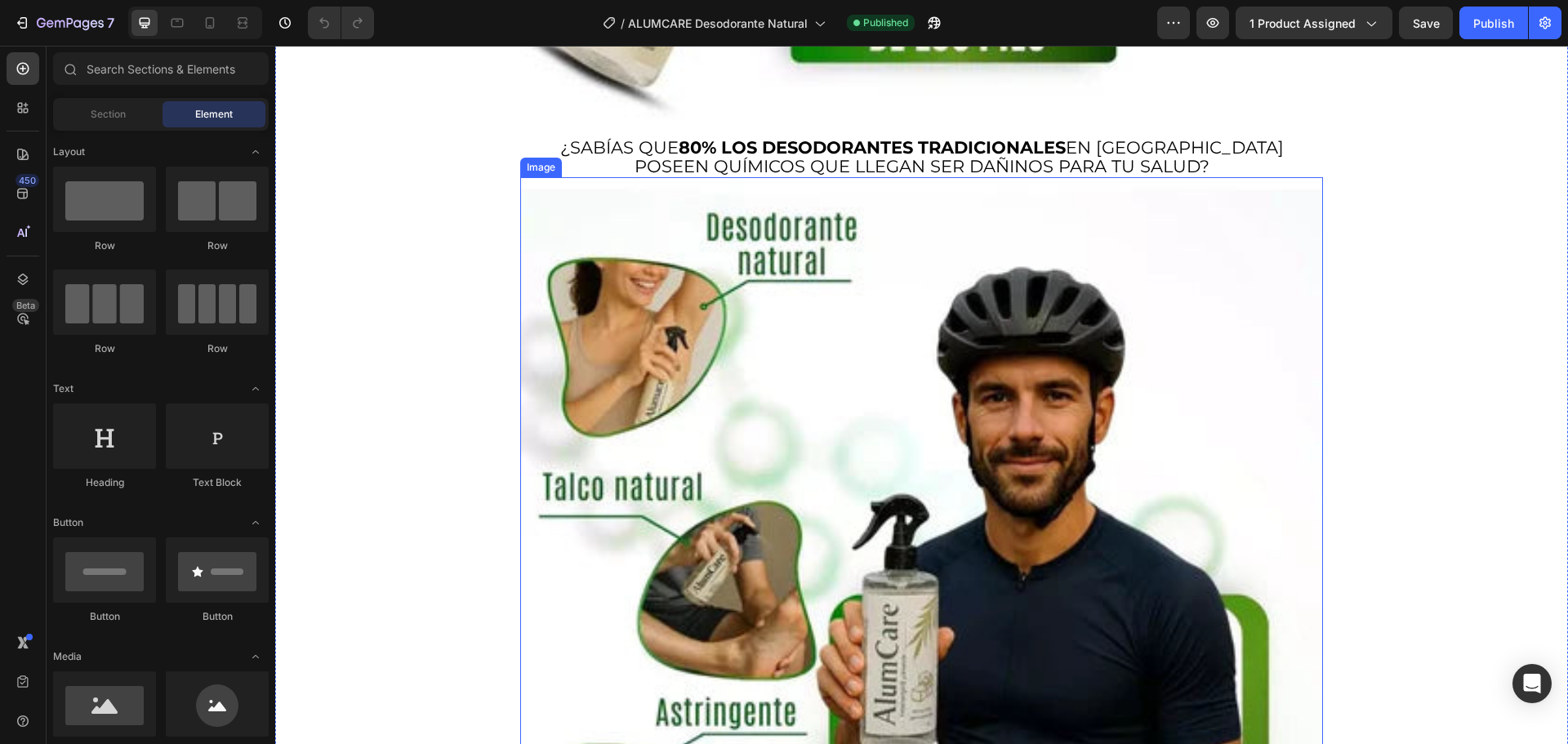
click at [956, 341] on img at bounding box center [922, 680] width 803 height 1005
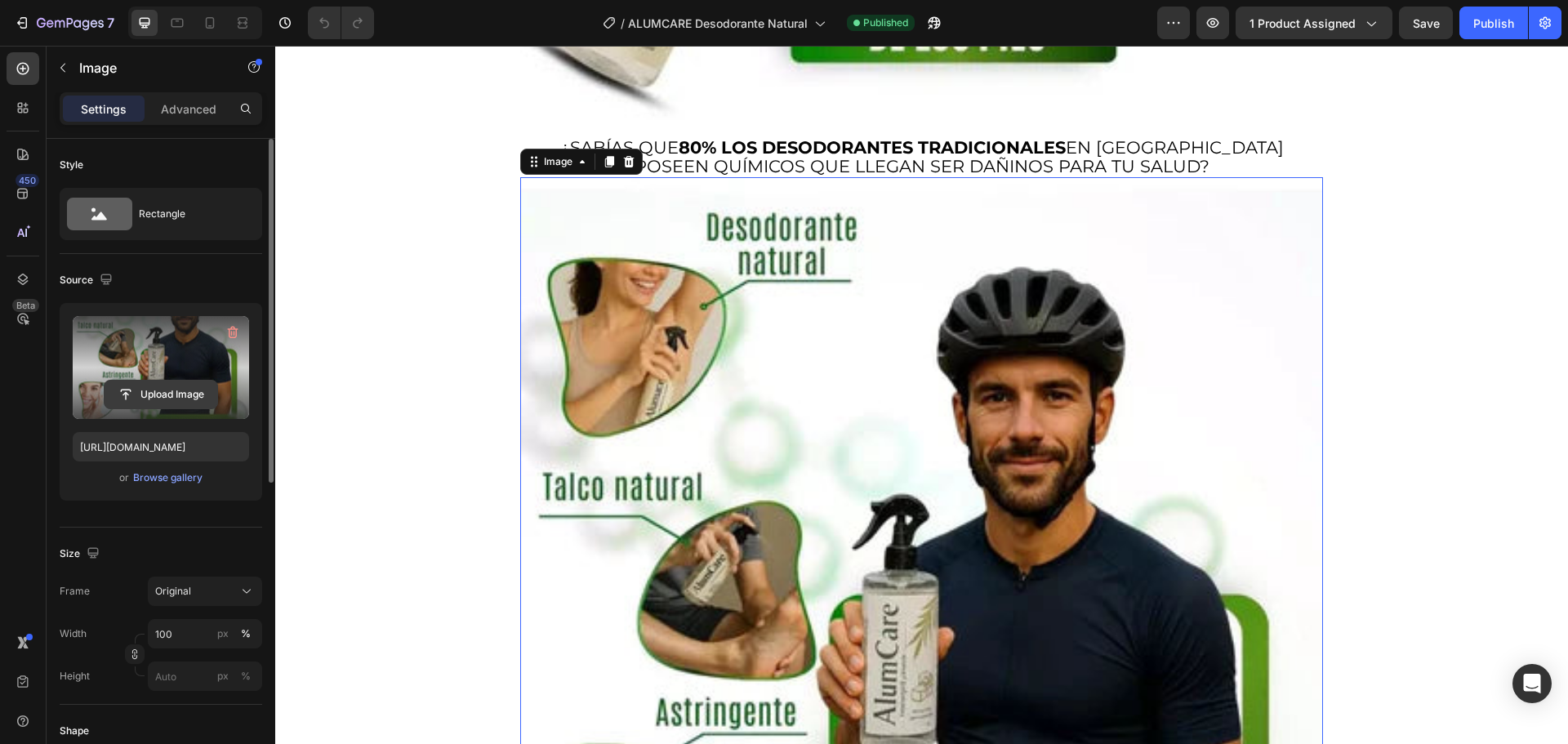
click at [148, 380] on button "Upload Image" at bounding box center [161, 394] width 115 height 29
click at [155, 390] on input "file" at bounding box center [161, 394] width 113 height 27
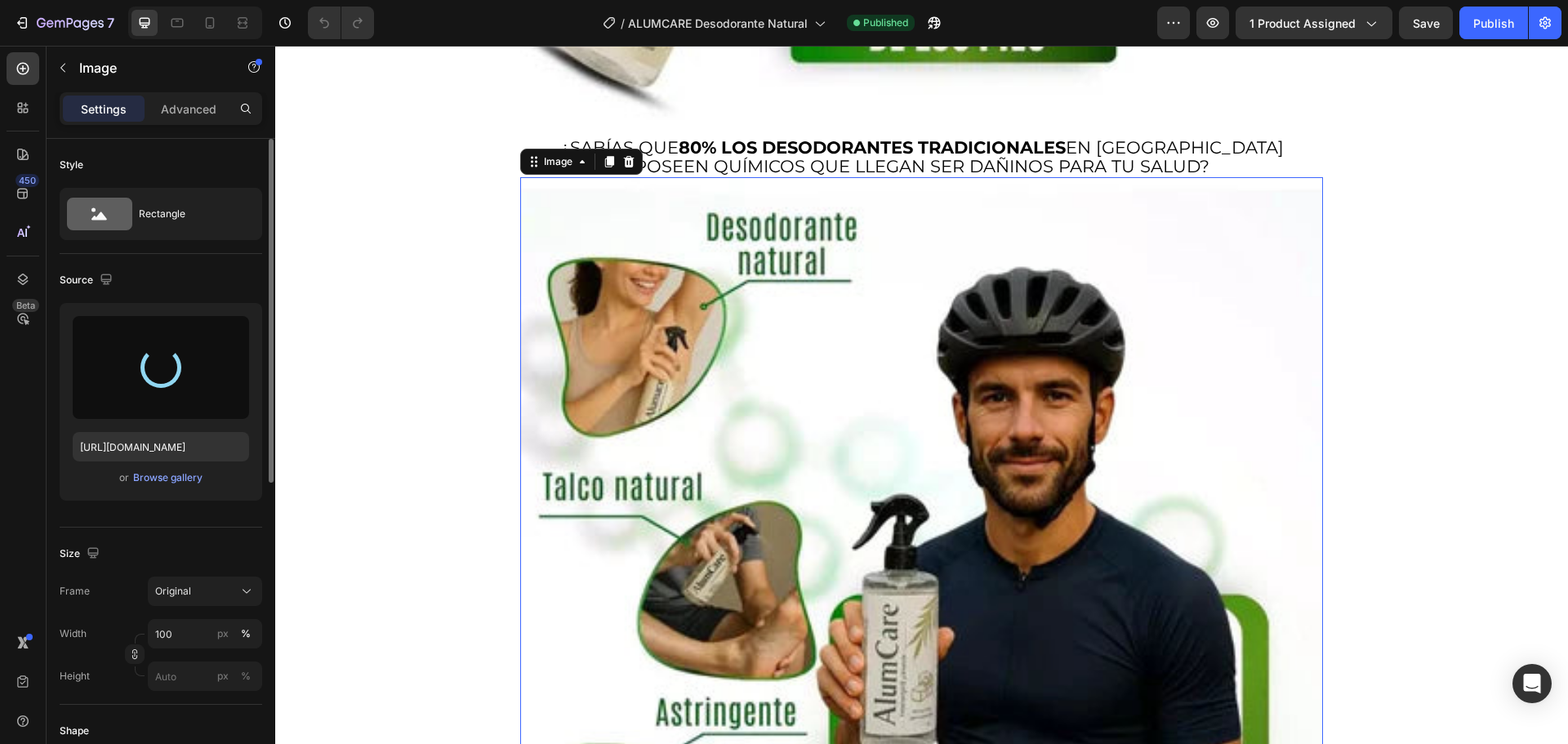
type input "https://cdn.shopify.com/s/files/1/0710/1654/6543/files/gempages_522219999520097…"
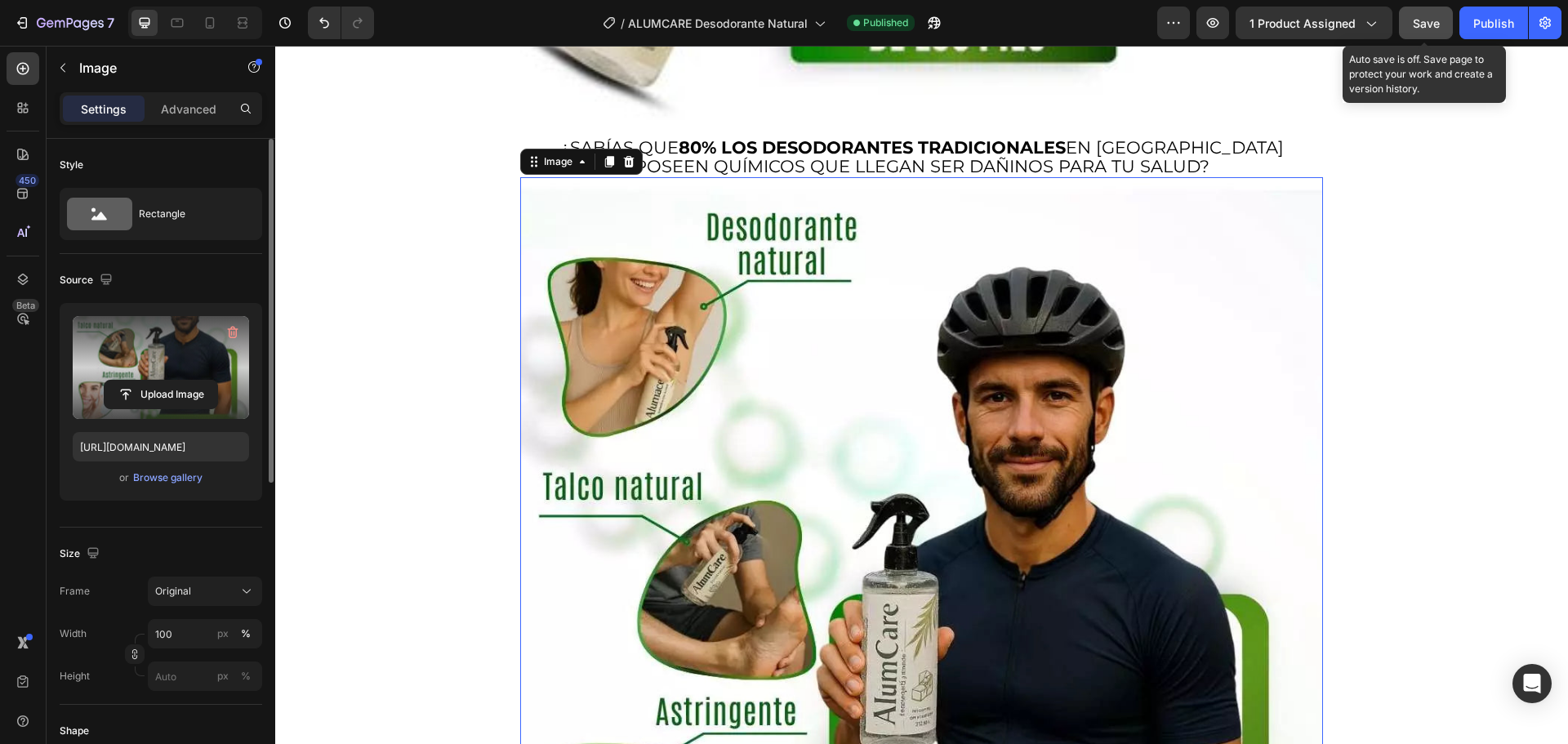
click at [1425, 25] on span "Save" at bounding box center [1426, 24] width 27 height 14
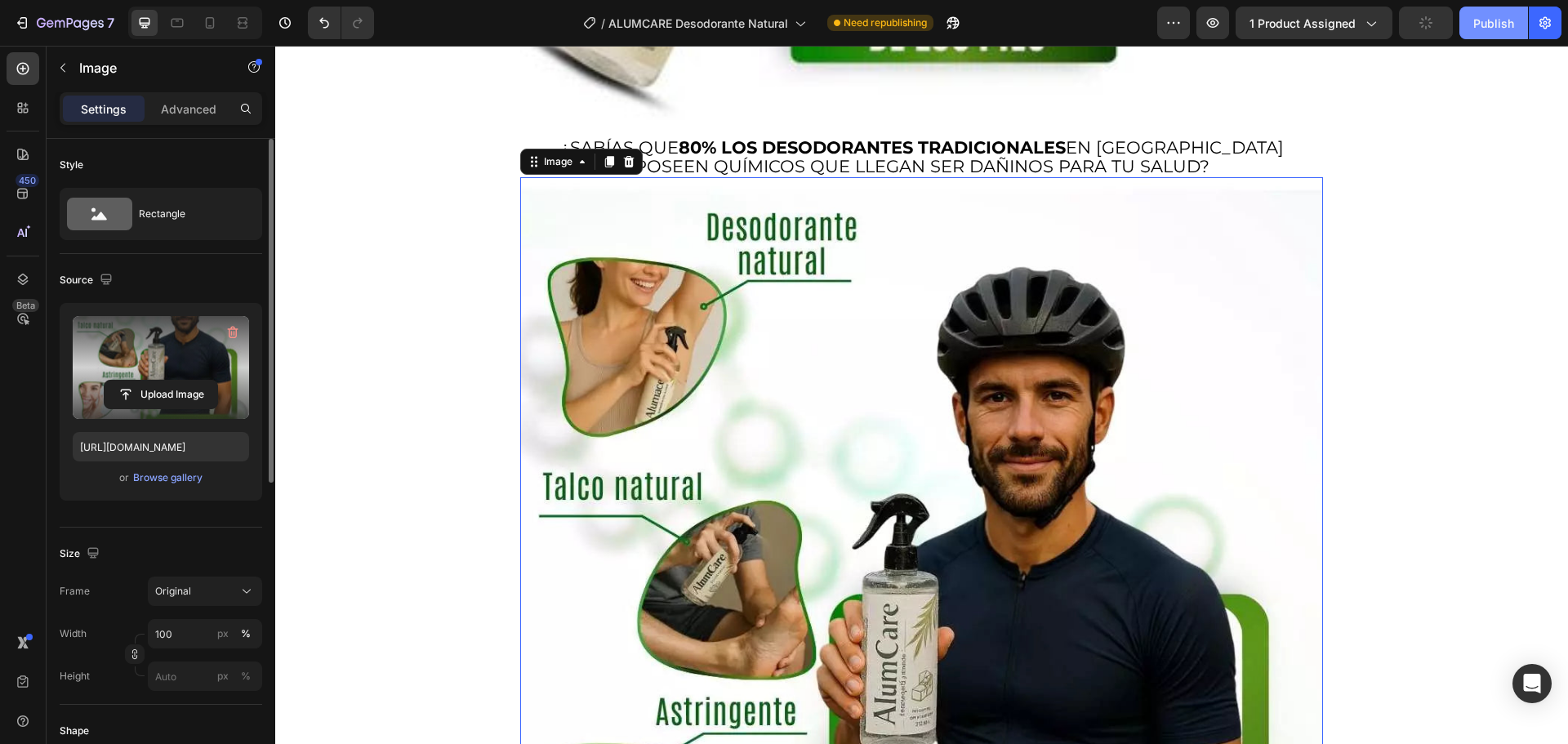
click at [1489, 27] on div "Publish" at bounding box center [1494, 23] width 41 height 17
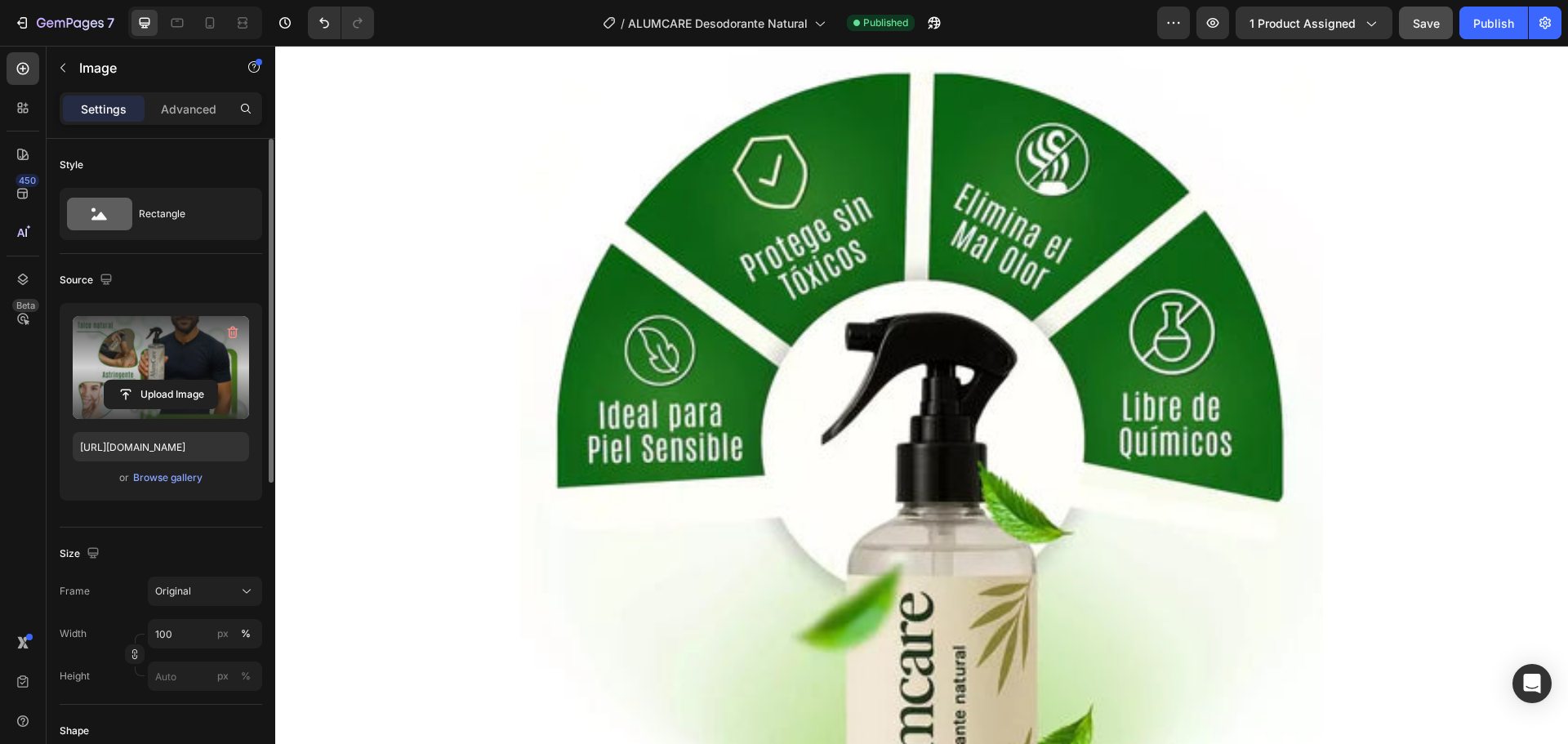
scroll to position [6587, 0]
click at [1002, 293] on img at bounding box center [922, 512] width 803 height 1005
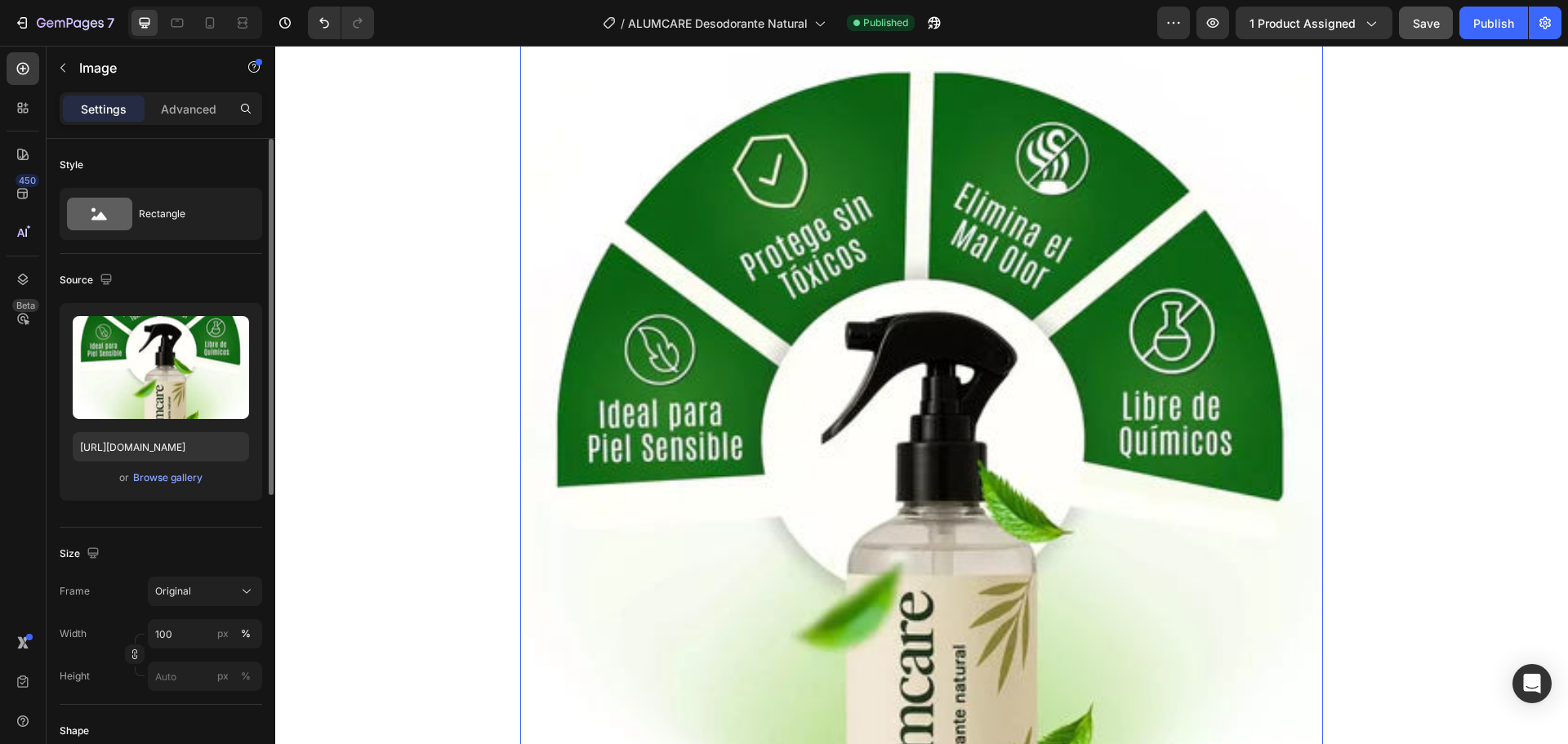
click at [802, 305] on img at bounding box center [922, 512] width 803 height 1005
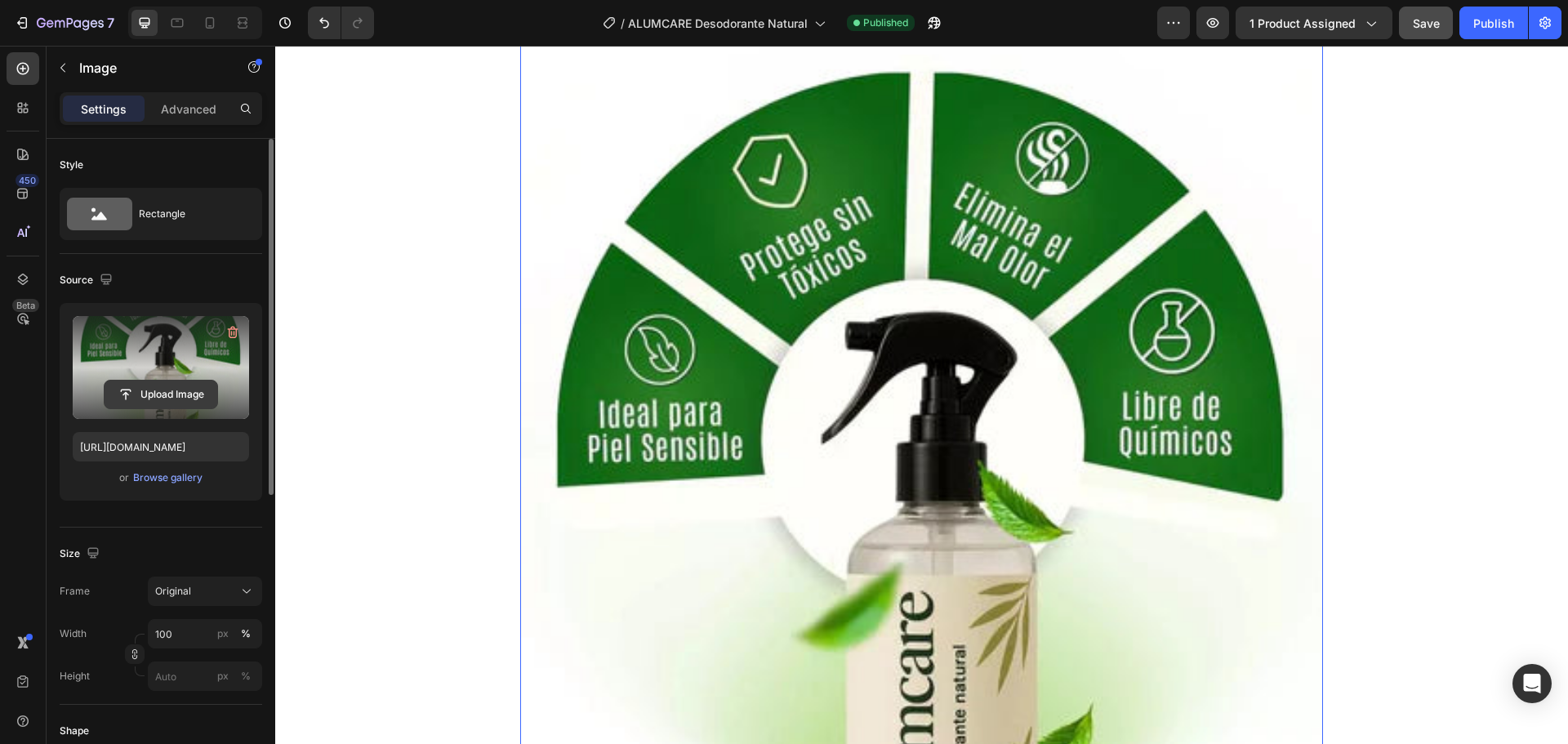
click at [158, 393] on input "file" at bounding box center [161, 394] width 113 height 27
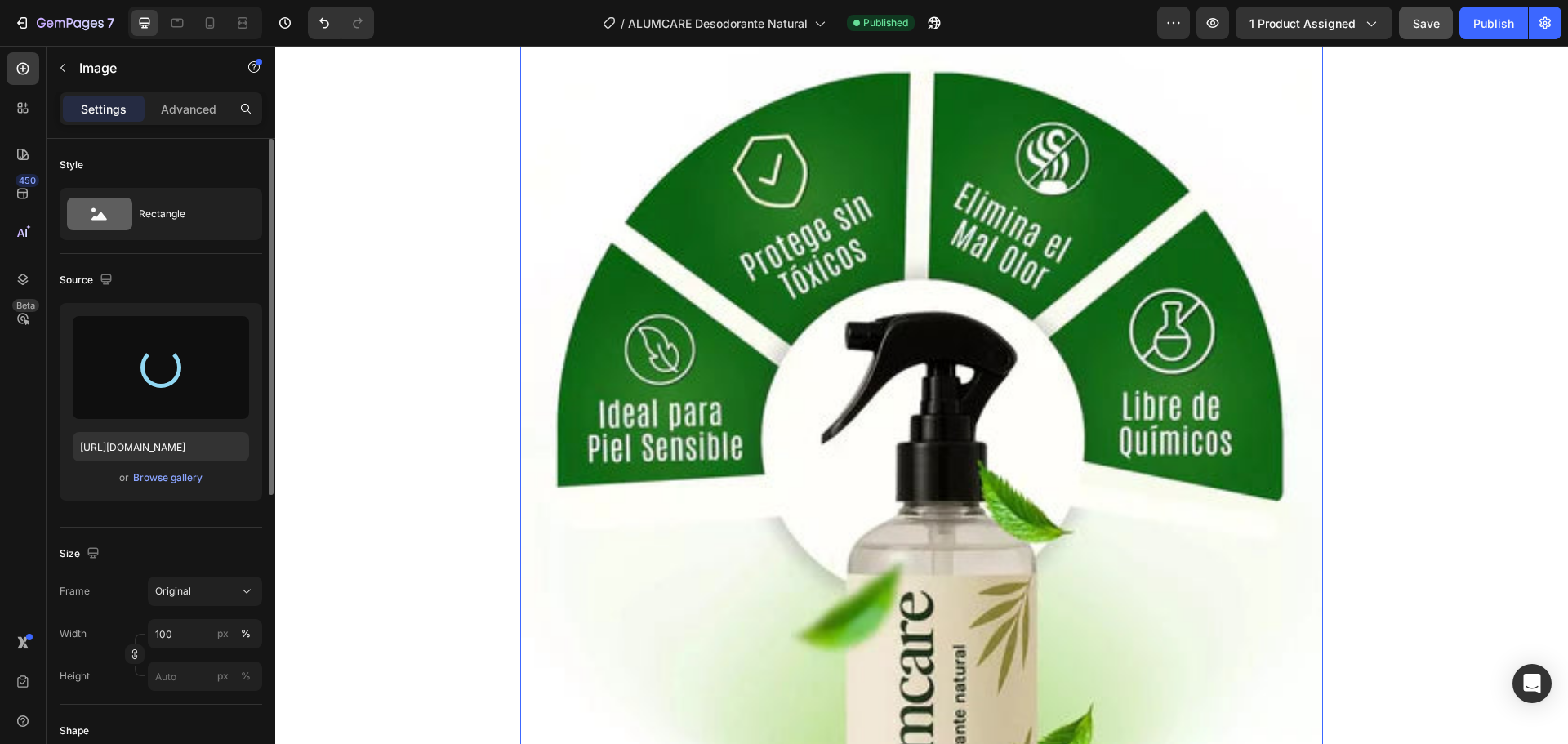
type input "https://cdn.shopify.com/s/files/1/0710/1654/6543/files/gempages_522219999520097…"
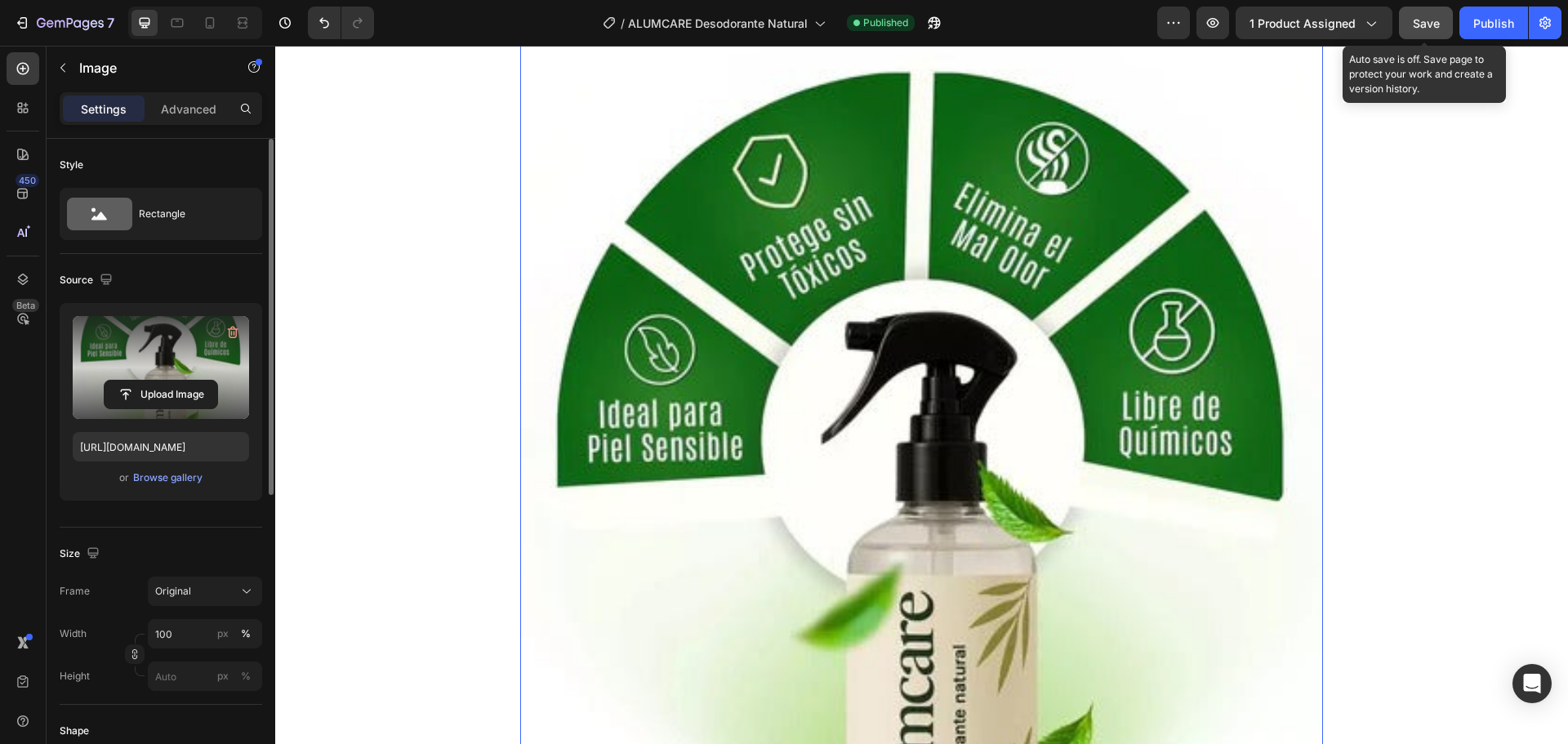
click at [1425, 26] on span "Save" at bounding box center [1426, 24] width 27 height 14
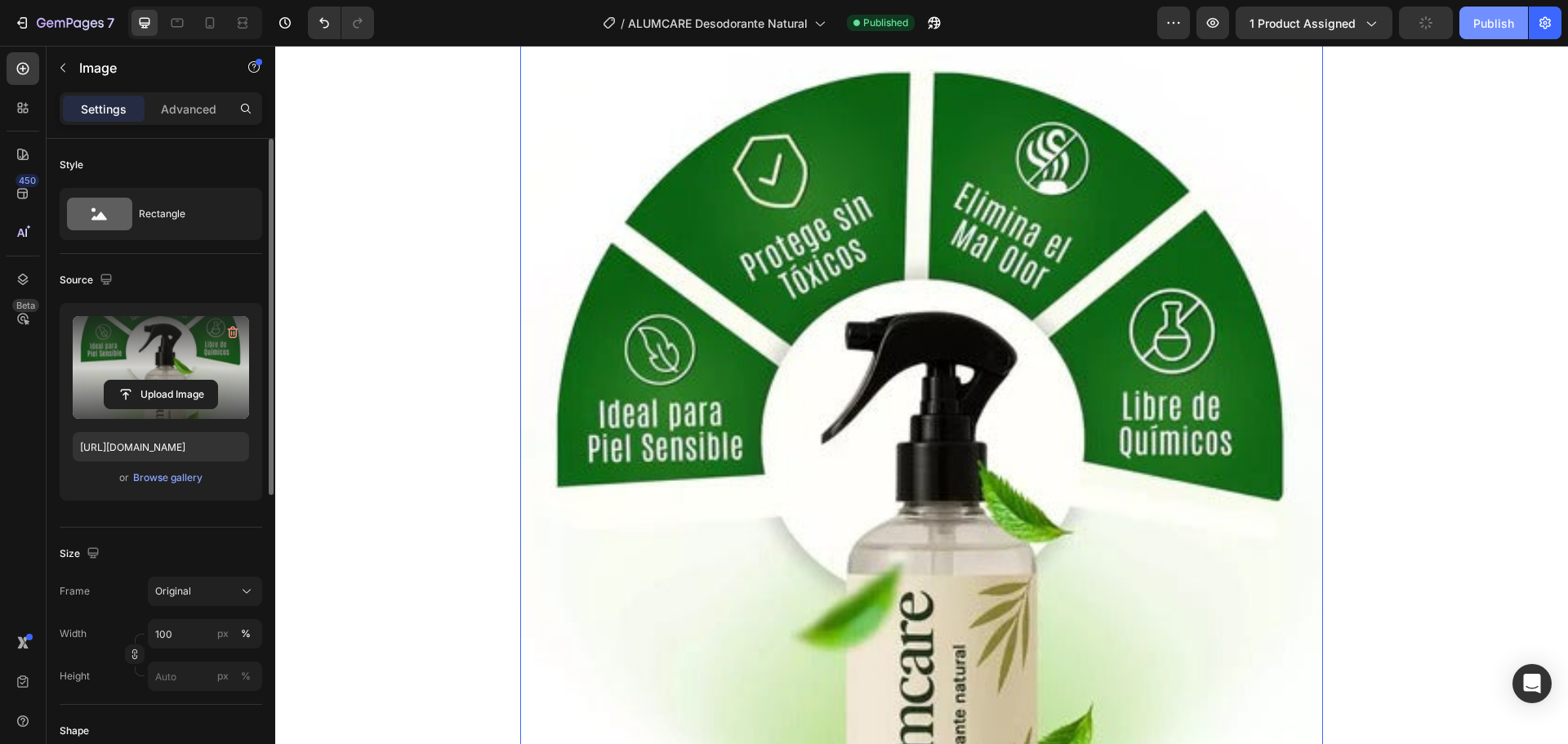
click at [1484, 17] on div "Publish" at bounding box center [1494, 23] width 41 height 17
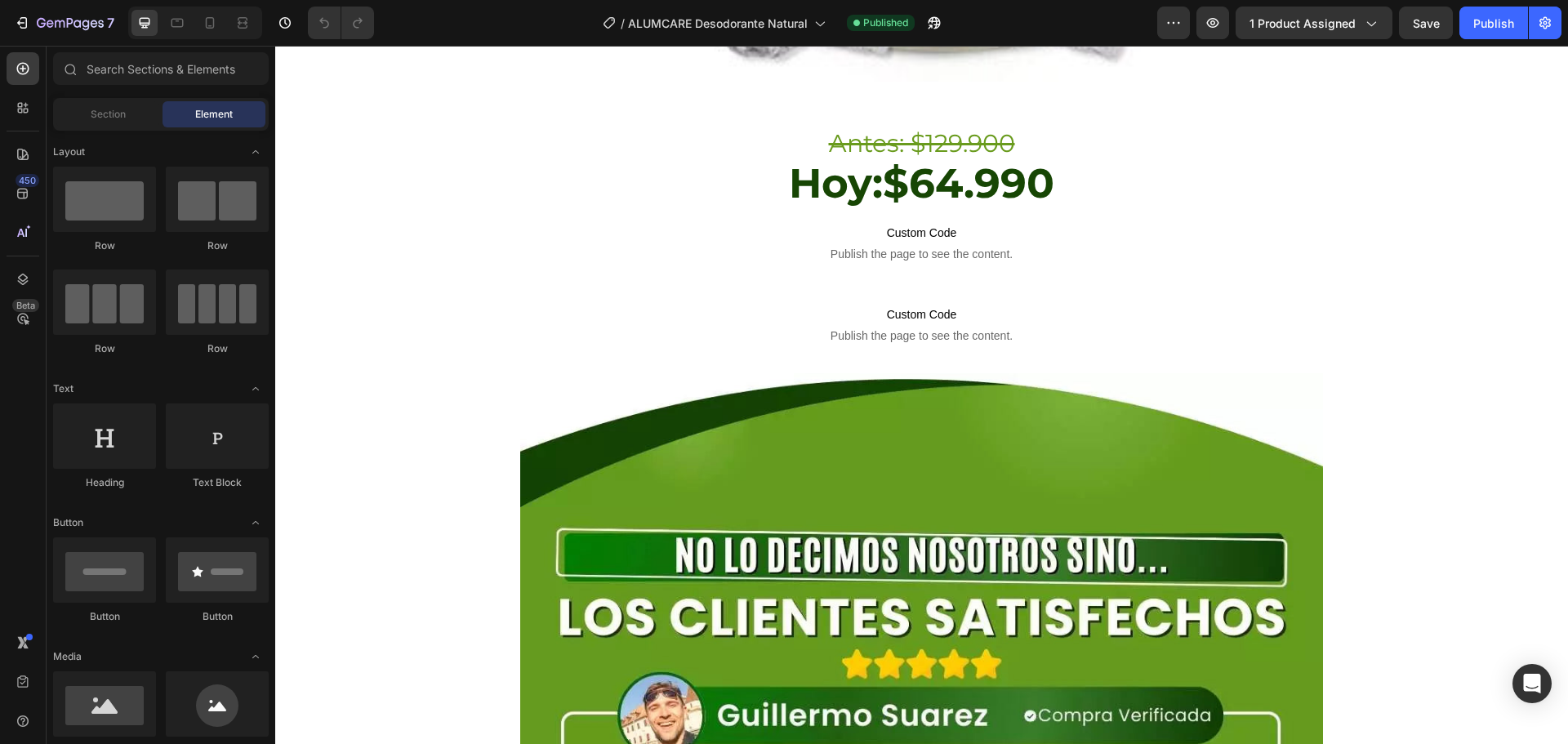
scroll to position [7331, 0]
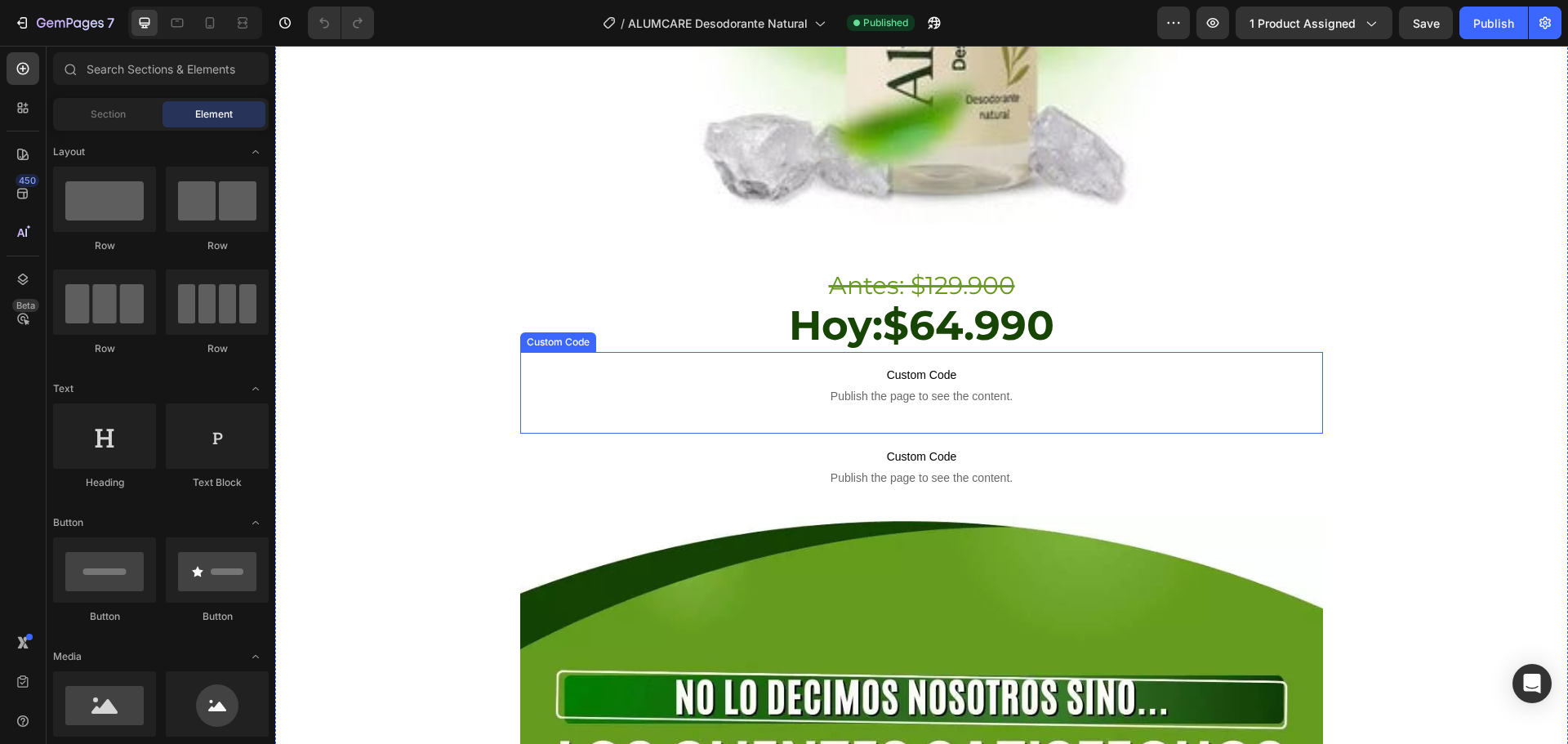
click at [730, 352] on div "Custom Code Publish the page to see the content. Custom Code" at bounding box center [922, 393] width 803 height 82
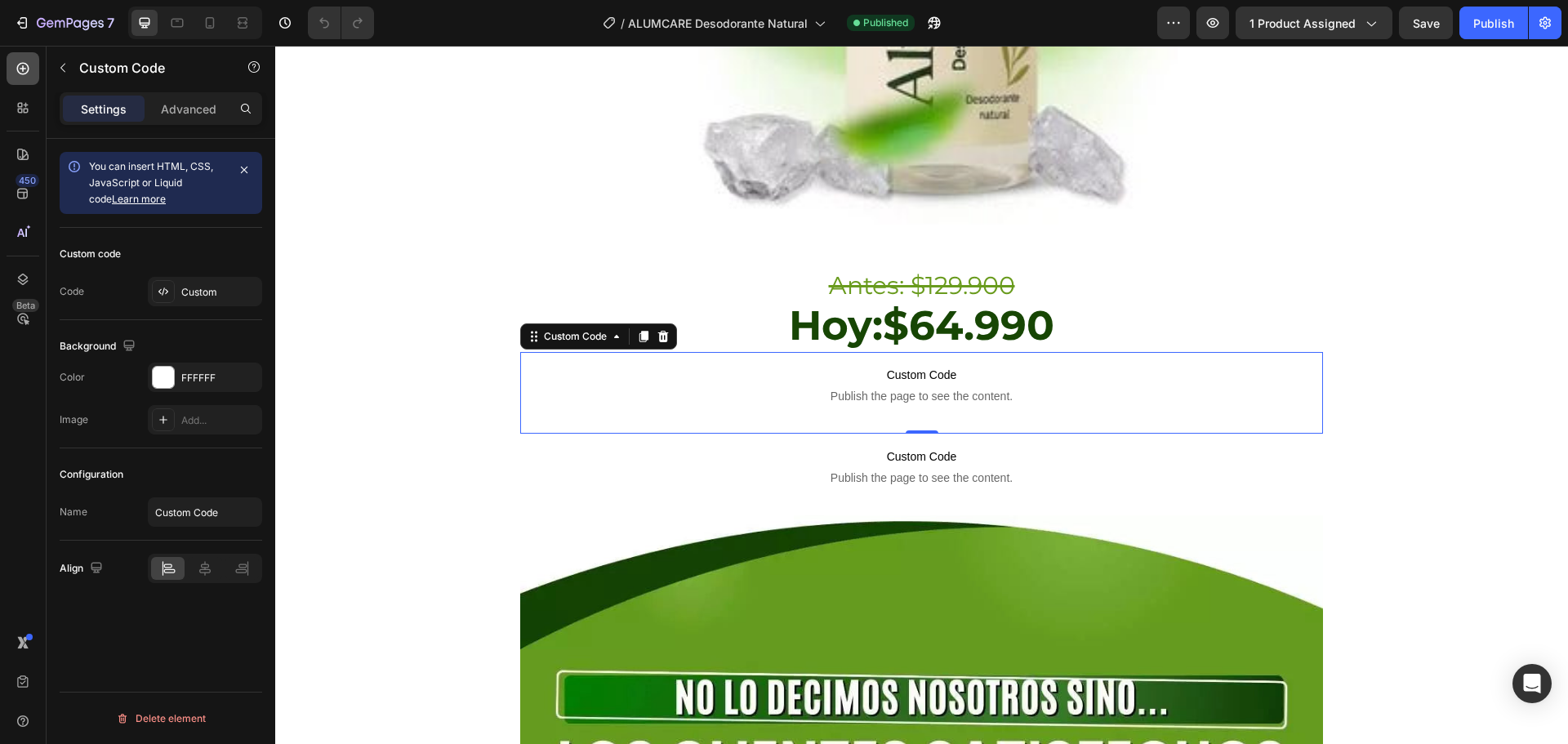
click at [22, 73] on icon at bounding box center [23, 69] width 12 height 12
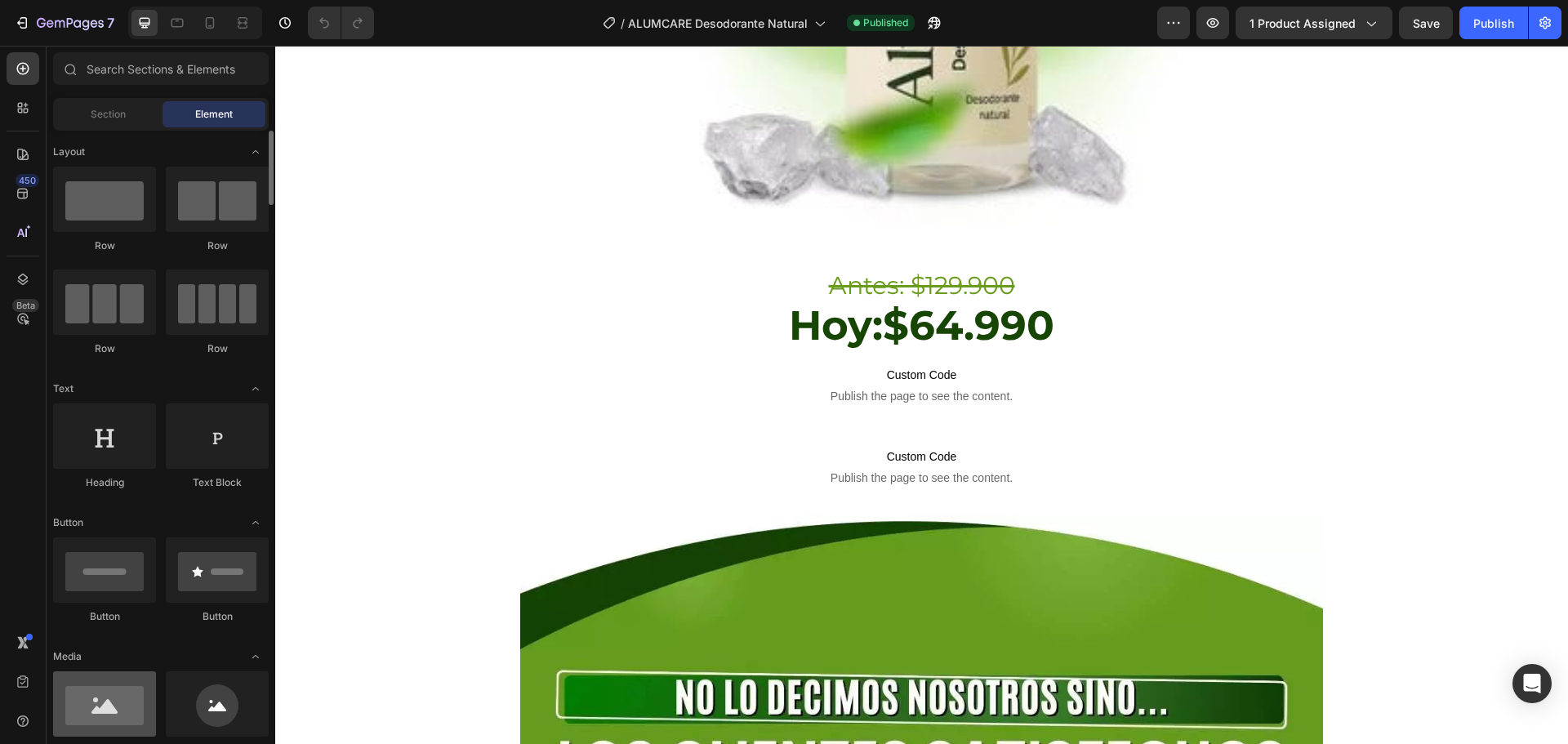
scroll to position [82, 0]
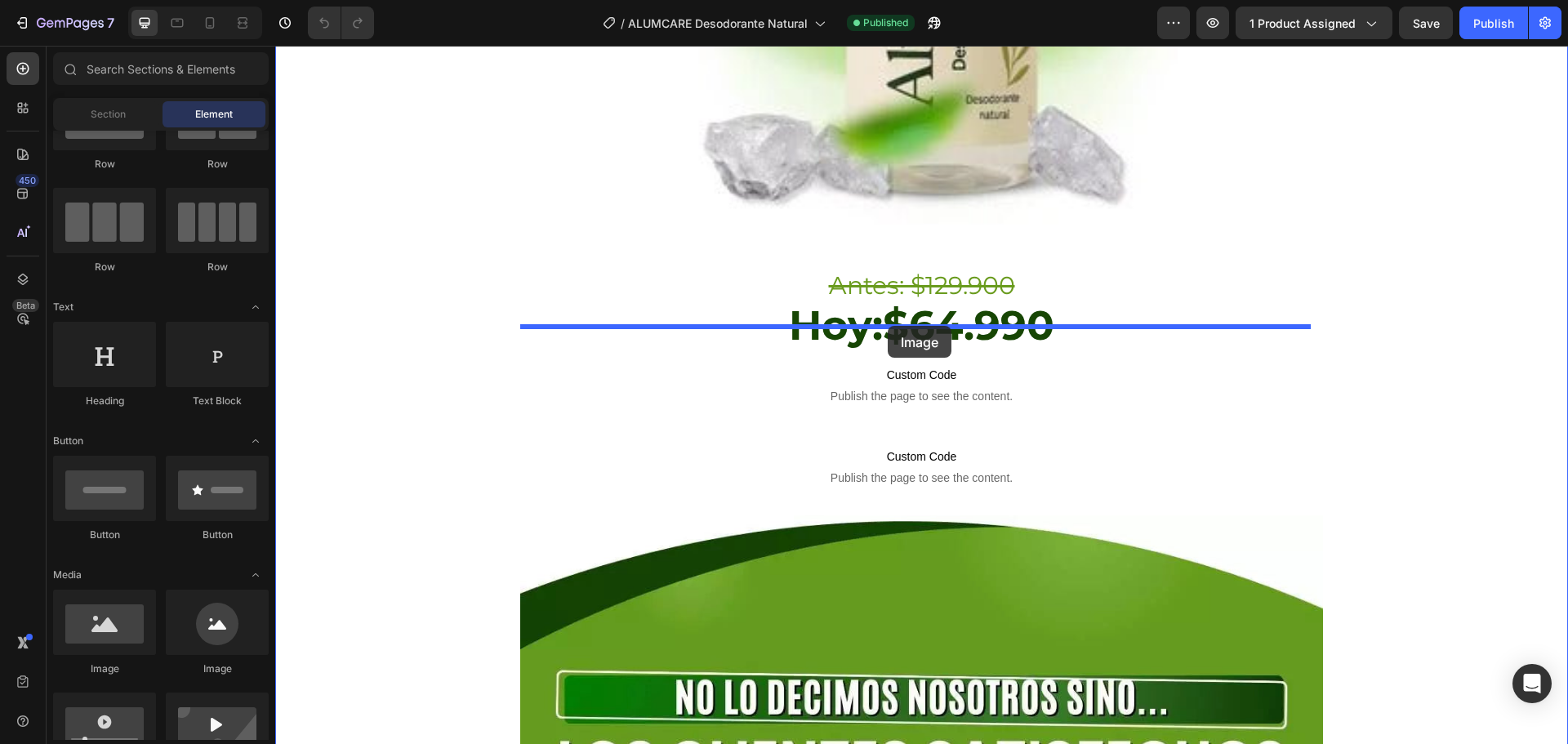
drag, startPoint x: 379, startPoint y: 679, endPoint x: 888, endPoint y: 323, distance: 621.1
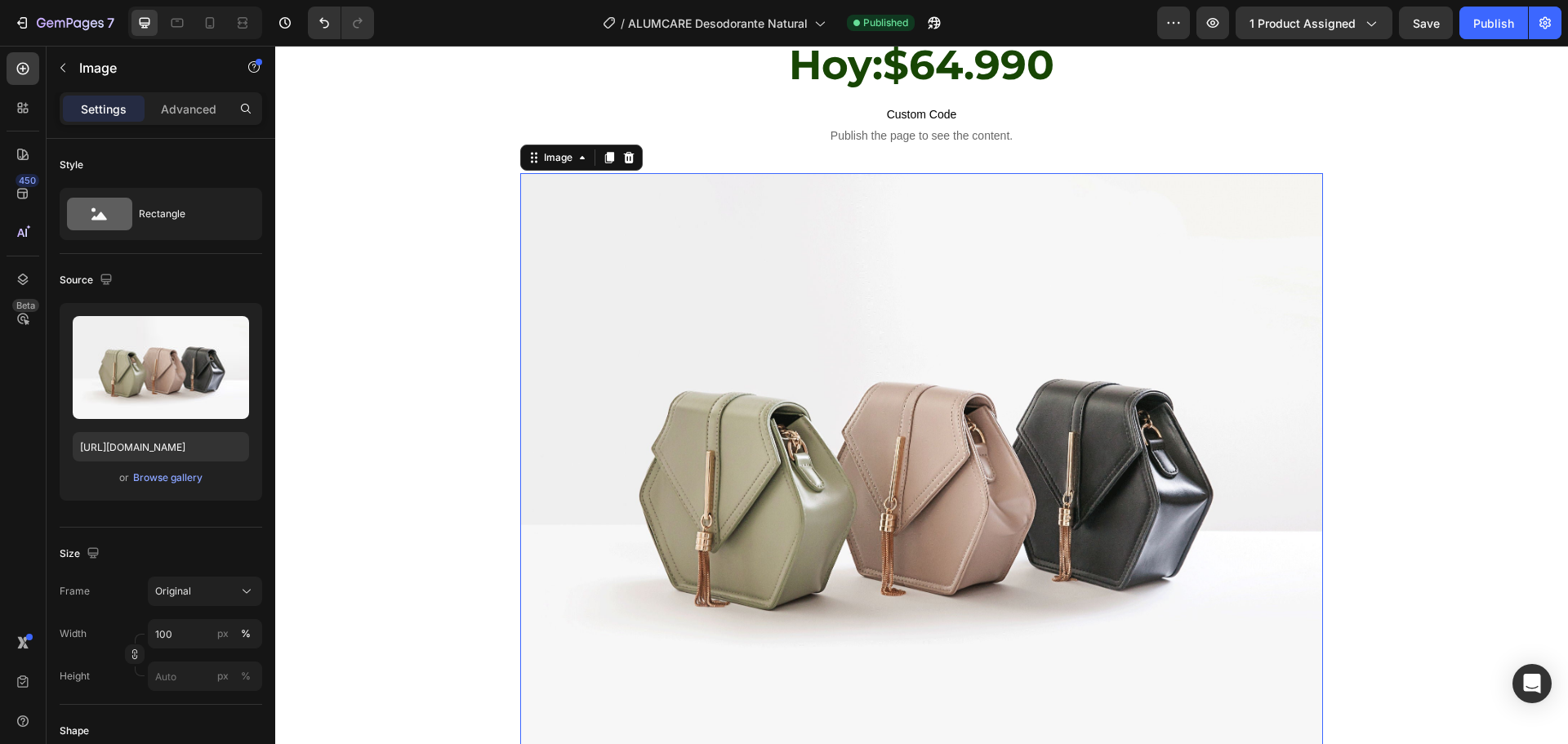
scroll to position [7902, 0]
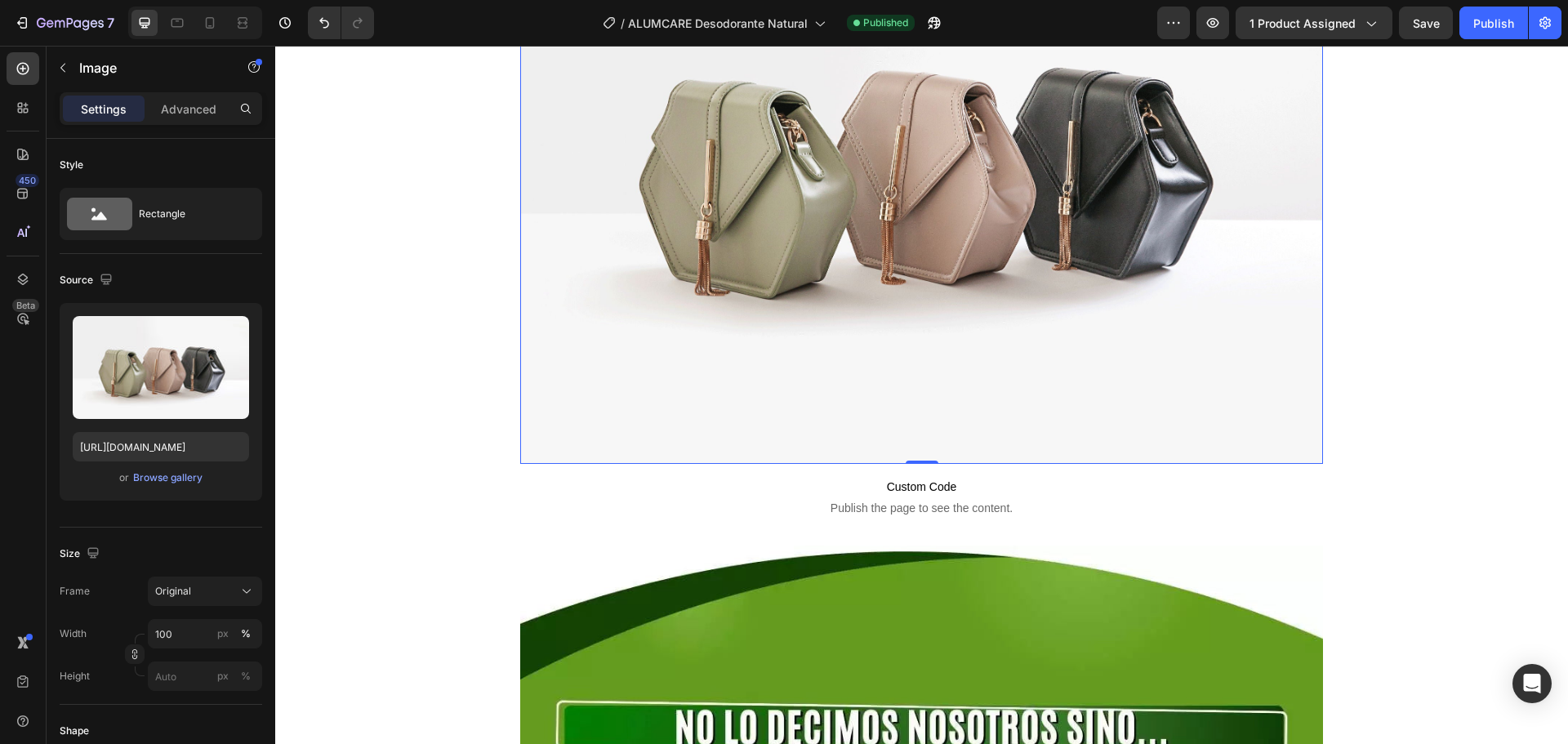
click at [769, 165] on img at bounding box center [922, 163] width 803 height 602
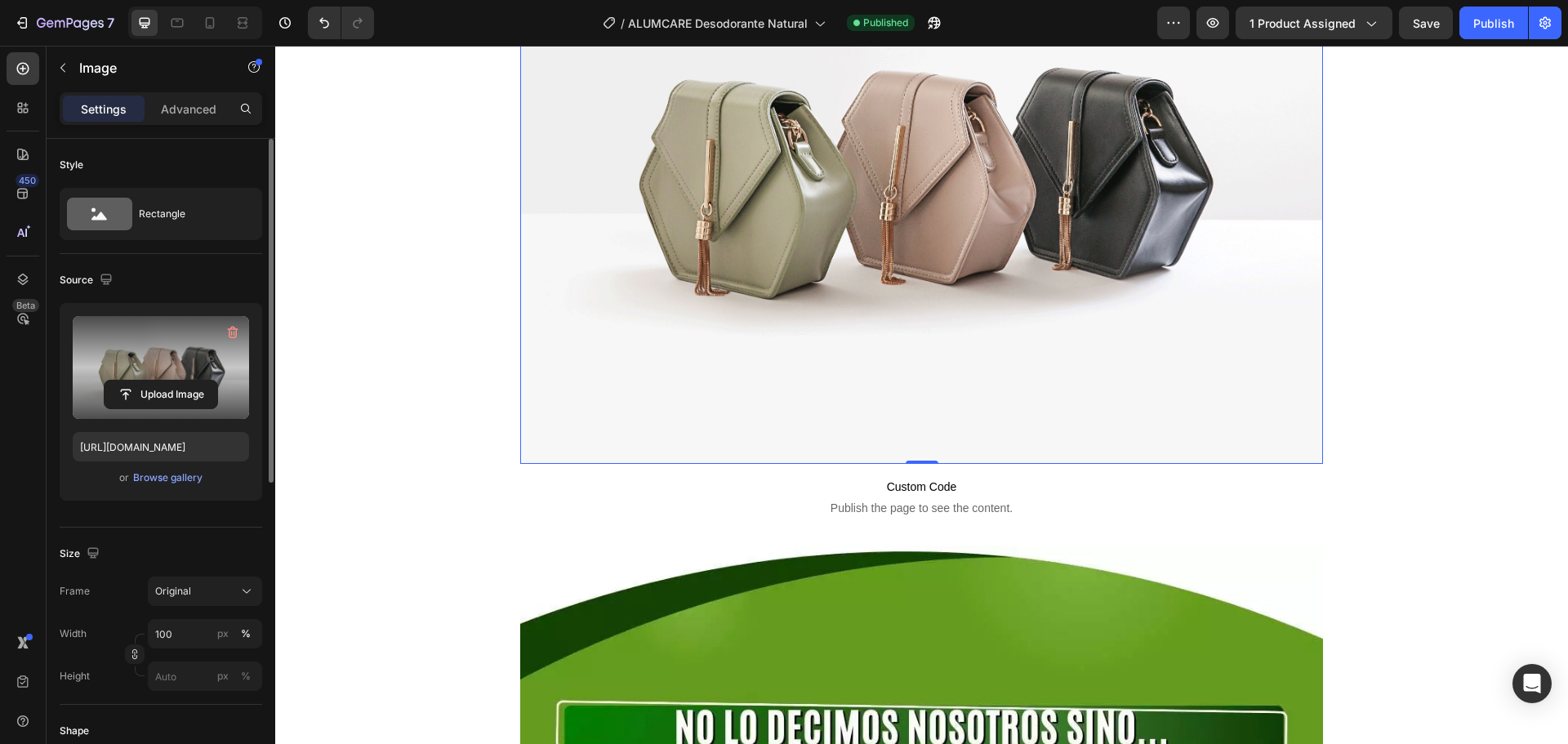
click at [152, 365] on label at bounding box center [161, 367] width 176 height 103
click at [152, 380] on input "file" at bounding box center [161, 394] width 113 height 27
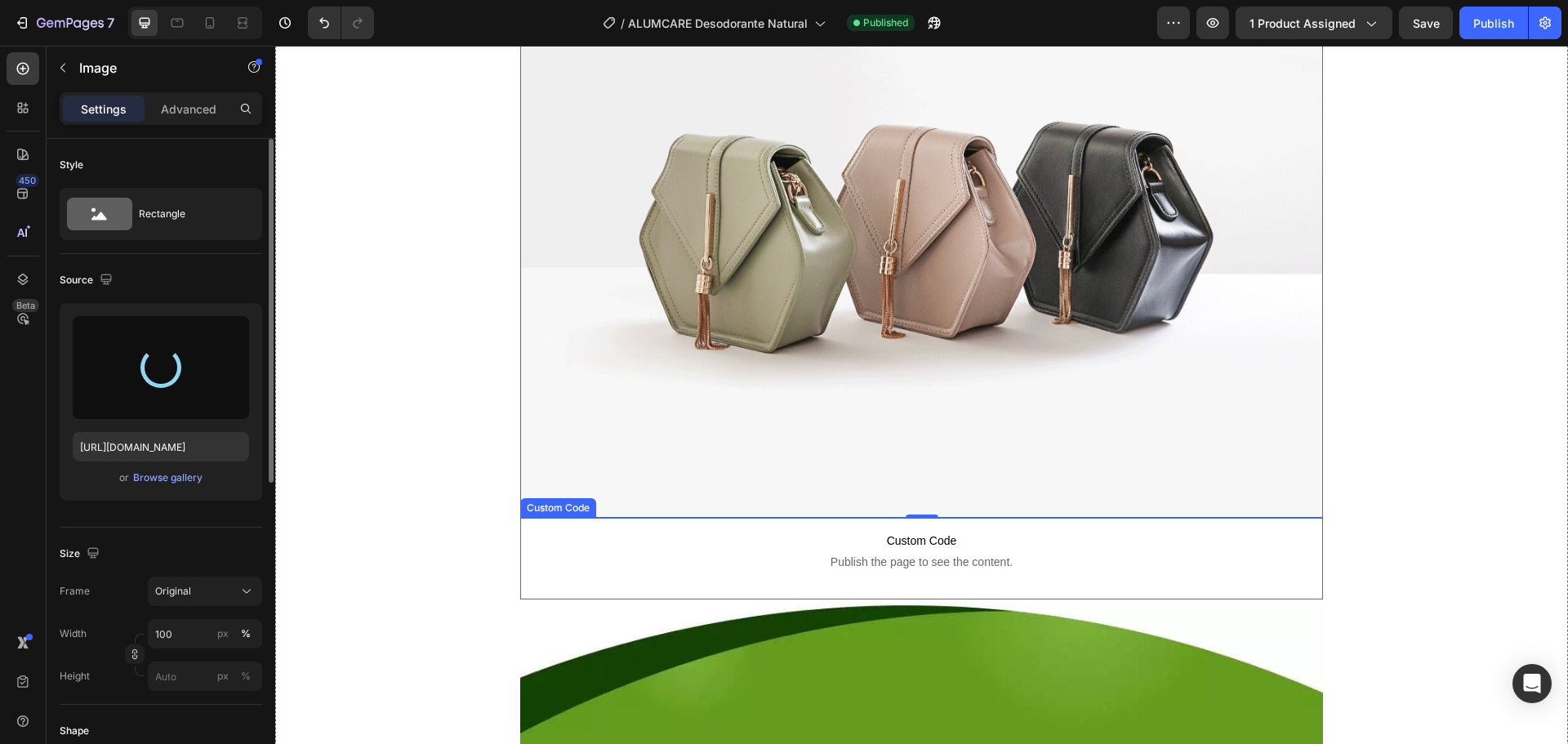
scroll to position [7820, 0]
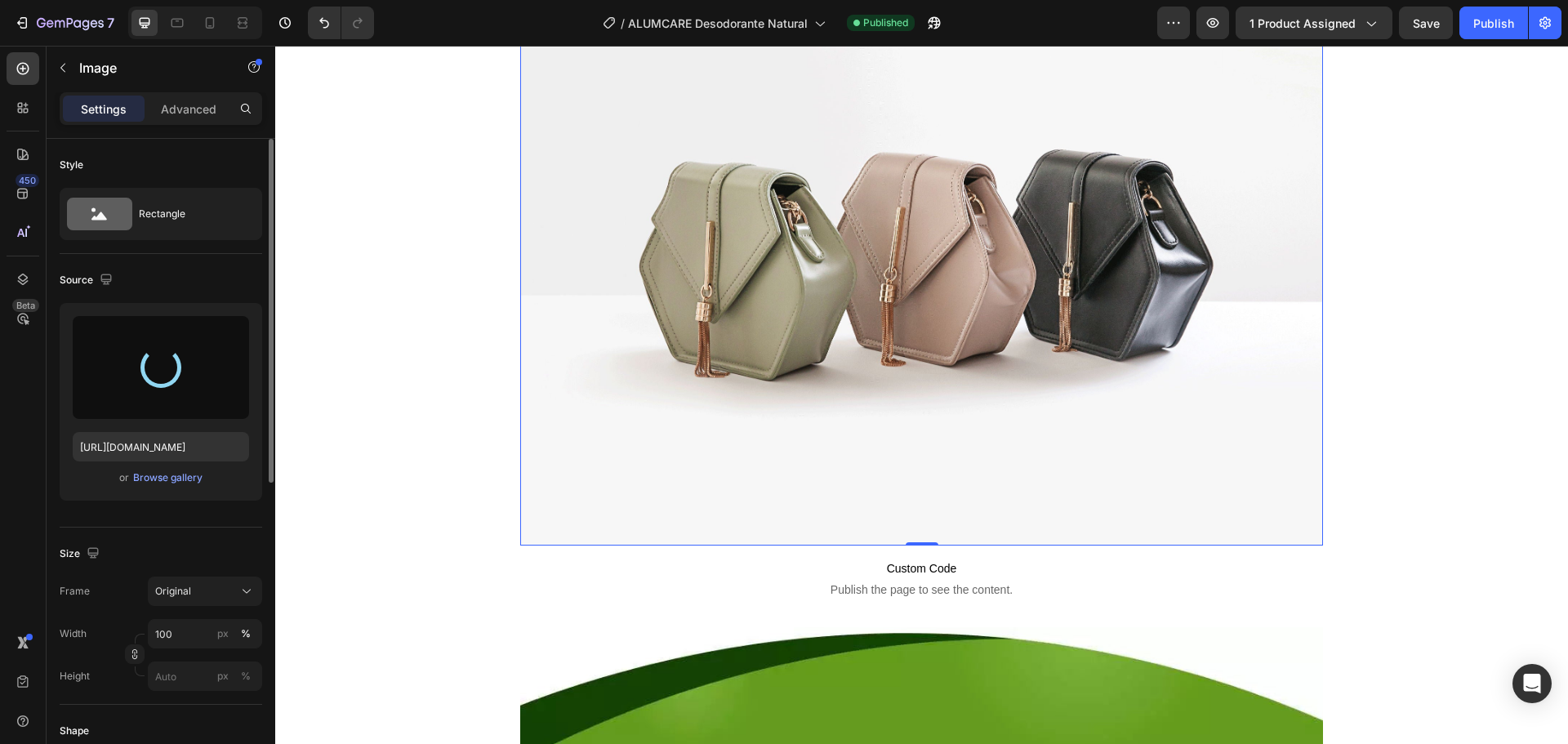
type input "[URL][DOMAIN_NAME]"
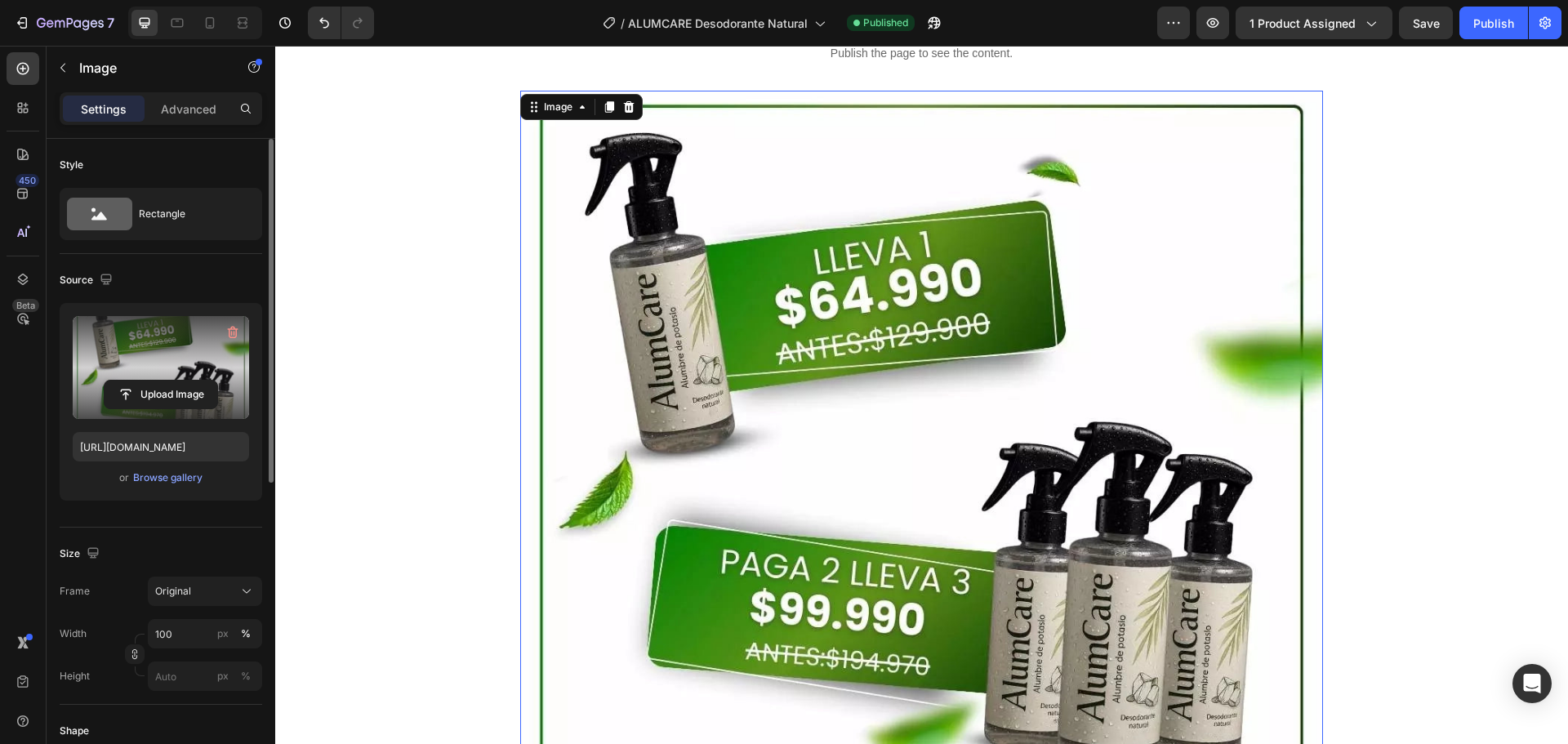
scroll to position [7657, 0]
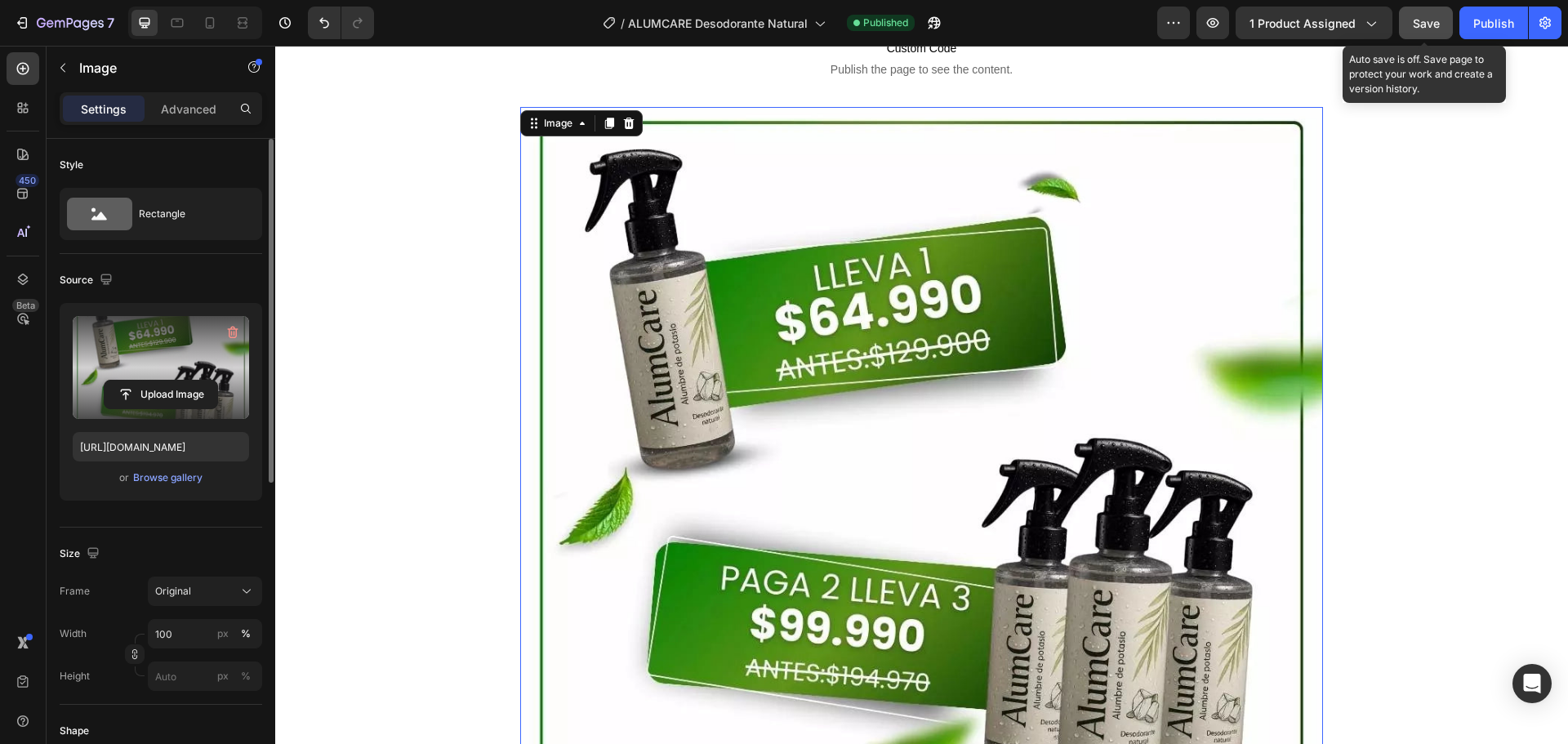
click at [1429, 27] on span "Save" at bounding box center [1426, 24] width 27 height 14
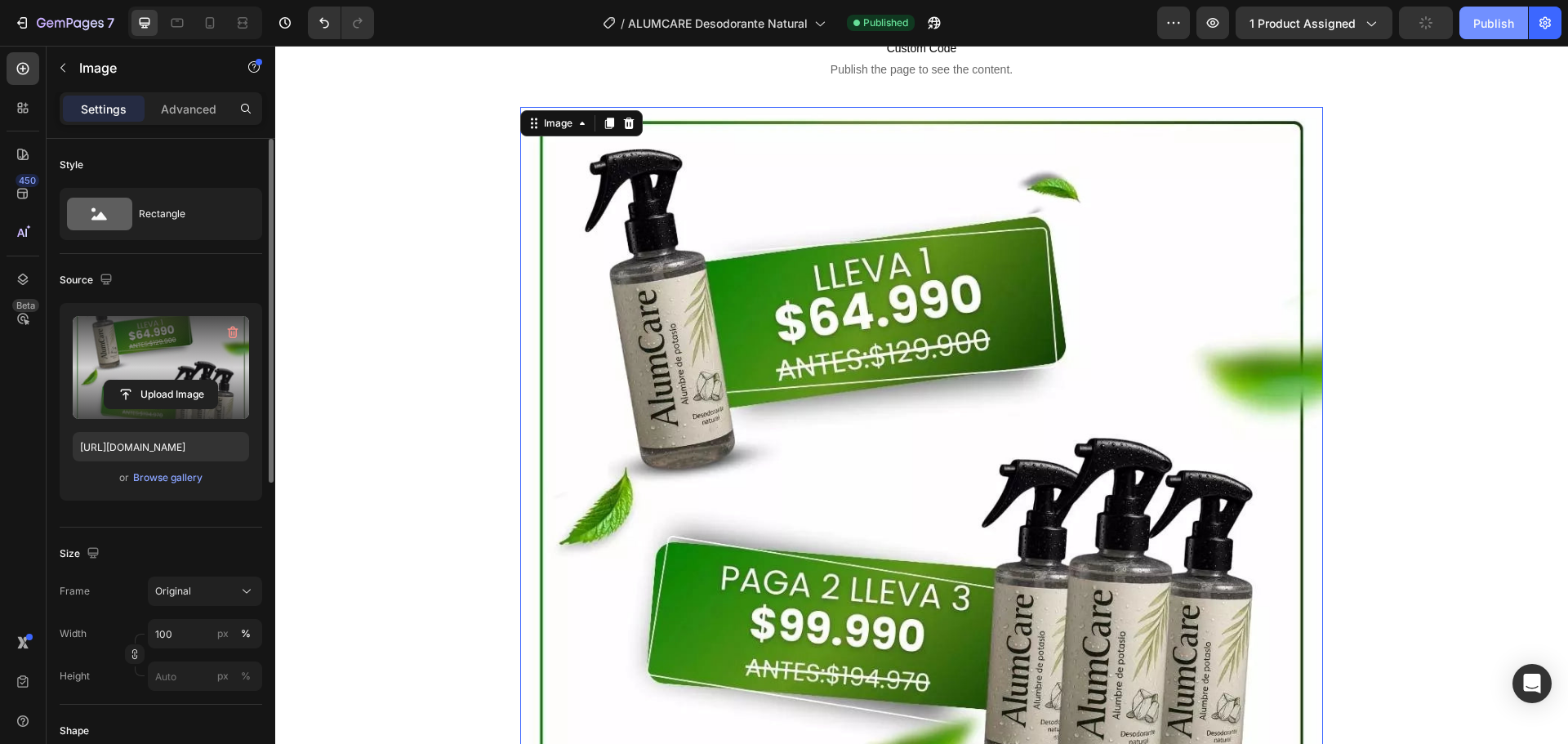
click at [1480, 26] on div "Publish" at bounding box center [1494, 23] width 41 height 17
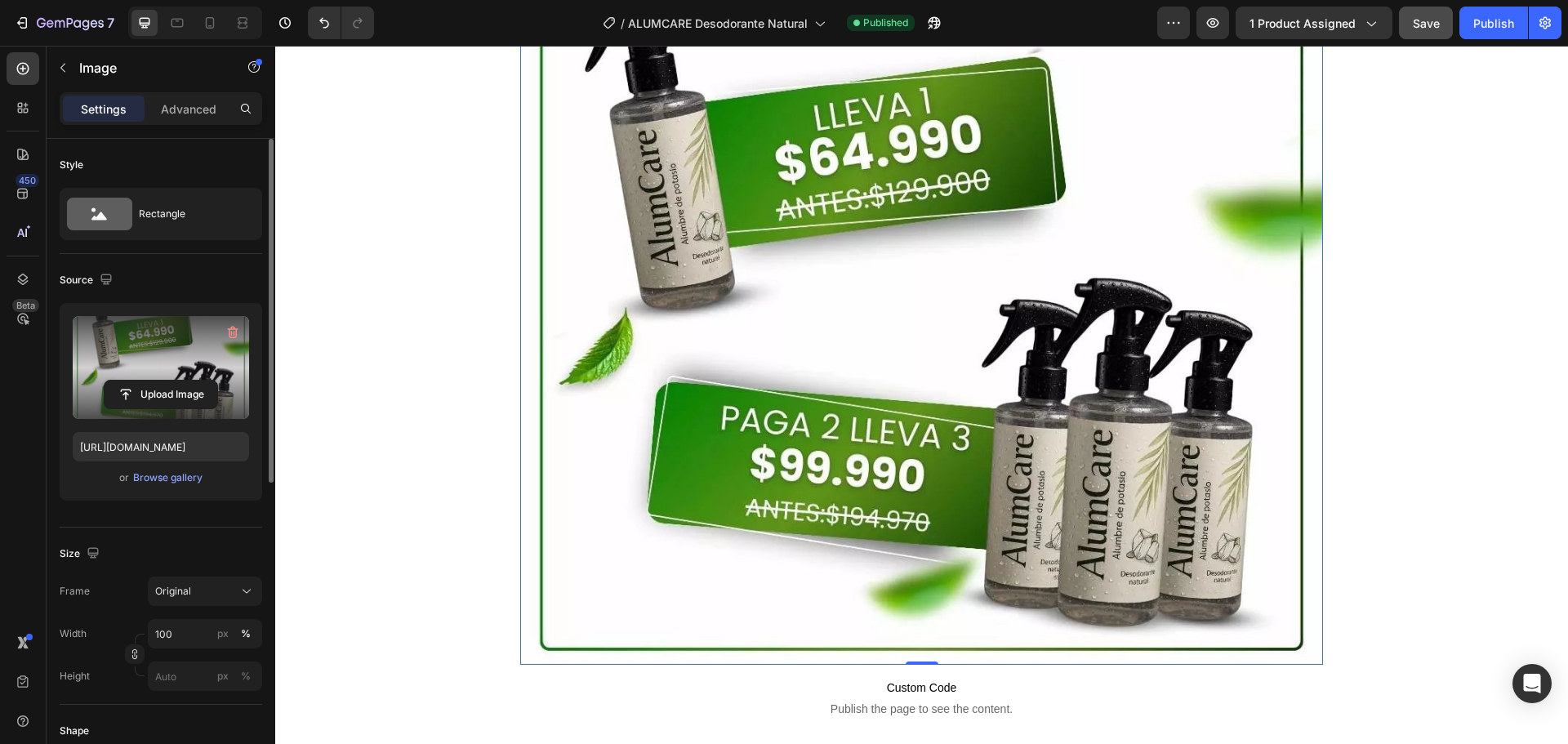
scroll to position [7820, 0]
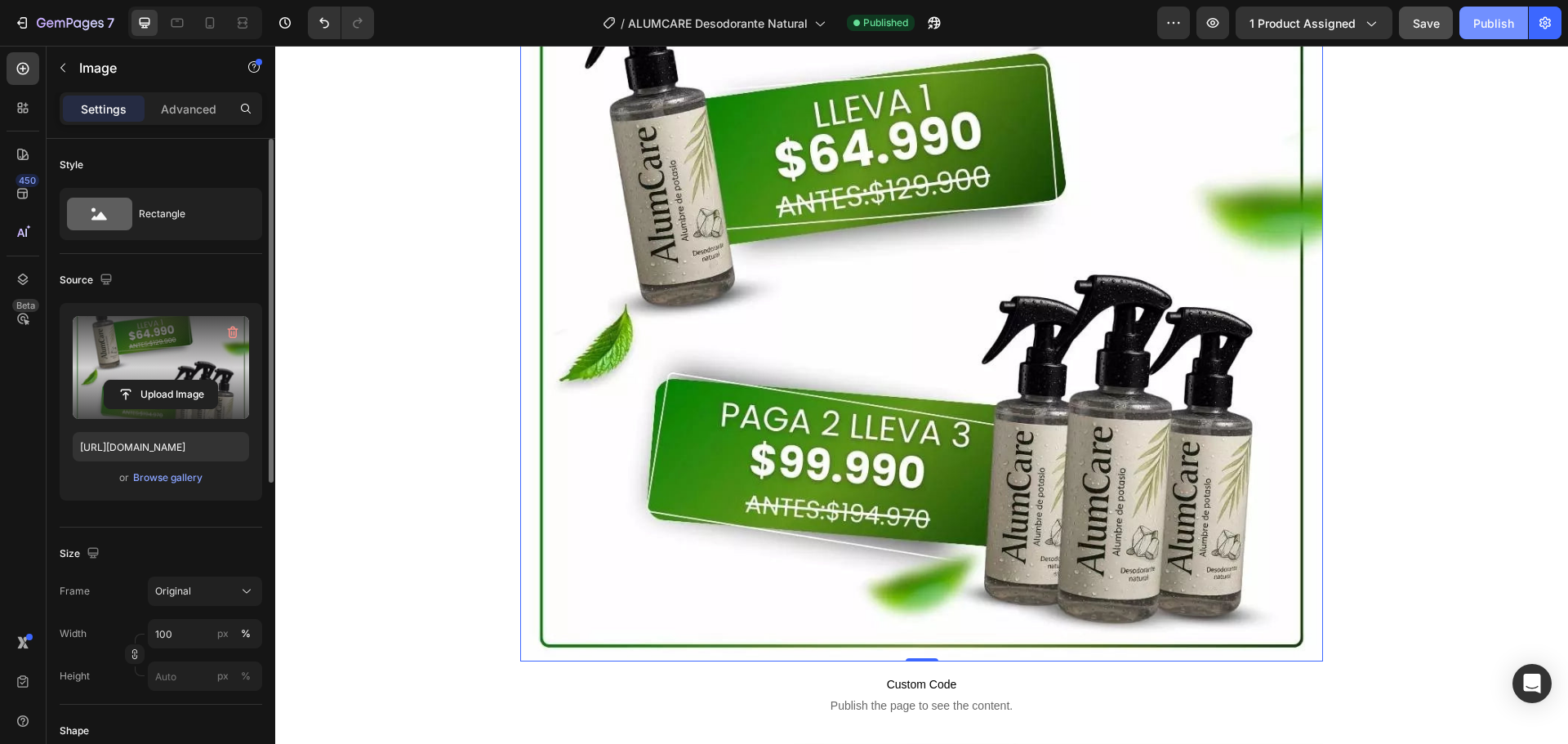
click at [1487, 26] on div "Publish" at bounding box center [1494, 23] width 41 height 17
